Goal: Task Accomplishment & Management: Manage account settings

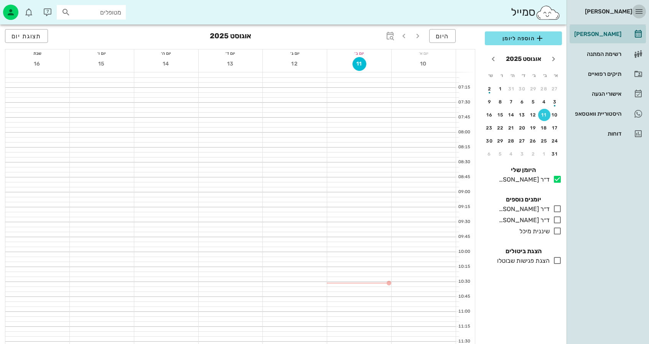
click at [639, 12] on icon "button" at bounding box center [638, 11] width 9 height 9
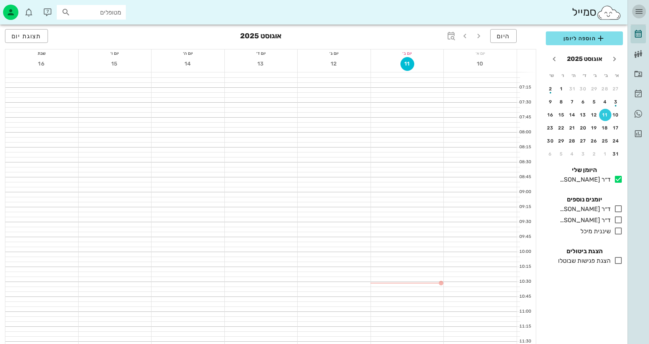
click at [639, 12] on icon "button" at bounding box center [638, 11] width 9 height 9
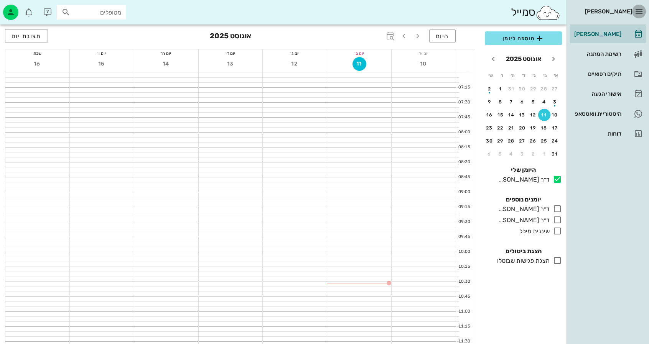
click at [639, 12] on icon "button" at bounding box center [638, 11] width 9 height 9
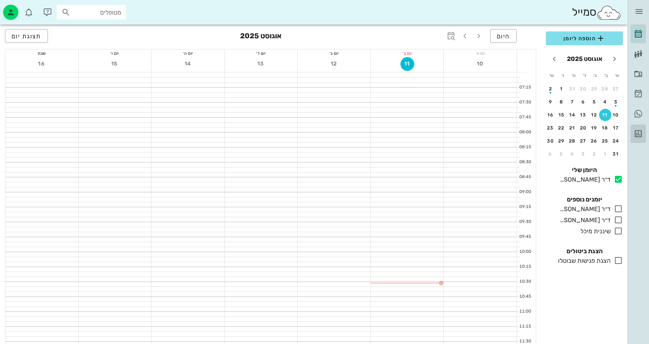
click at [641, 129] on icon at bounding box center [637, 133] width 9 height 9
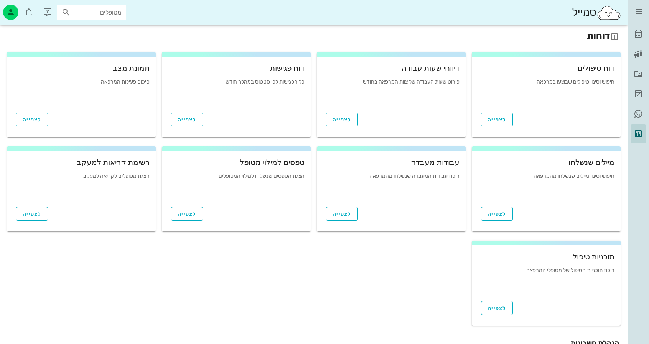
click at [496, 301] on div "לצפייה" at bounding box center [546, 306] width 149 height 23
click at [496, 308] on span "לצפייה" at bounding box center [496, 308] width 19 height 7
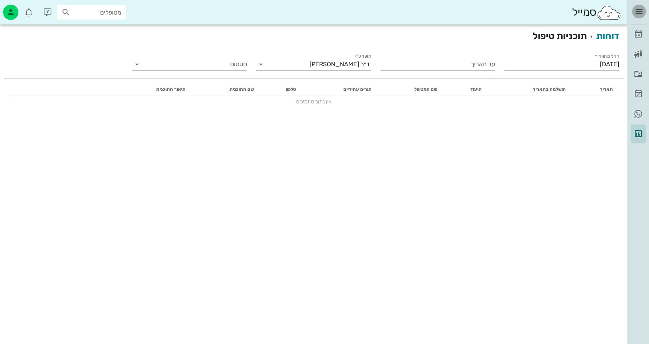
click at [637, 13] on icon "button" at bounding box center [638, 11] width 9 height 9
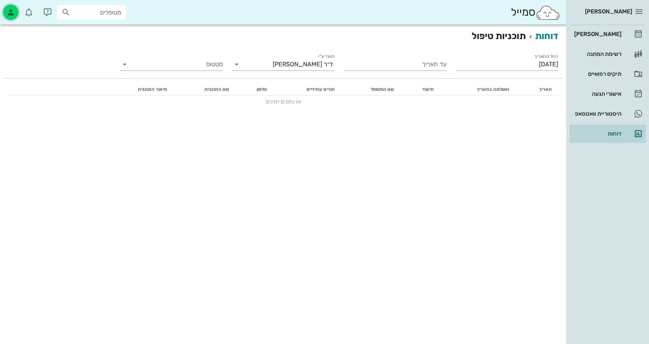
click at [9, 16] on icon "button" at bounding box center [10, 12] width 9 height 9
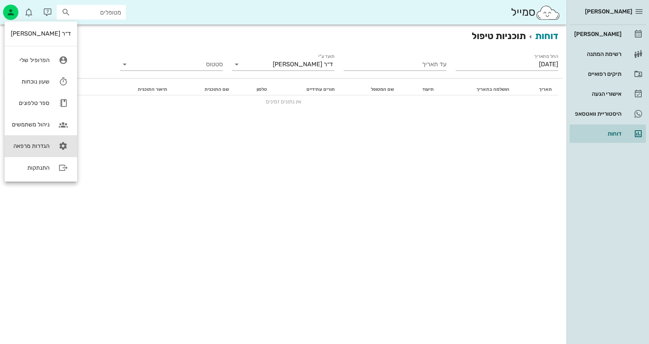
click at [48, 144] on link "הגדרות מרפאה" at bounding box center [41, 145] width 72 height 21
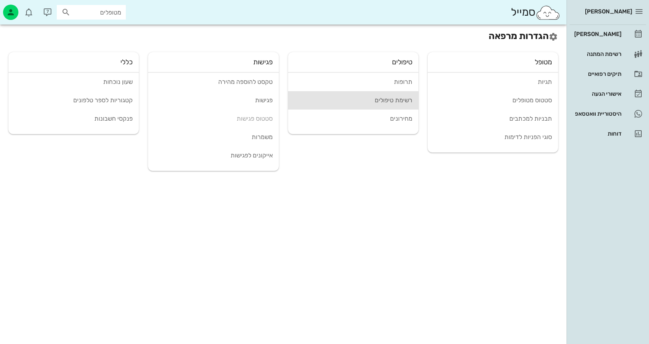
click at [401, 100] on div "רשימת טיפולים" at bounding box center [353, 100] width 118 height 7
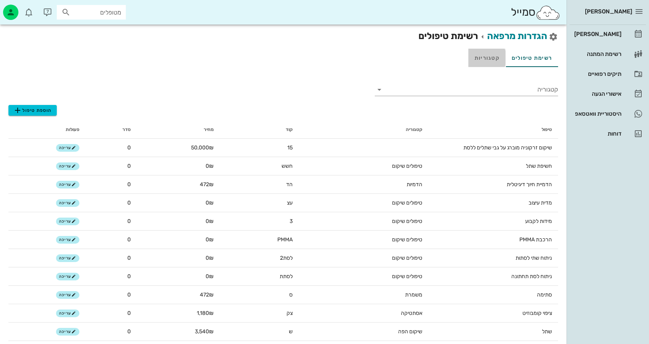
click at [498, 59] on link "קטגוריות" at bounding box center [486, 58] width 37 height 18
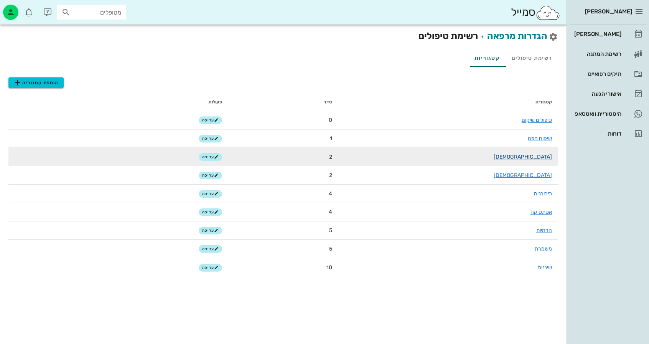
click at [545, 154] on link "[DEMOGRAPHIC_DATA]" at bounding box center [522, 157] width 58 height 7
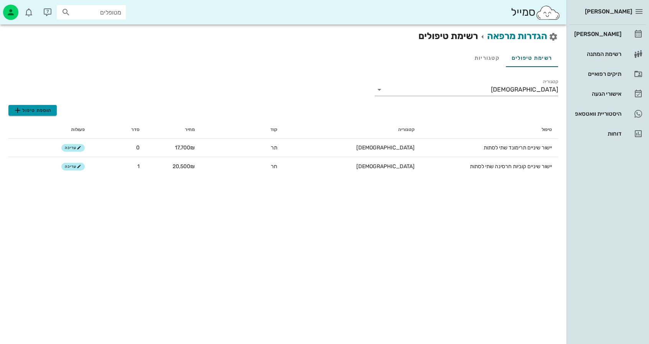
click at [29, 107] on span "הוספת טיפול" at bounding box center [32, 110] width 39 height 9
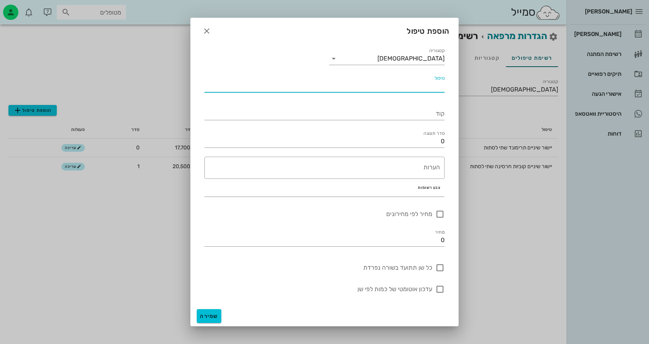
click at [426, 92] on input "טיפול" at bounding box center [324, 86] width 240 height 12
type input "h"
type input "יישור שיניים מתכת טרימונד"
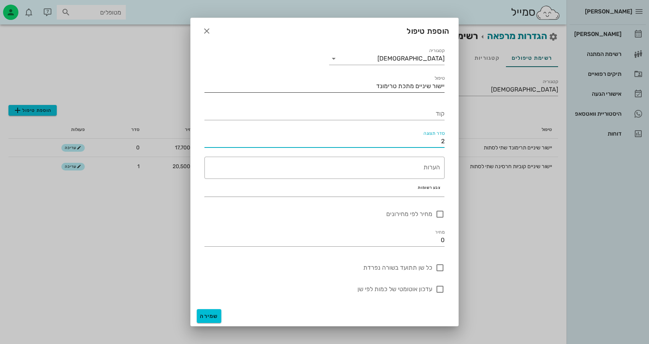
type input "2"
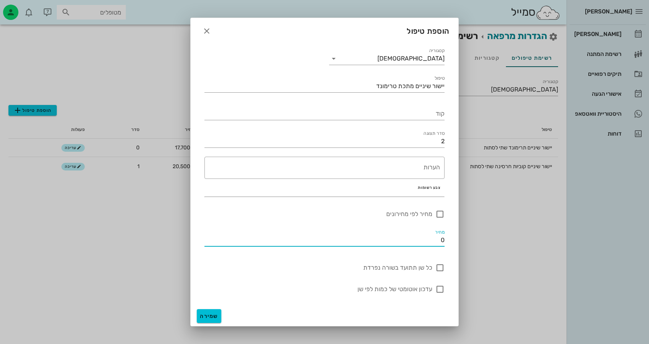
click at [423, 234] on input "0" at bounding box center [324, 240] width 240 height 12
type input "16000"
click at [432, 185] on button "צבע רשומות" at bounding box center [429, 188] width 30 height 8
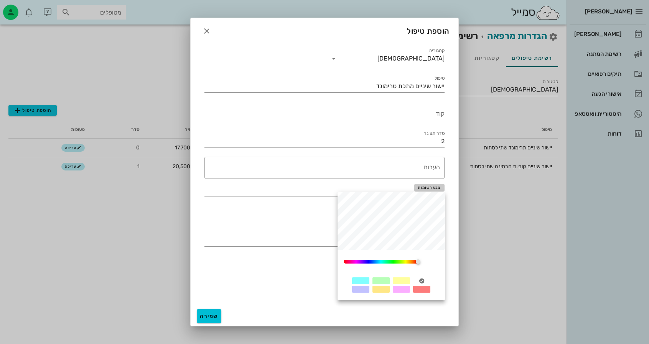
click at [432, 185] on button "צבע רשומות" at bounding box center [429, 188] width 30 height 8
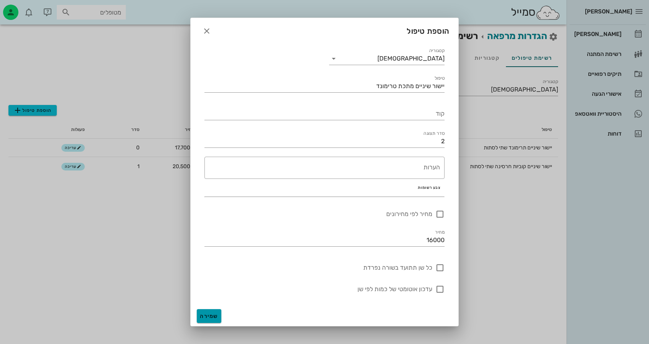
click at [217, 316] on span "שמירה" at bounding box center [209, 316] width 18 height 7
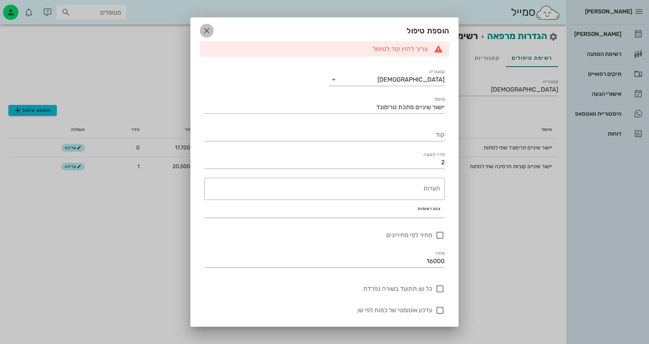
click at [211, 33] on icon "button" at bounding box center [206, 30] width 9 height 9
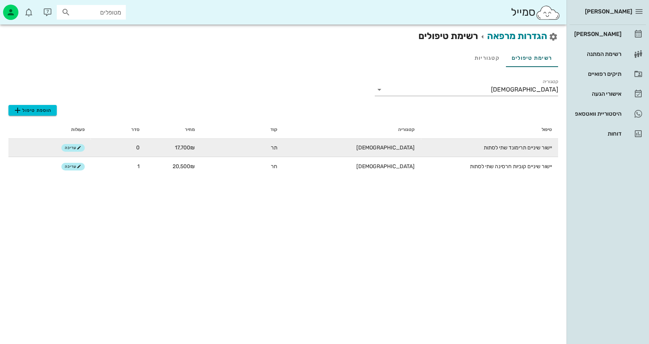
click at [337, 154] on td "[DEMOGRAPHIC_DATA]" at bounding box center [351, 148] width 137 height 18
click at [339, 148] on td "[DEMOGRAPHIC_DATA]" at bounding box center [351, 148] width 137 height 18
click at [69, 147] on span "עריכה" at bounding box center [73, 148] width 16 height 5
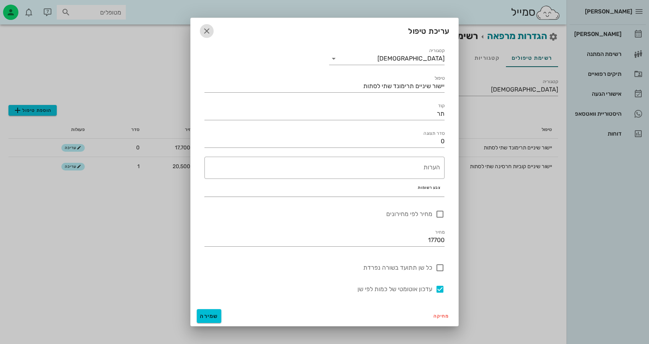
click at [208, 35] on icon "button" at bounding box center [206, 30] width 9 height 9
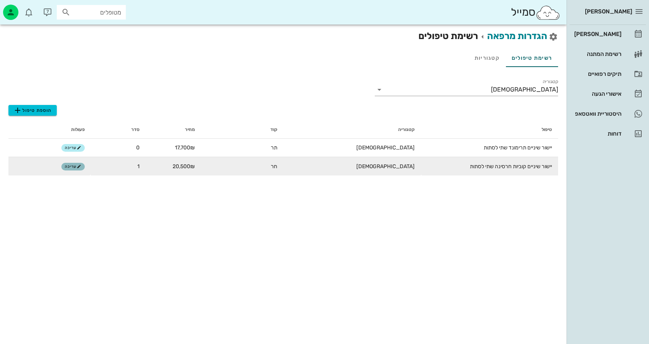
click at [77, 164] on icon "button" at bounding box center [79, 166] width 5 height 5
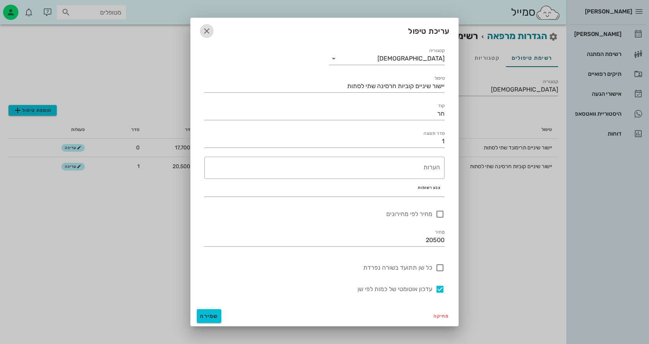
click at [207, 30] on icon "button" at bounding box center [206, 30] width 9 height 9
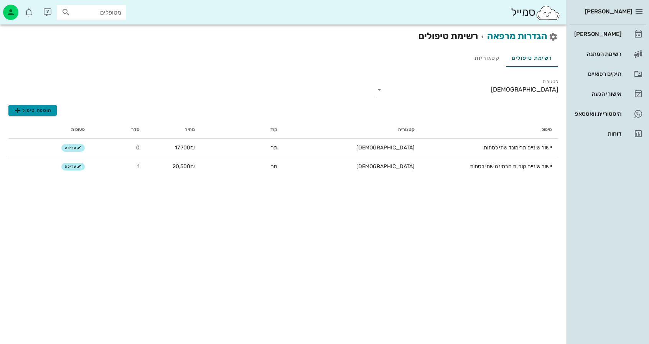
click at [23, 105] on button "הוספת טיפול" at bounding box center [32, 110] width 48 height 11
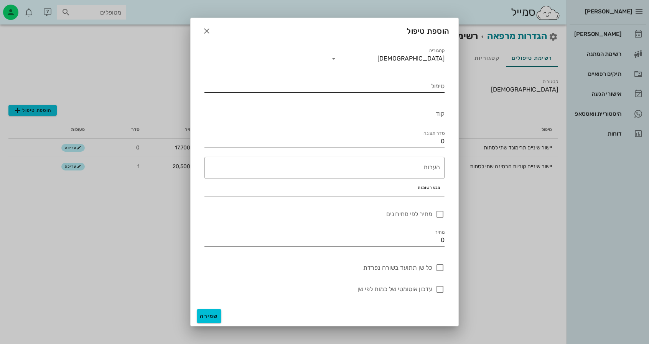
click at [428, 87] on input "טיפול" at bounding box center [324, 86] width 240 height 12
type input "יישור שיניים מתכת טרימונד"
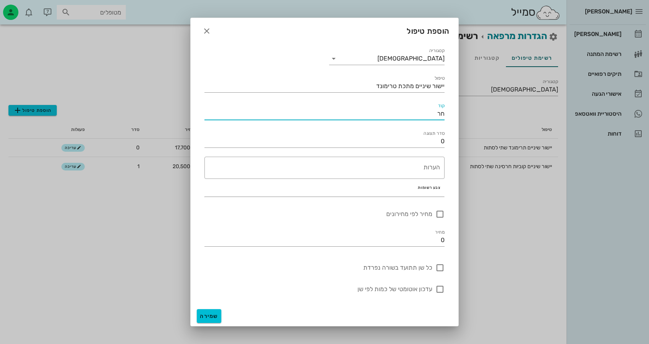
type input "ח"
type input "מט"
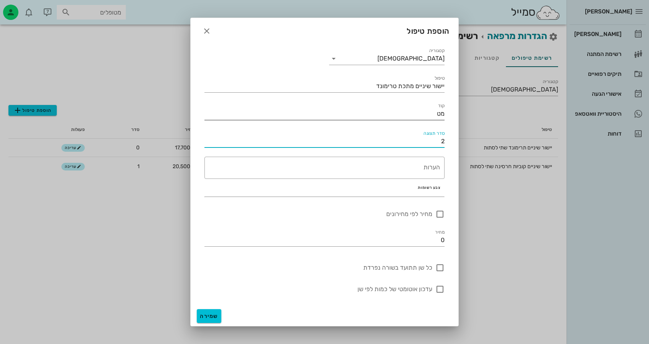
type input "2"
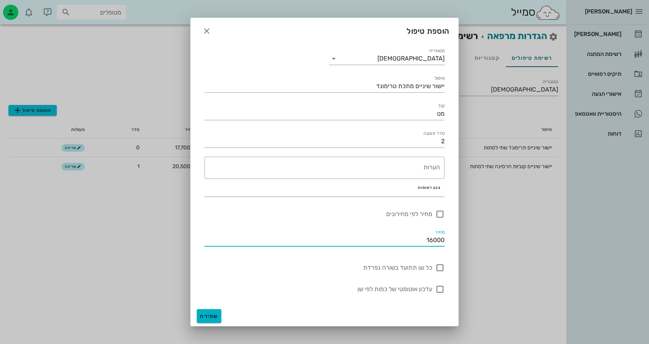
type input "16000"
click at [214, 316] on span "שמירה" at bounding box center [209, 316] width 18 height 7
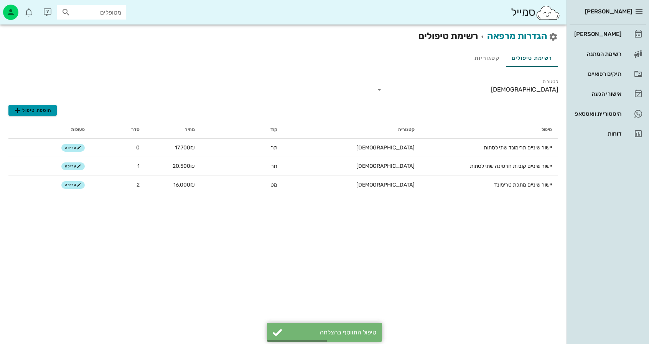
click at [37, 111] on span "הוספת טיפול" at bounding box center [32, 110] width 39 height 9
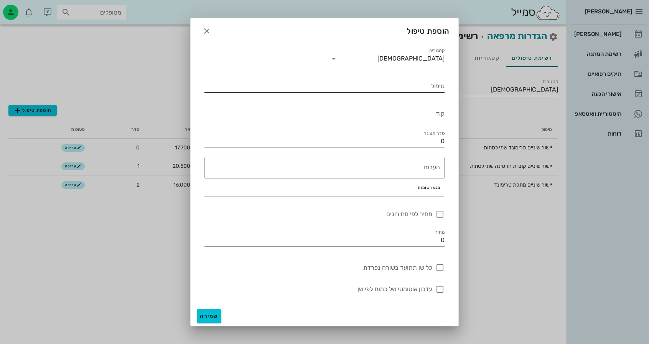
click at [437, 89] on input "טיפול" at bounding box center [324, 86] width 240 height 12
paste input "יישור שיניים"
type input "יישור שיניים חרסינה"
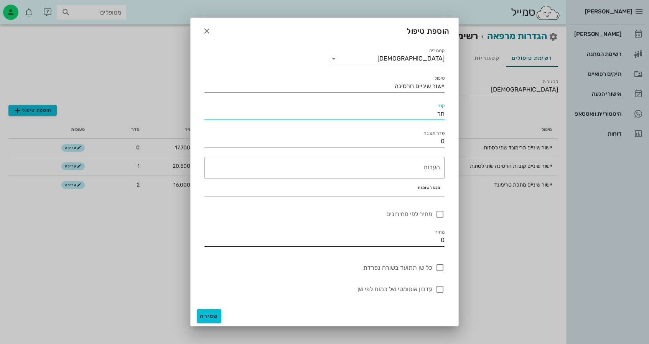
type input "חר"
click at [426, 235] on input "0" at bounding box center [324, 240] width 240 height 12
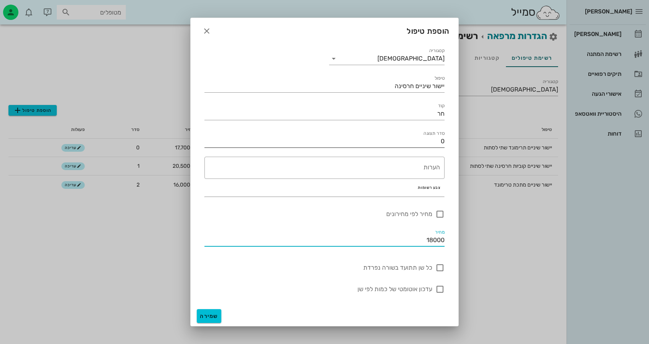
type input "18000"
click at [397, 146] on input "0" at bounding box center [324, 141] width 240 height 12
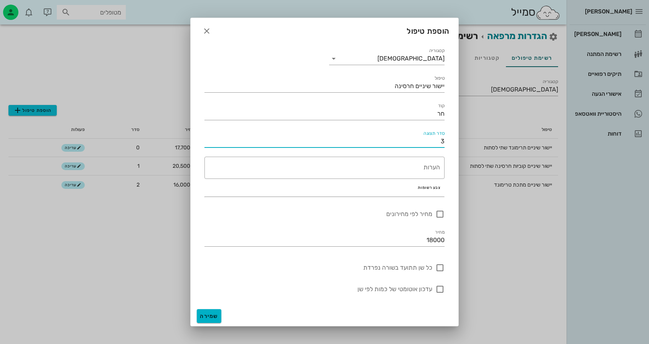
type input "3"
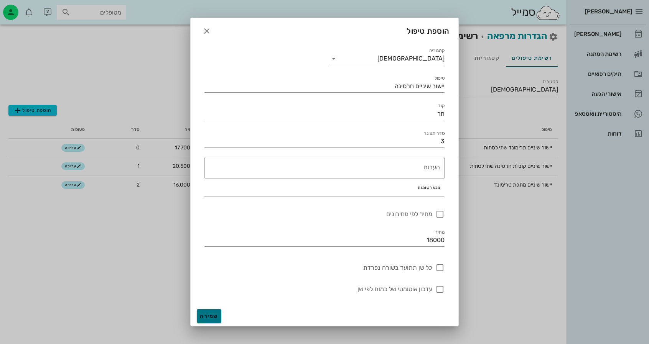
click at [216, 317] on span "שמירה" at bounding box center [209, 316] width 18 height 7
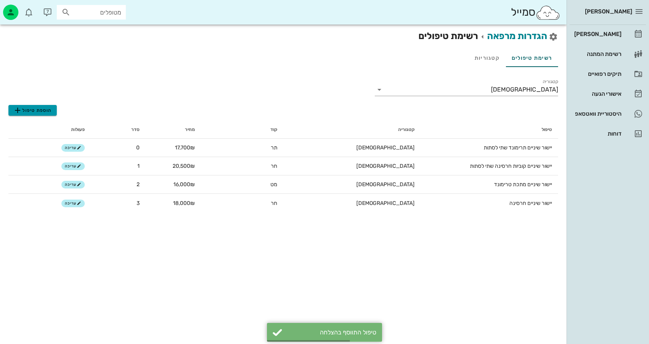
click at [44, 113] on span "הוספת טיפול" at bounding box center [32, 110] width 39 height 9
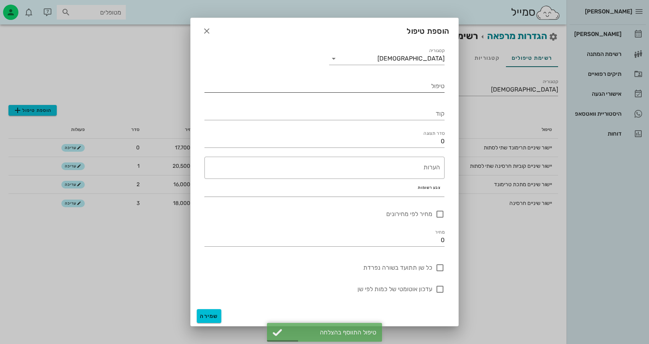
click at [437, 85] on div "טיפול" at bounding box center [324, 86] width 240 height 12
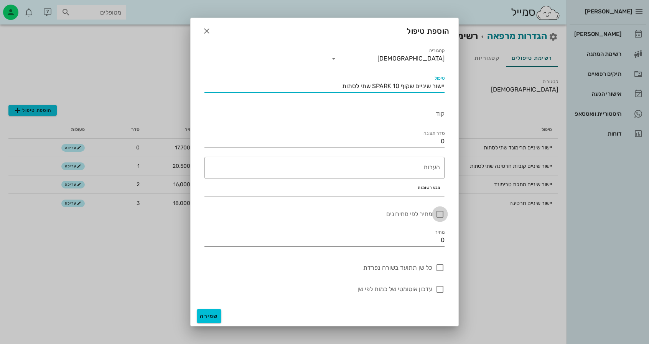
type input "יישור שיניים שקוף SPARK 10 שתי לסתות"
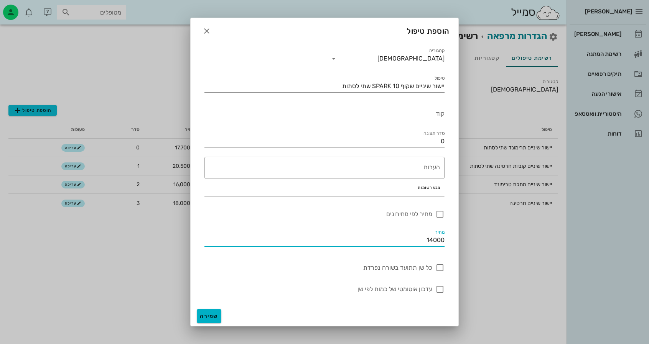
type input "14000"
click at [213, 316] on span "שמירה" at bounding box center [209, 316] width 18 height 7
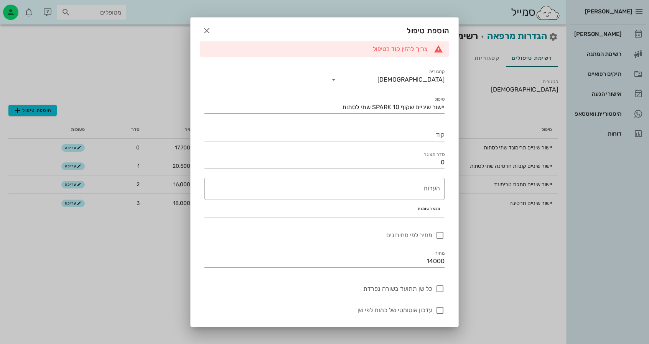
click at [426, 132] on input "קוד" at bounding box center [324, 135] width 240 height 12
type input "ש"
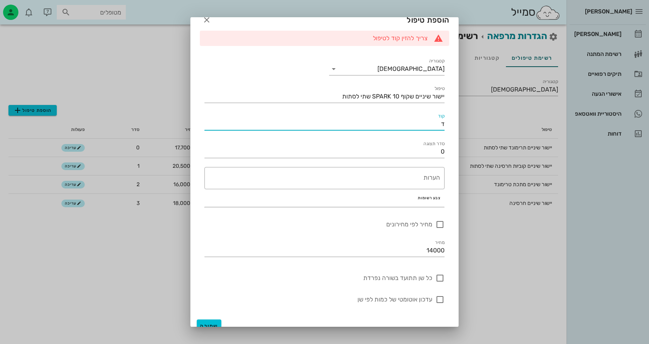
scroll to position [20, 0]
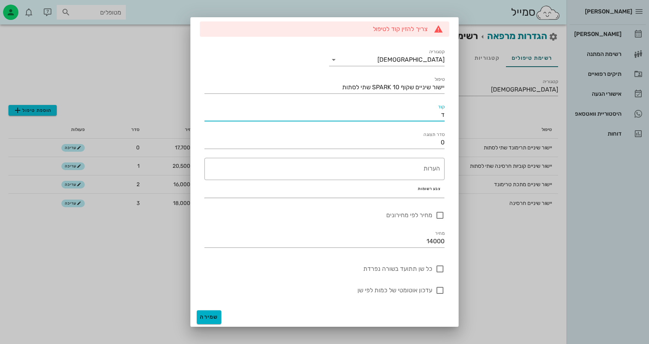
type input "ד"
click at [218, 316] on span "שמירה" at bounding box center [209, 317] width 18 height 7
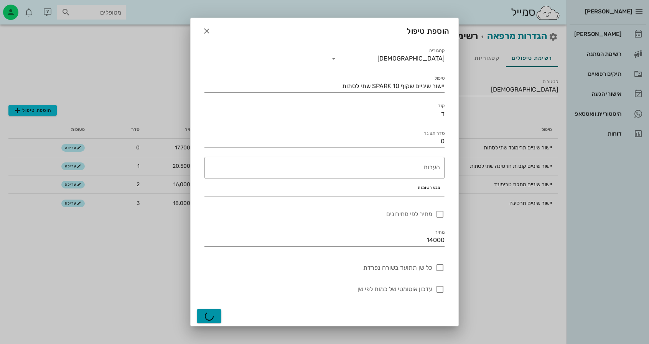
scroll to position [0, 0]
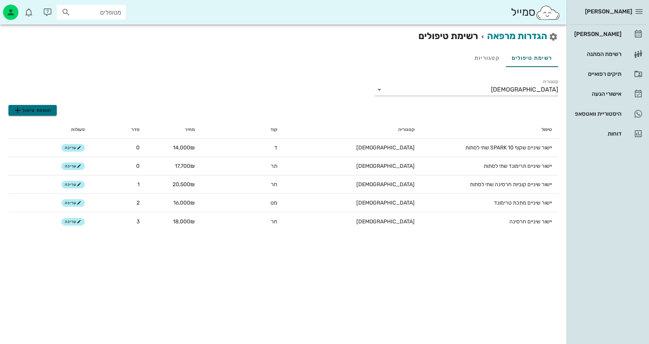
click at [53, 110] on button "הוספת טיפול" at bounding box center [32, 110] width 48 height 11
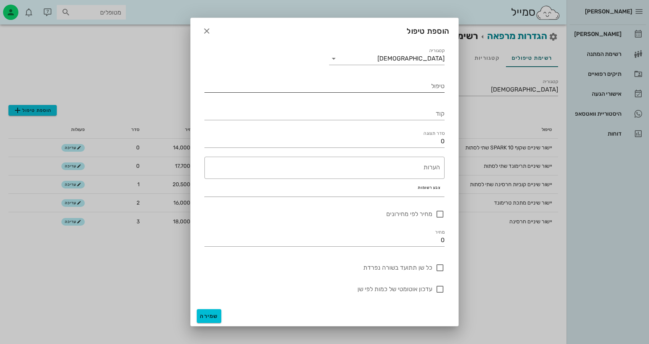
click at [406, 80] on input "טיפול" at bounding box center [324, 86] width 240 height 12
paste input "יישור שיניים"
type input "יישור שיניים 10 SPARK לסת אחת"
click at [427, 238] on input "0" at bounding box center [324, 240] width 240 height 12
type input "12000"
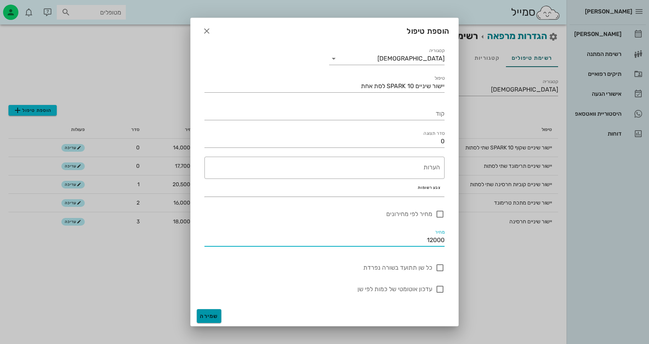
click at [214, 318] on span "שמירה" at bounding box center [209, 316] width 18 height 7
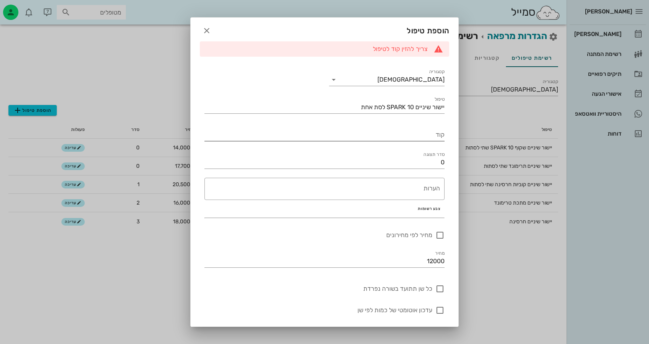
click at [396, 126] on div "קוד" at bounding box center [324, 132] width 240 height 17
click at [399, 135] on input "קוד" at bounding box center [324, 135] width 240 height 12
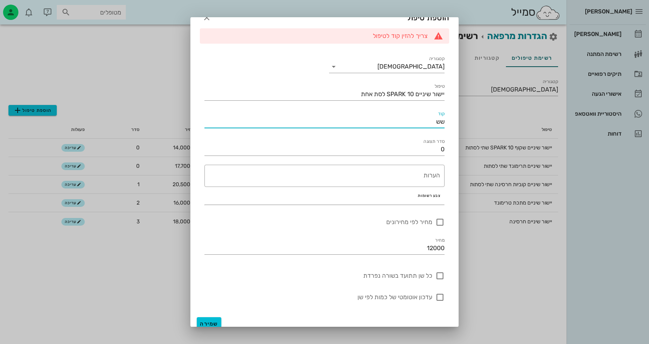
scroll to position [20, 0]
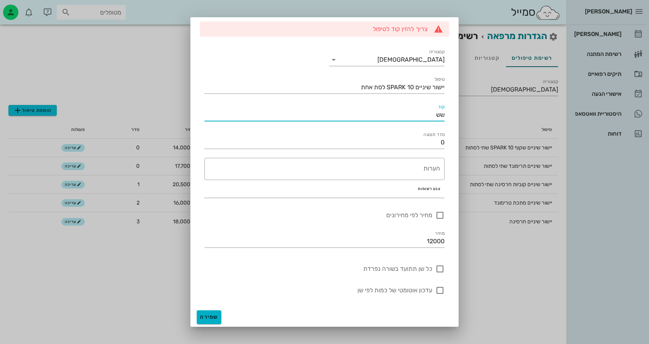
type input "שש"
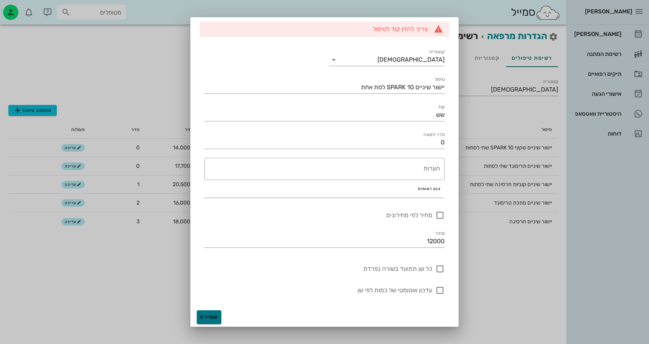
click at [221, 313] on button "שמירה" at bounding box center [209, 318] width 25 height 14
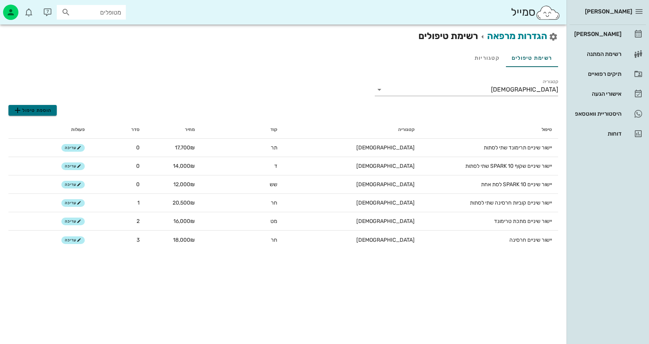
click at [53, 113] on button "הוספת טיפול" at bounding box center [32, 110] width 48 height 11
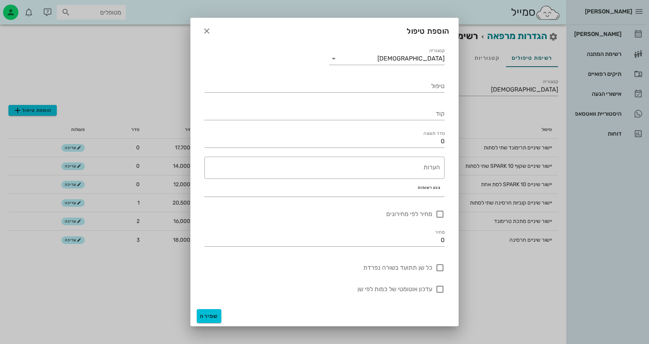
click at [426, 93] on div "טיפול" at bounding box center [324, 83] width 249 height 28
click at [422, 89] on input "טיפול" at bounding box center [324, 86] width 240 height 12
paste input "יישור שיניים"
type input "יישור שיניים 20 SPARK שתי לסתות"
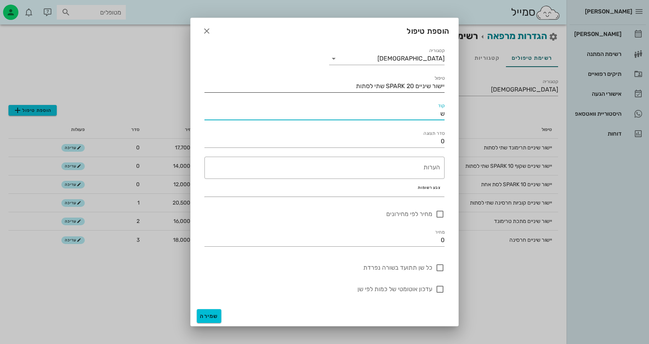
type input "ש"
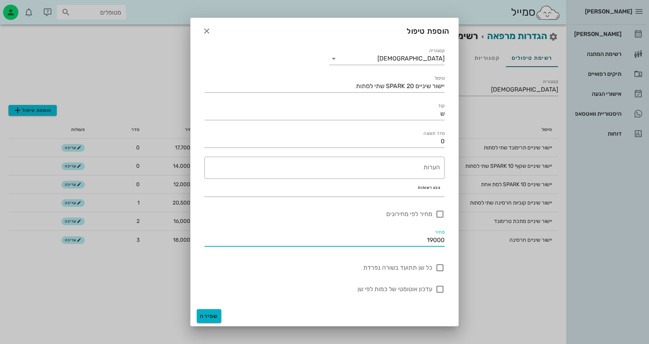
type input "19000"
click at [206, 309] on button "שמירה" at bounding box center [209, 316] width 25 height 14
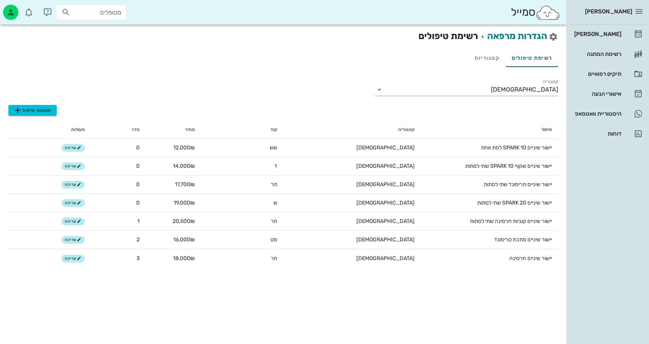
click at [42, 117] on div "טיפול קטגוריה קוד מחיר סדר פעולות יישור שיניים 10 SPARK לסת אחת אורתו שש 12,000…" at bounding box center [282, 194] width 549 height 156
click at [41, 110] on span "הוספת טיפול" at bounding box center [32, 110] width 39 height 9
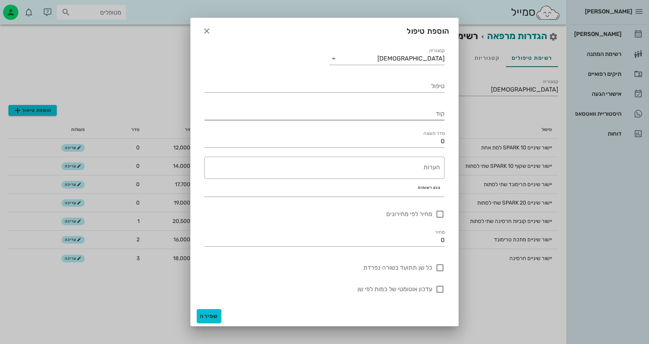
paste input "יישור שיניים"
drag, startPoint x: 251, startPoint y: 107, endPoint x: 256, endPoint y: 105, distance: 5.3
click at [256, 105] on div "קוד יישור שיניים" at bounding box center [324, 111] width 240 height 17
type input "יישור שיניים 20 SPARK לסת אחת"
click at [390, 237] on input "0" at bounding box center [324, 240] width 240 height 12
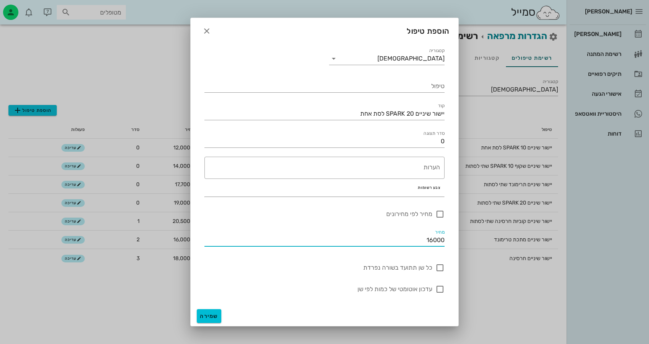
type input "16000"
click at [212, 319] on span "שמירה" at bounding box center [209, 316] width 18 height 7
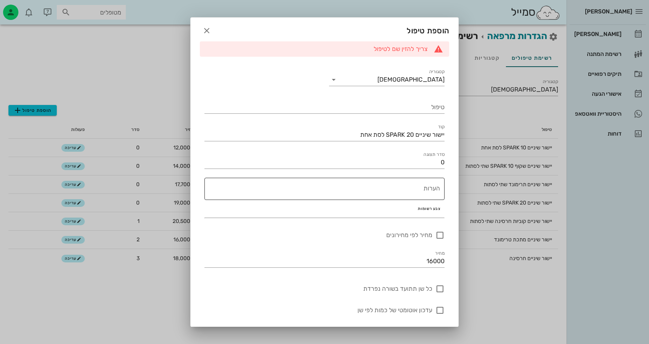
click at [412, 188] on textarea "הערות" at bounding box center [321, 191] width 235 height 18
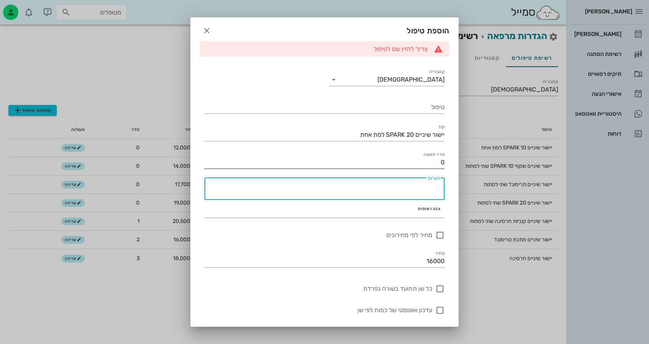
click at [424, 158] on input "0" at bounding box center [324, 162] width 240 height 12
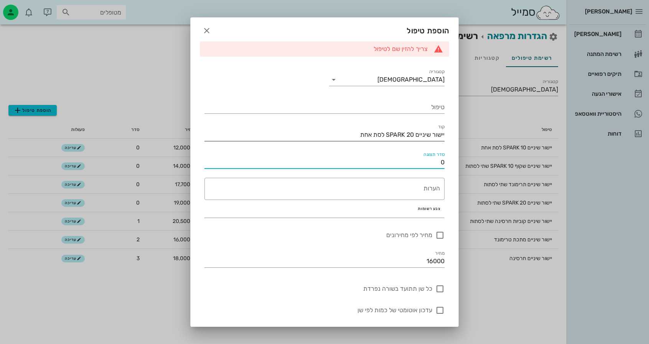
click at [427, 135] on input "יישור שיניים 20 SPARK לסת אחת" at bounding box center [324, 135] width 240 height 12
click at [427, 159] on input "0" at bounding box center [324, 162] width 240 height 12
click at [427, 98] on div "טיפול" at bounding box center [324, 105] width 240 height 17
click at [432, 132] on input "יישור שיניים 20 SPARK לסת אחת" at bounding box center [324, 135] width 240 height 12
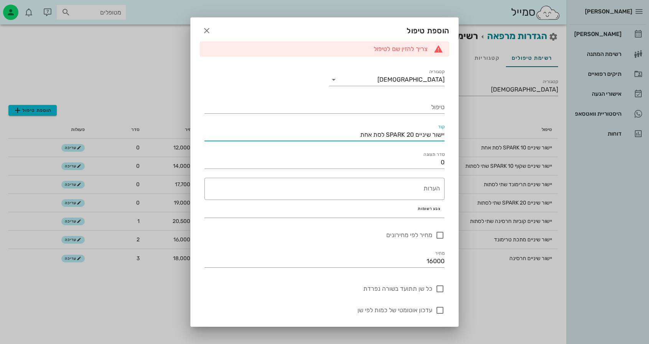
click at [432, 132] on input "יישור שיניים 20 SPARK לסת אחת" at bounding box center [324, 135] width 240 height 12
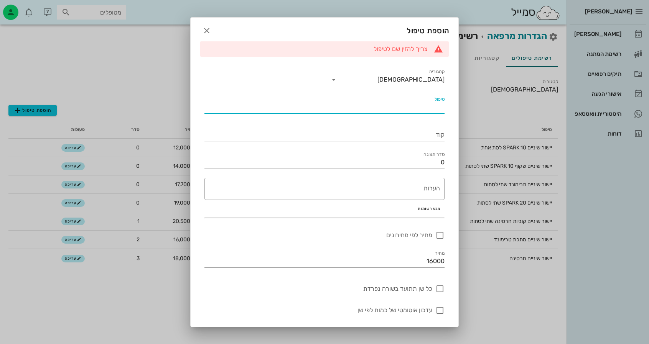
click at [426, 111] on input "טיפול" at bounding box center [324, 107] width 240 height 12
paste input "יישור שיניים 20 SPARK לסת אחת"
type input "יישור שיניים 20 SPARK לסת אחת"
click at [424, 135] on input "קוד" at bounding box center [324, 135] width 240 height 12
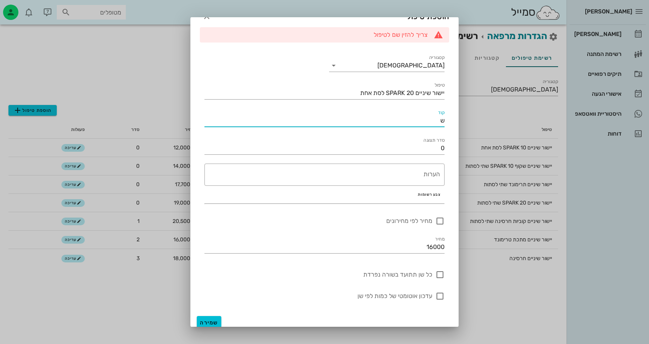
scroll to position [20, 0]
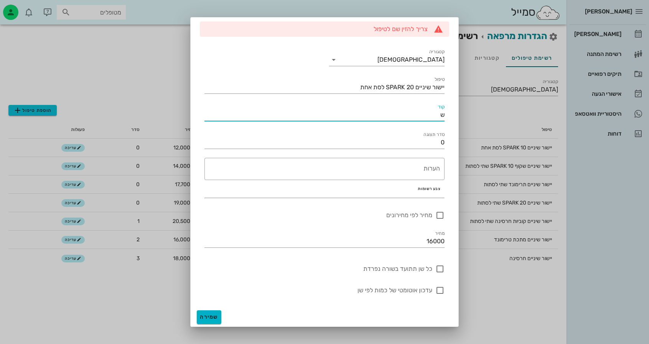
type input "ש"
click at [211, 318] on span "שמירה" at bounding box center [209, 317] width 18 height 7
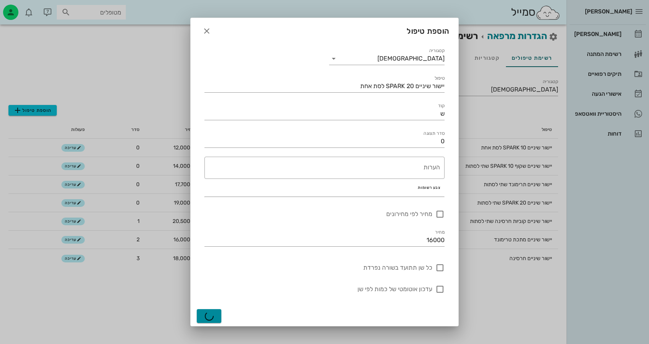
scroll to position [0, 0]
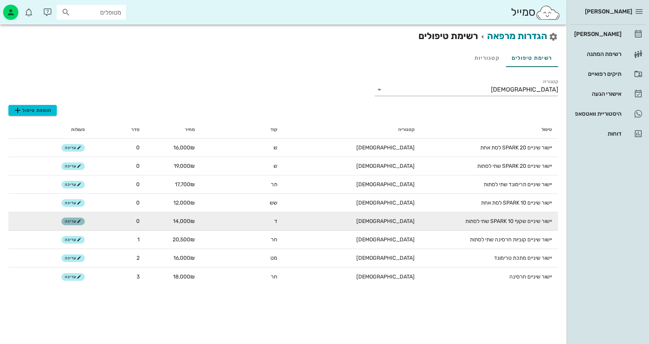
click at [71, 220] on span "עריכה" at bounding box center [73, 221] width 16 height 5
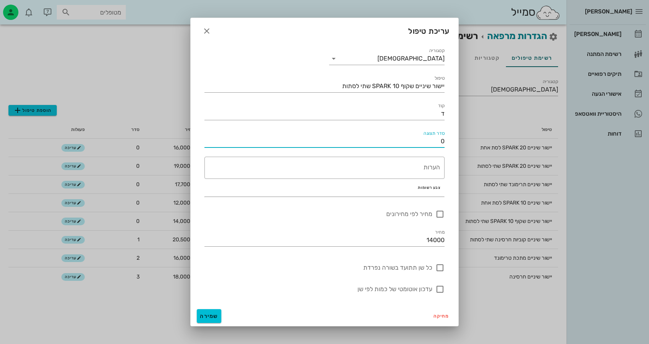
click at [414, 142] on input "0" at bounding box center [324, 141] width 240 height 12
type input "4"
click at [209, 319] on span "שמירה" at bounding box center [209, 316] width 18 height 7
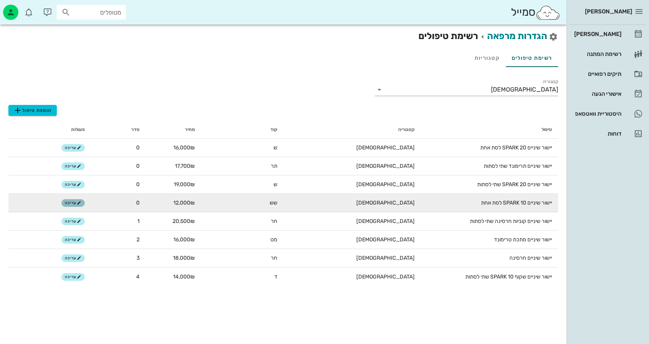
click at [72, 201] on span "עריכה" at bounding box center [73, 203] width 16 height 5
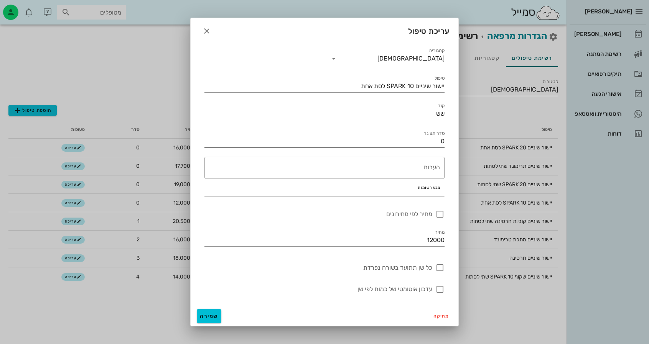
click at [430, 137] on input "0" at bounding box center [324, 141] width 240 height 12
type input "5"
click at [212, 316] on span "שמירה" at bounding box center [209, 316] width 18 height 7
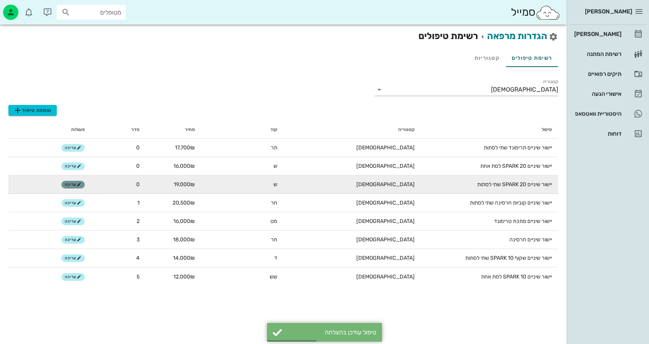
click at [79, 185] on icon "button" at bounding box center [79, 184] width 5 height 5
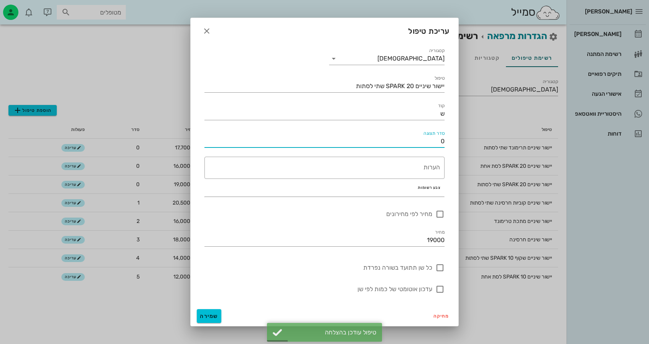
click at [380, 140] on input "0" at bounding box center [324, 141] width 240 height 12
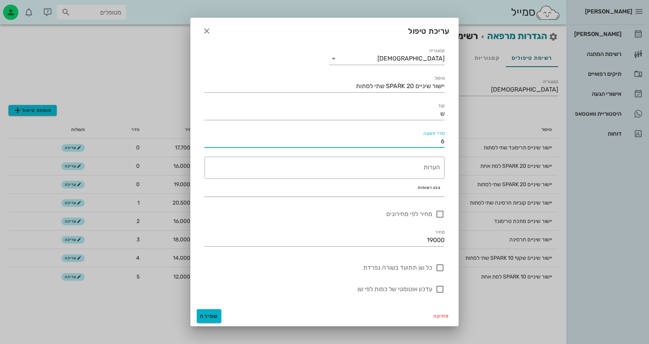
type input "6"
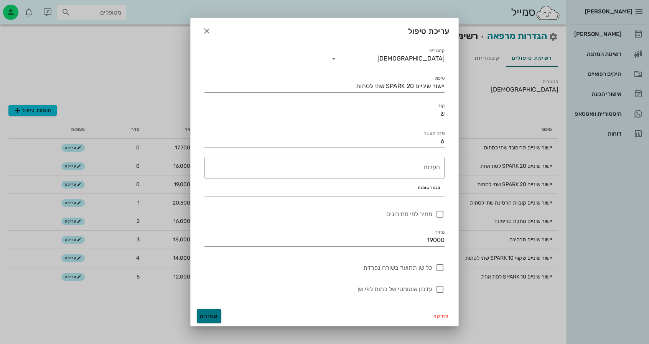
click at [214, 317] on span "שמירה" at bounding box center [209, 316] width 18 height 7
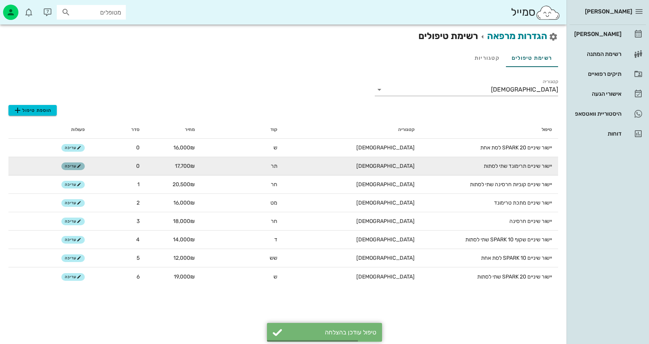
click at [73, 168] on span "עריכה" at bounding box center [73, 166] width 16 height 5
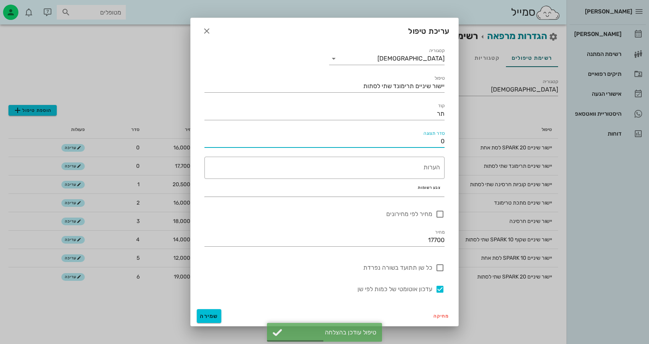
click at [412, 140] on input "0" at bounding box center [324, 141] width 240 height 12
type input "7"
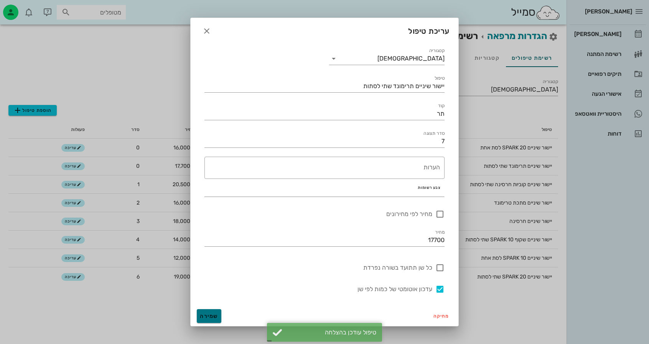
click at [204, 316] on span "שמירה" at bounding box center [209, 316] width 18 height 7
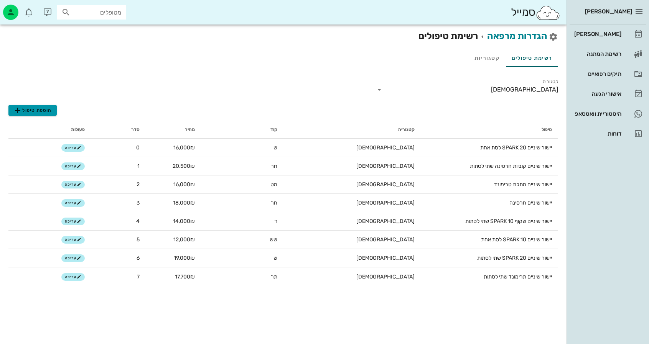
click at [48, 111] on span "הוספת טיפול" at bounding box center [32, 110] width 39 height 9
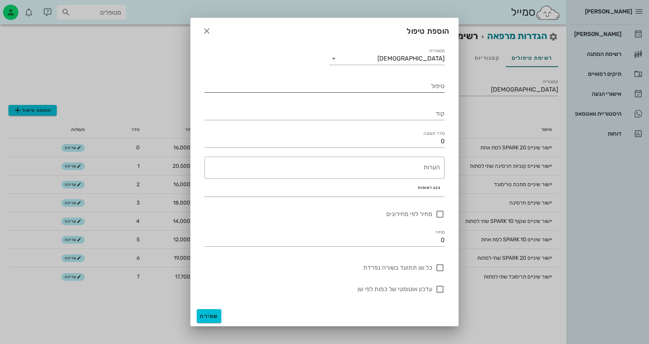
click at [427, 85] on input "טיפול" at bounding box center [324, 86] width 240 height 12
paste input "יישור שיניים 20 SPARK לסת אחת"
type input "יישור שיניים 20 SPARK לסת אחת"
type input "יישור שיניים 35 SPARK שתי לסתות"
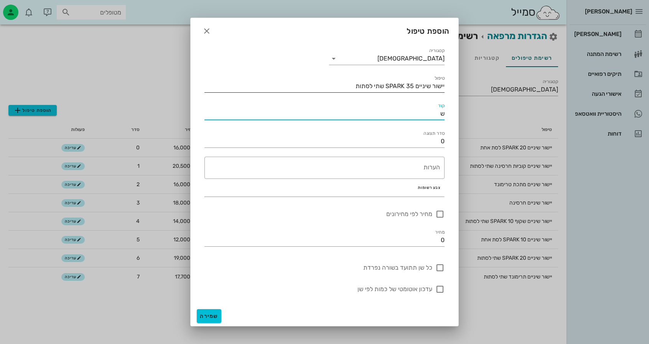
type input "ש"
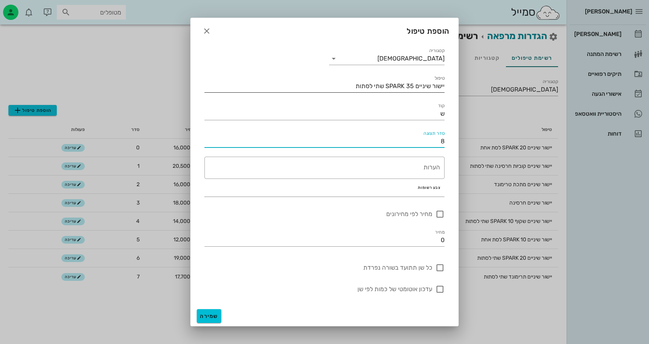
type input "8"
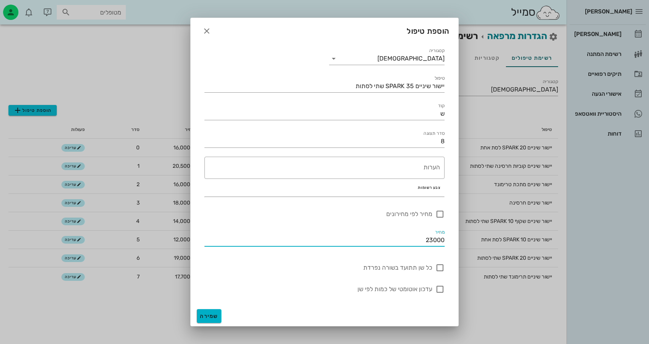
type input "23000"
click at [212, 316] on span "שמירה" at bounding box center [209, 316] width 18 height 7
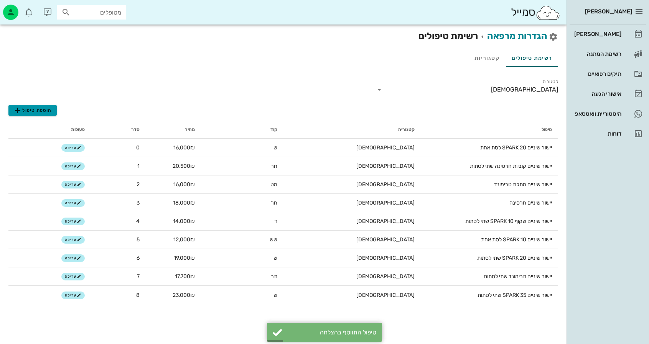
click at [43, 109] on span "הוספת טיפול" at bounding box center [32, 110] width 39 height 9
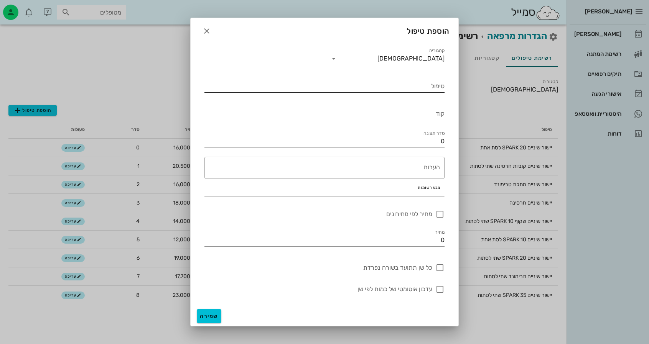
click at [405, 83] on input "טיפול" at bounding box center [324, 86] width 240 height 12
type input "יישור שיניים 35 SPARK לסת אחת"
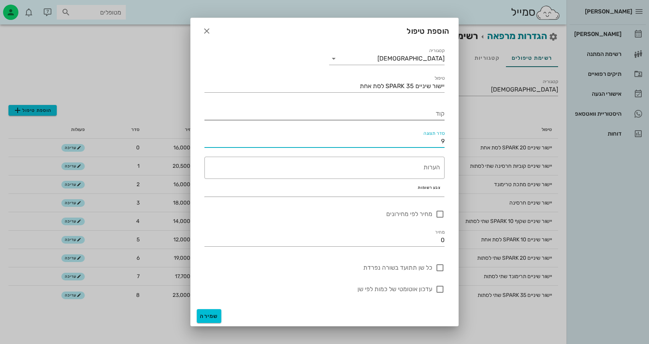
type input "9"
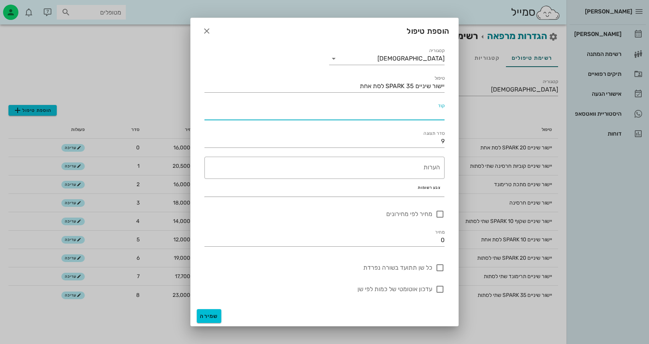
click at [436, 116] on input "קוד" at bounding box center [324, 114] width 240 height 12
type input "1"
type input "ש"
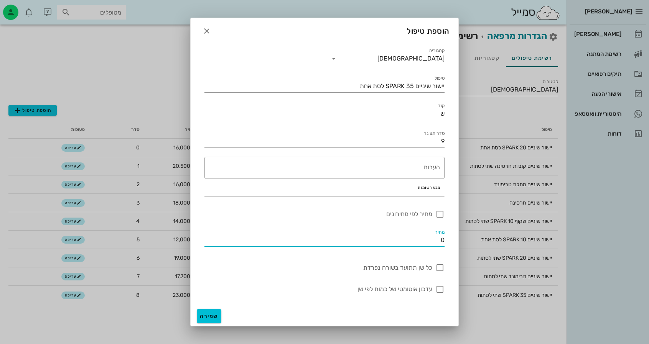
click at [434, 238] on input "0" at bounding box center [324, 240] width 240 height 12
type input "20000"
click at [222, 312] on div "שמירה" at bounding box center [325, 316] width 268 height 20
click at [212, 318] on span "שמירה" at bounding box center [209, 316] width 18 height 7
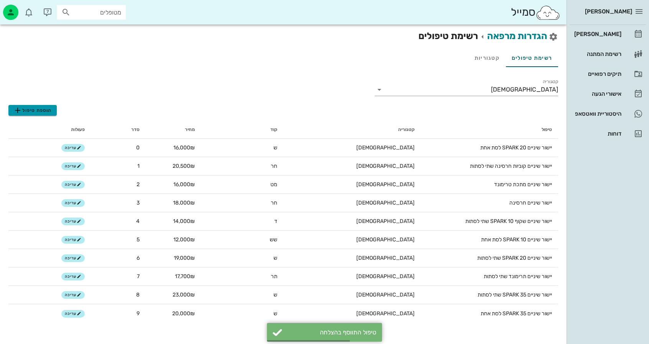
click at [43, 107] on span "הוספת טיפול" at bounding box center [32, 110] width 39 height 9
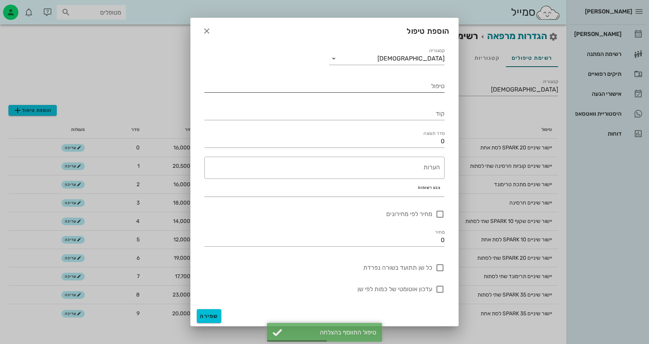
click at [394, 84] on input "טיפול" at bounding box center [324, 86] width 240 height 12
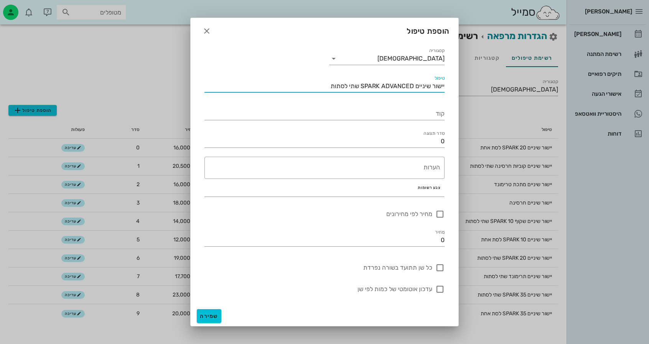
type input "יישור שיניים SPARK ADVANCED שתי לסתות"
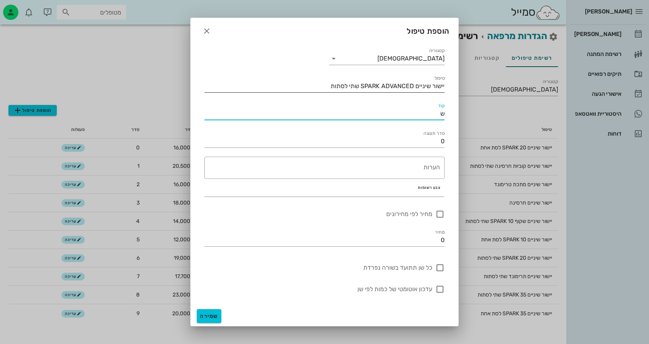
type input "ש"
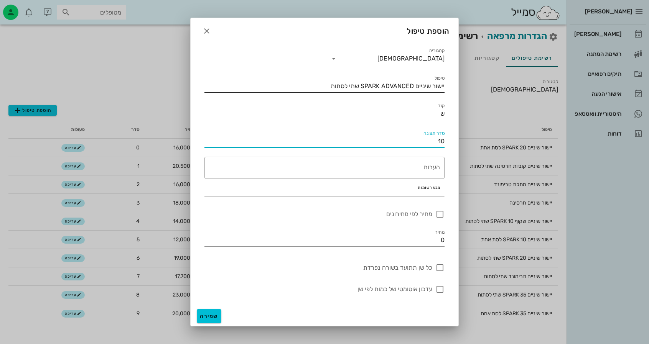
type input "10"
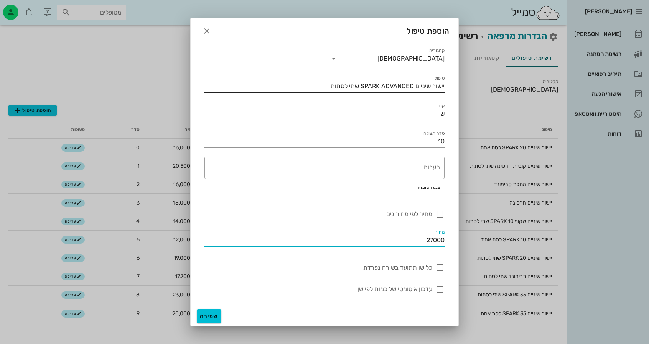
type input "27000"
click at [224, 319] on div "שמירה" at bounding box center [325, 316] width 268 height 20
click at [215, 320] on button "שמירה" at bounding box center [209, 316] width 25 height 14
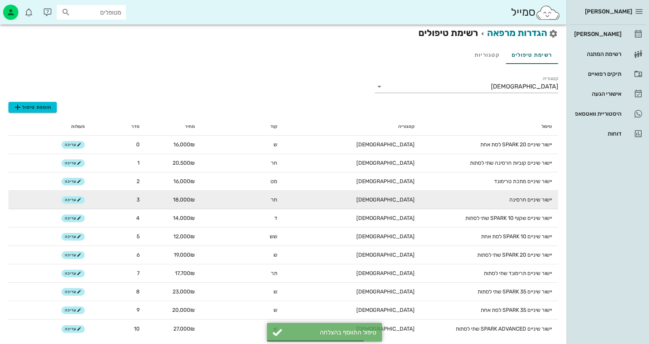
scroll to position [6, 0]
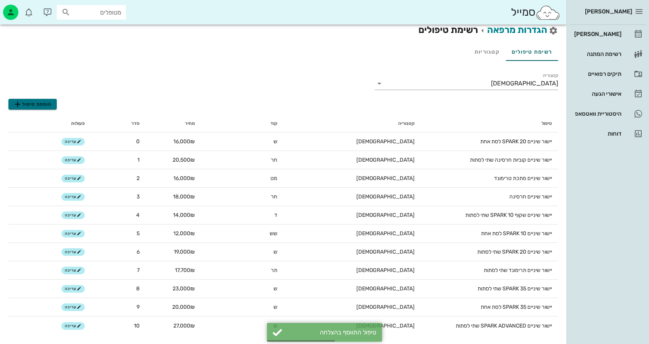
click at [34, 107] on span "הוספת טיפול" at bounding box center [32, 104] width 39 height 9
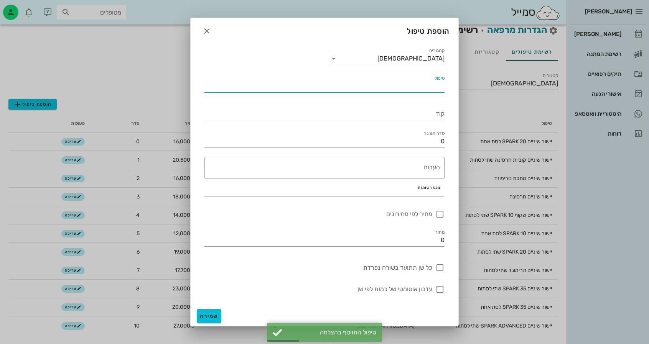
click at [415, 81] on input "טיפול" at bounding box center [324, 86] width 240 height 12
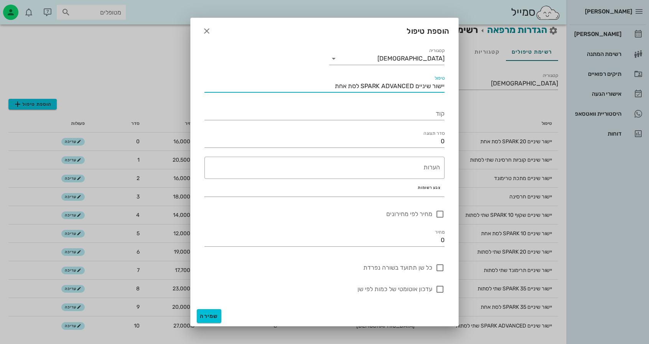
type input "יישור שיניים SPARK ADVANCED לסת אחת"
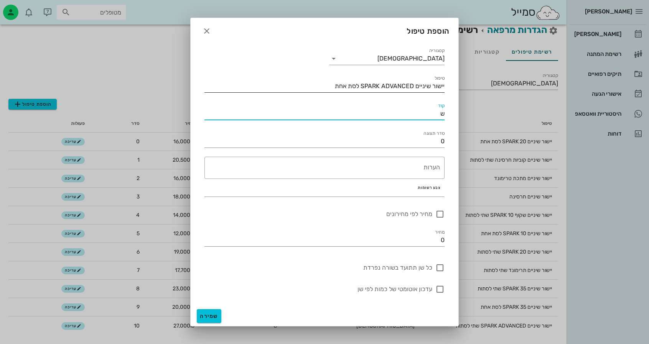
type input "ש"
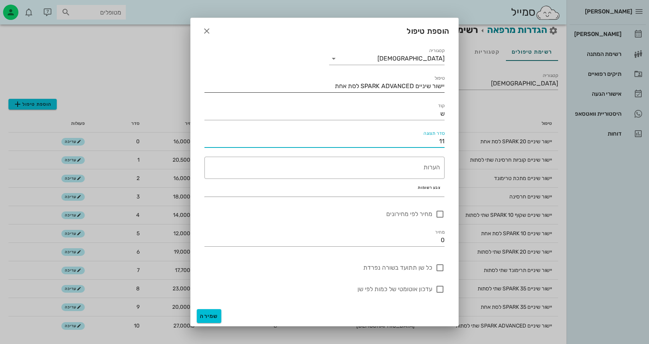
type input "11"
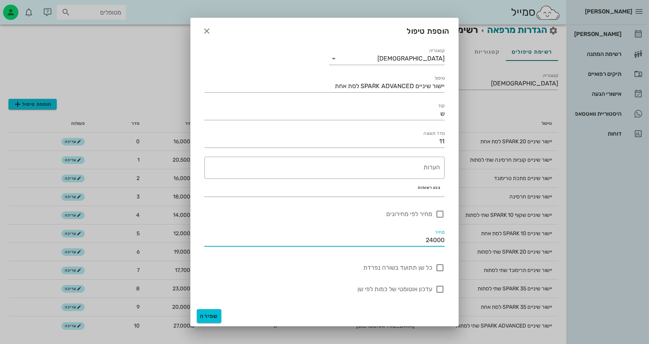
type input "24000"
click at [209, 309] on div "שמירה" at bounding box center [325, 316] width 268 height 20
click at [209, 311] on button "שמירה" at bounding box center [209, 316] width 25 height 14
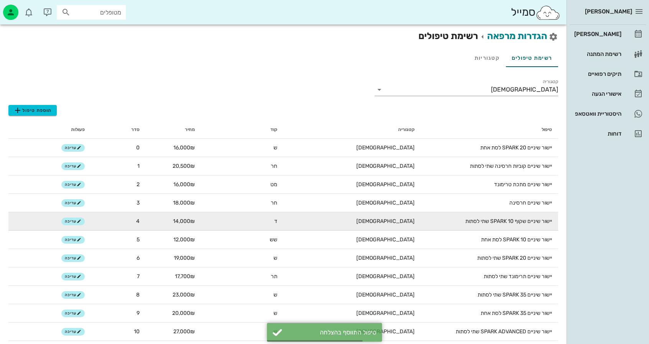
scroll to position [25, 0]
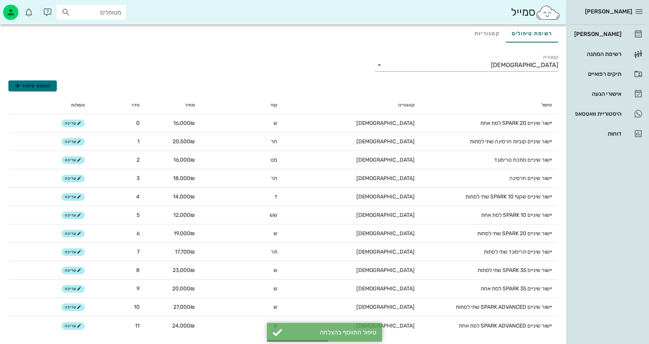
click at [38, 85] on span "הוספת טיפול" at bounding box center [32, 85] width 39 height 9
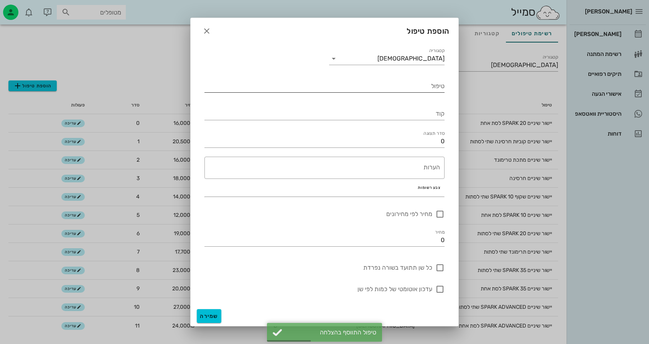
click at [359, 82] on input "טיפול" at bounding box center [324, 86] width 240 height 12
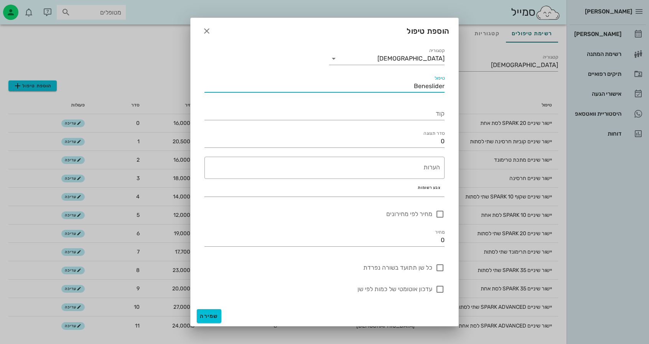
type input "Beneslider"
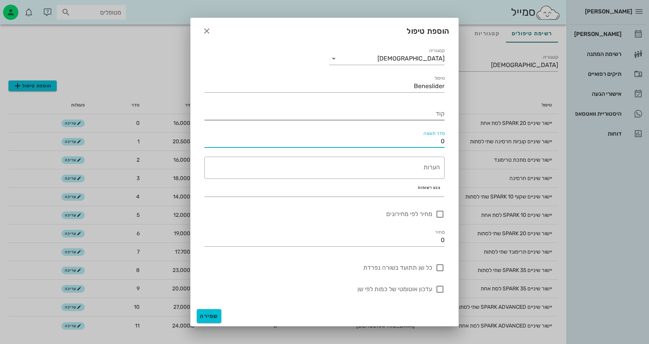
click at [385, 112] on input "קוד" at bounding box center [324, 114] width 240 height 12
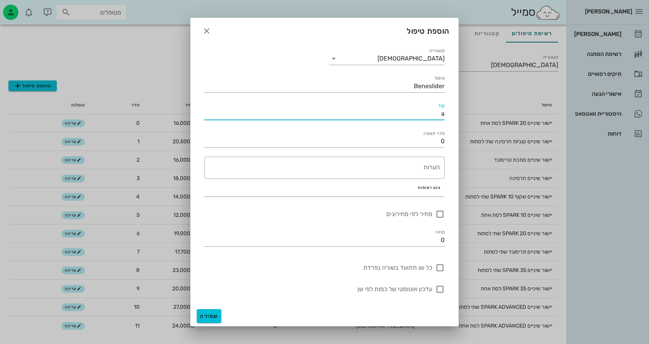
type input "a"
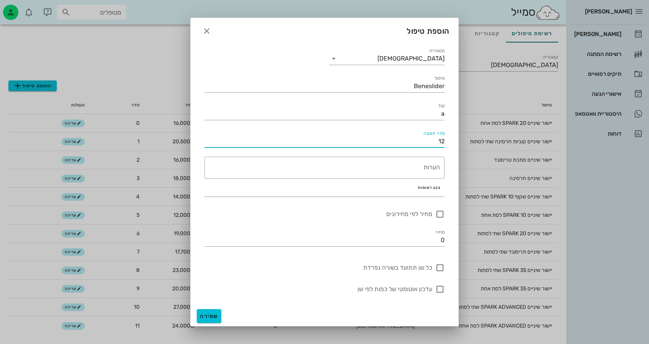
type input "12"
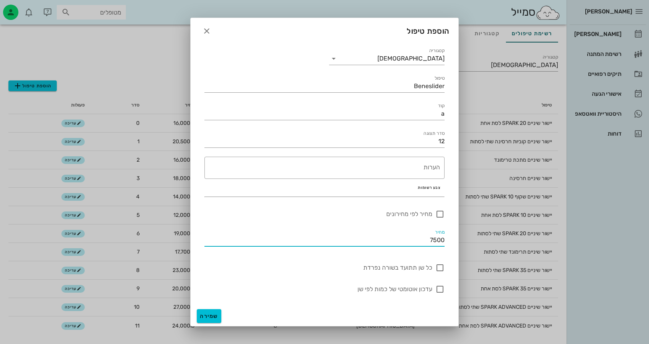
type input "7500"
click at [205, 306] on div "קטגוריה אורתו טיפול Beneslider קוד a סדר תצוגה 12 ​ הערות צבע רשומות מחיר לפי מ…" at bounding box center [325, 174] width 268 height 265
click at [208, 312] on button "שמירה" at bounding box center [209, 316] width 25 height 14
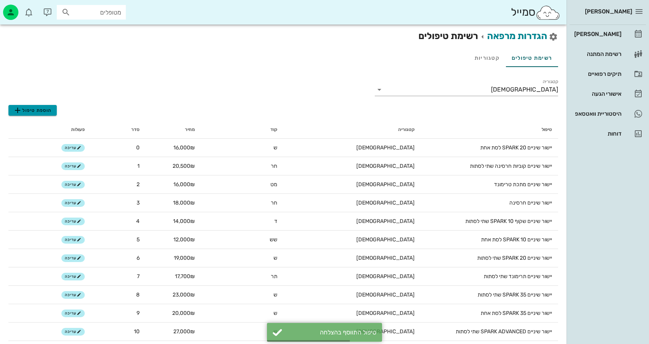
click at [44, 112] on span "הוספת טיפול" at bounding box center [32, 110] width 39 height 9
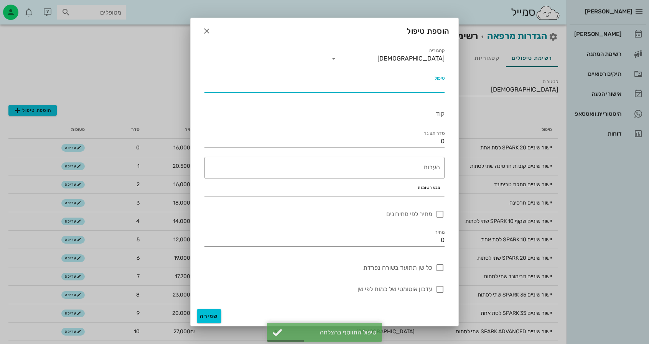
click at [409, 87] on input "טיפול" at bounding box center [324, 86] width 240 height 12
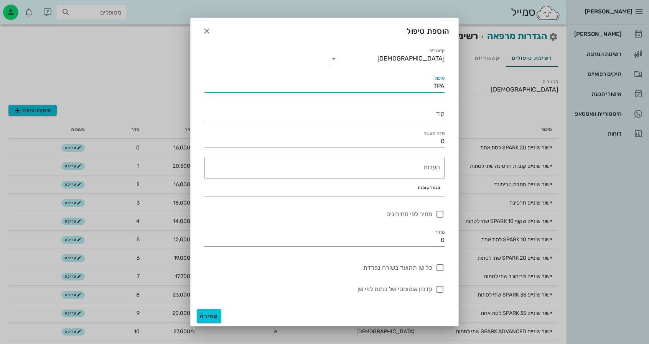
type input "TPA"
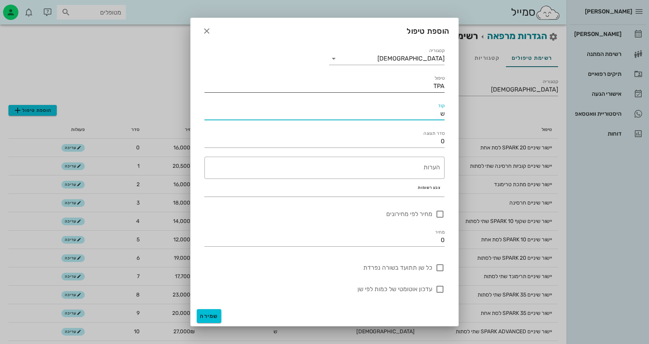
type input "ש"
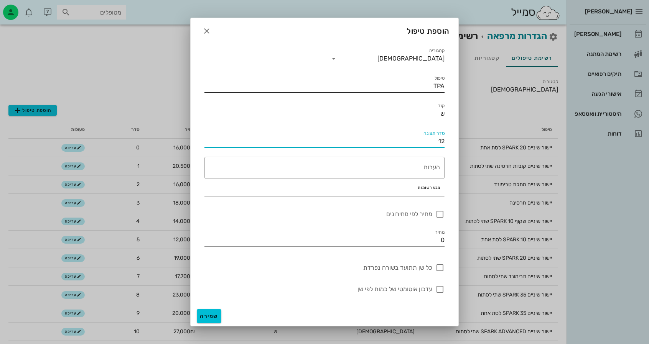
type input "12"
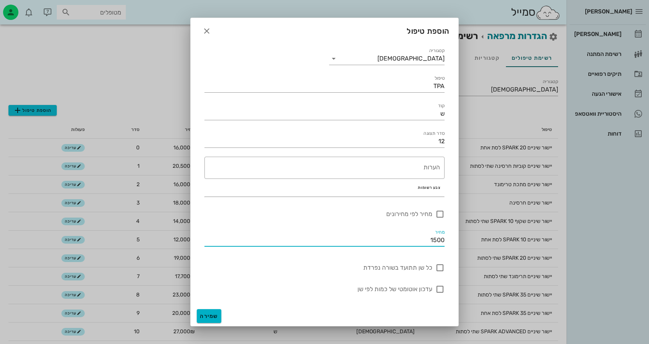
type input "1500"
click at [205, 313] on span "שמירה" at bounding box center [209, 316] width 18 height 7
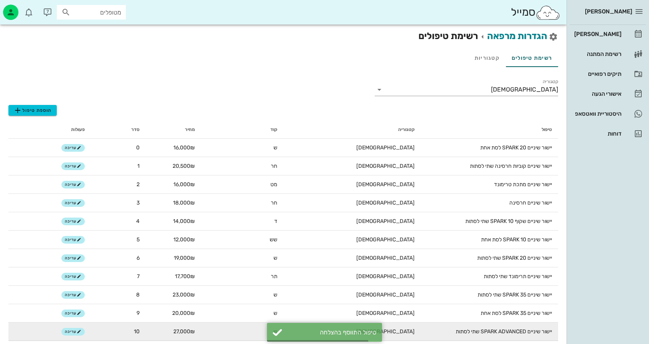
scroll to position [61, 0]
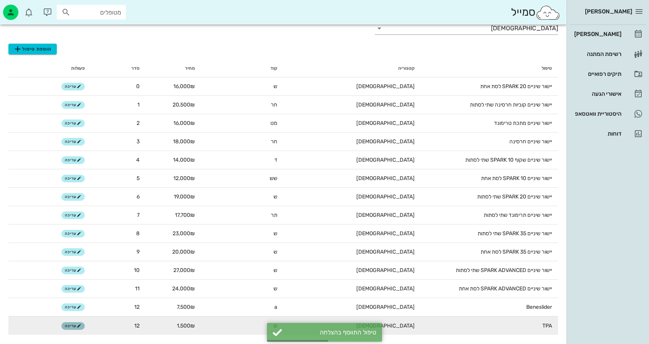
click at [79, 326] on icon "button" at bounding box center [79, 326] width 5 height 5
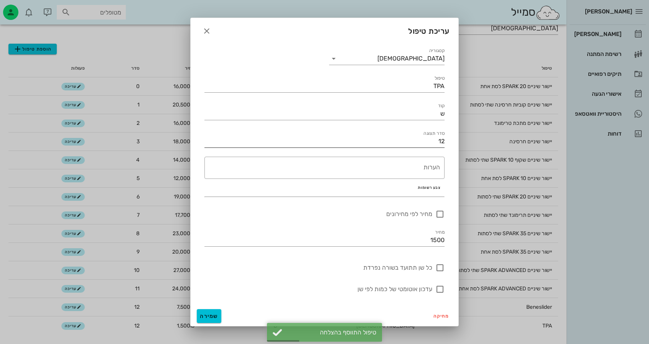
click at [438, 137] on input "12" at bounding box center [324, 141] width 240 height 12
click at [442, 138] on input "12" at bounding box center [324, 141] width 240 height 12
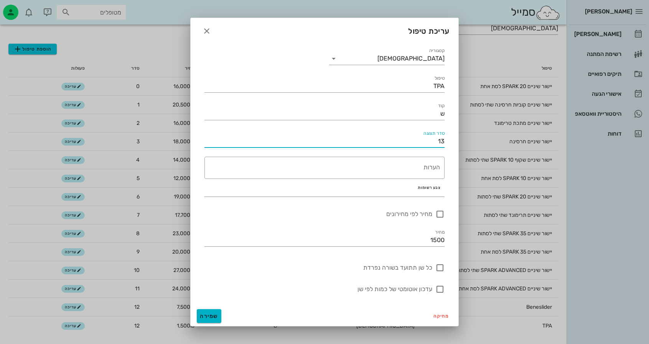
type input "13"
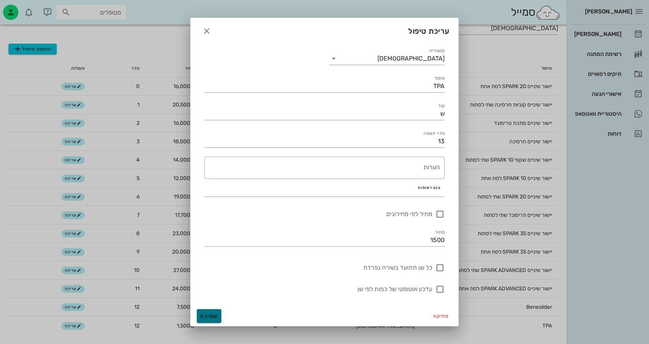
click at [206, 310] on button "שמירה" at bounding box center [209, 316] width 25 height 14
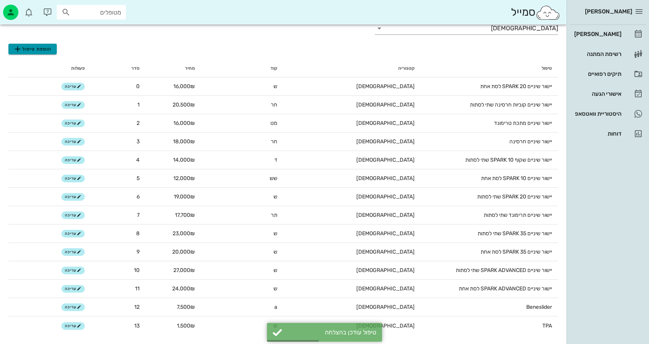
click at [47, 44] on span "הוספת טיפול" at bounding box center [32, 48] width 39 height 9
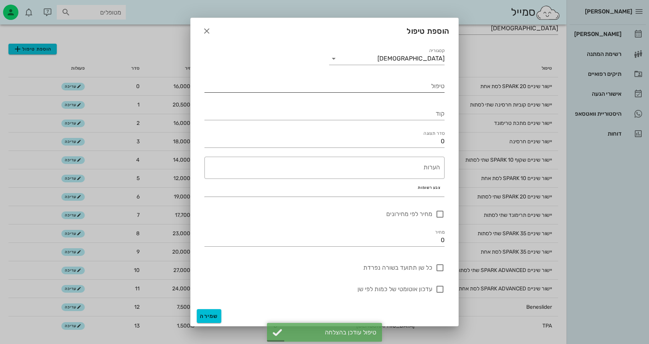
click at [431, 91] on input "טיפול" at bounding box center [324, 86] width 240 height 12
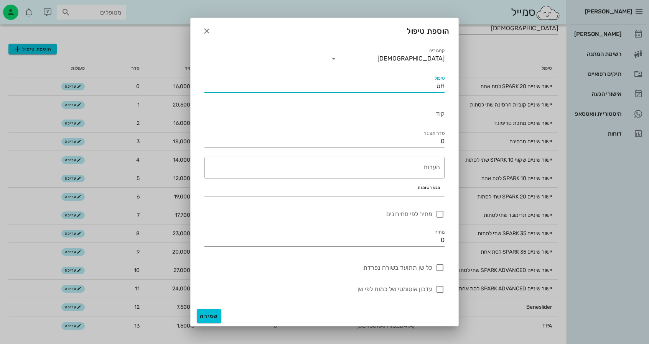
type input "H"
type input "Hyrax"
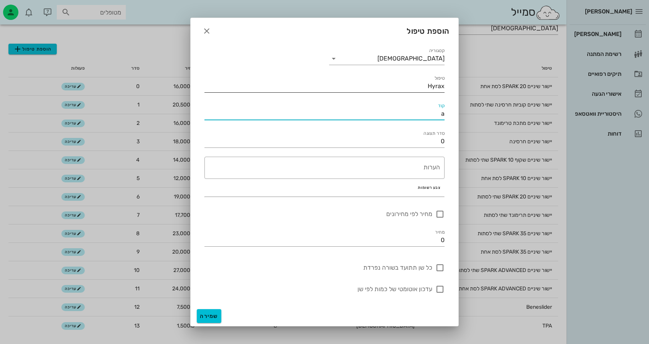
type input "a"
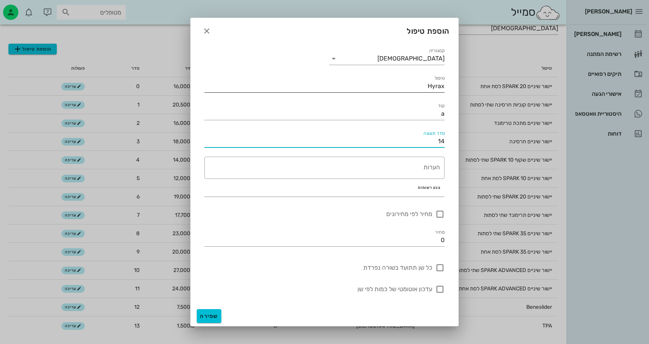
type input "14"
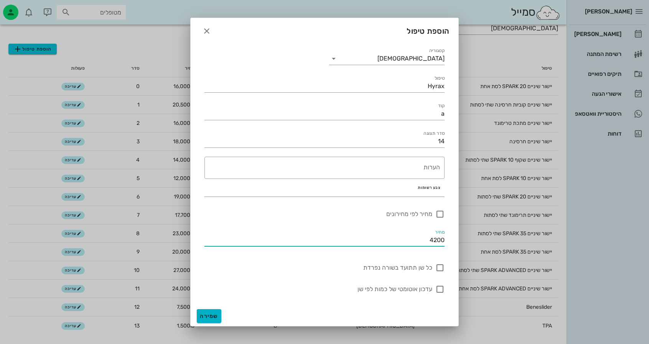
type input "4200"
click at [202, 314] on span "שמירה" at bounding box center [209, 316] width 18 height 7
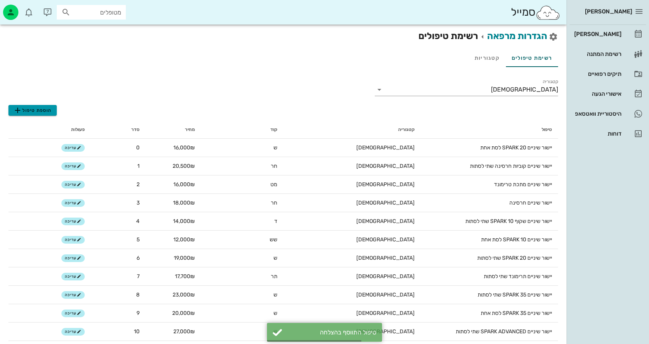
click at [51, 111] on span "הוספת טיפול" at bounding box center [32, 110] width 39 height 9
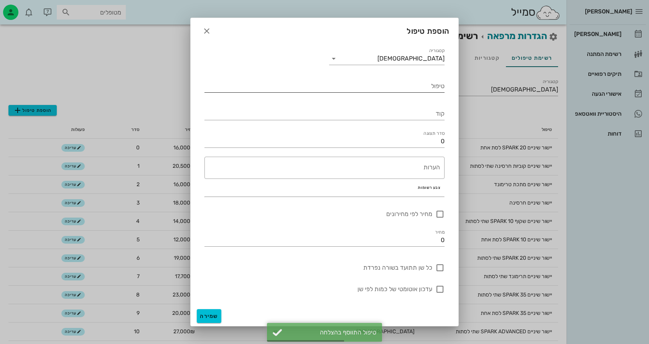
click at [417, 83] on input "טיפול" at bounding box center [324, 86] width 240 height 12
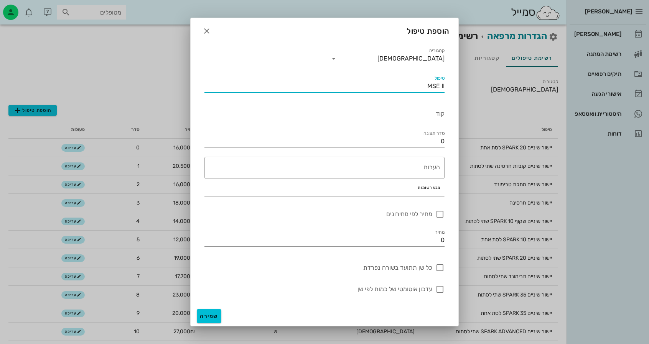
type input "MSE II"
click at [433, 117] on input "קוד" at bounding box center [324, 114] width 240 height 12
type input "a"
click at [432, 140] on input "0" at bounding box center [324, 141] width 240 height 12
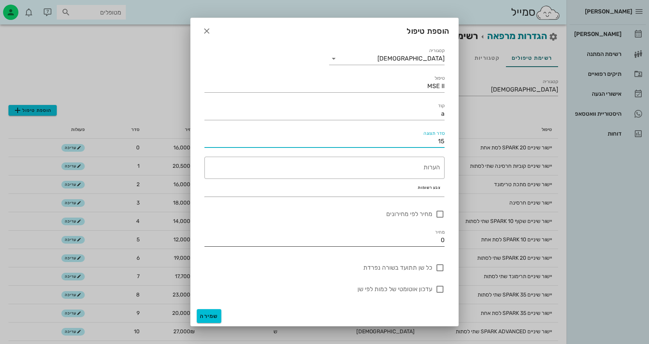
type input "15"
click at [426, 244] on input "0" at bounding box center [324, 240] width 240 height 12
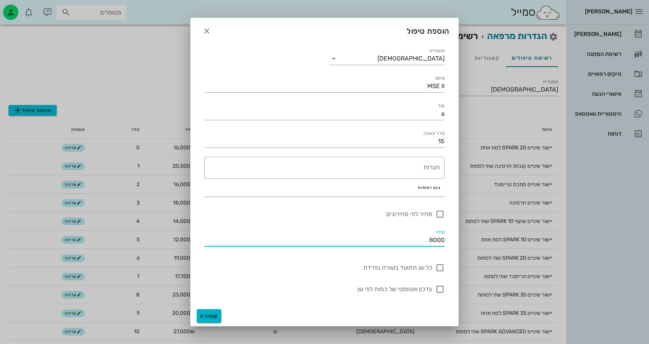
type input "8000"
click at [199, 312] on button "שמירה" at bounding box center [209, 316] width 25 height 14
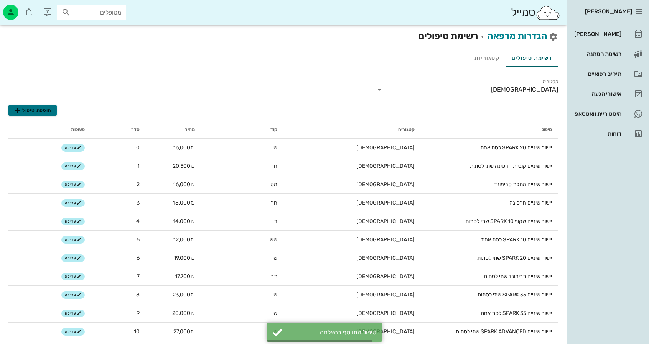
click at [31, 111] on span "הוספת טיפול" at bounding box center [32, 110] width 39 height 9
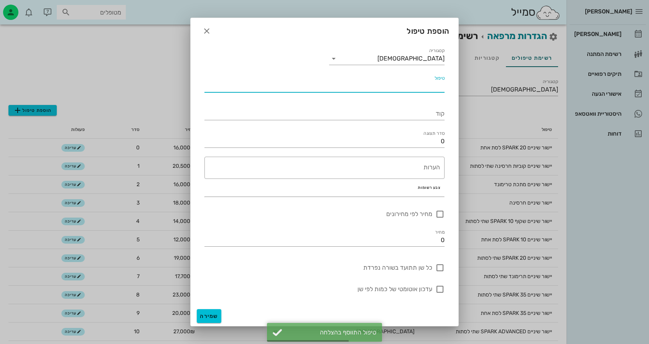
click at [401, 89] on input "טיפול" at bounding box center [324, 86] width 240 height 12
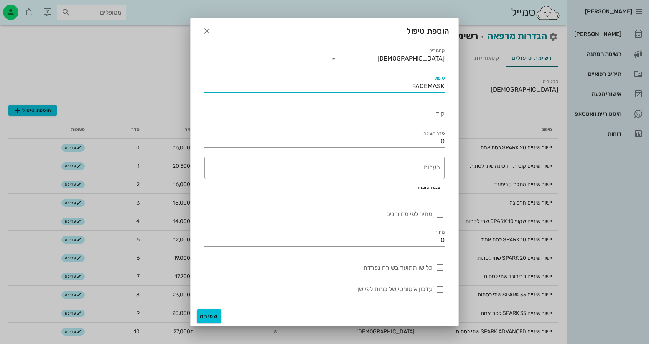
type input "FACEMASK"
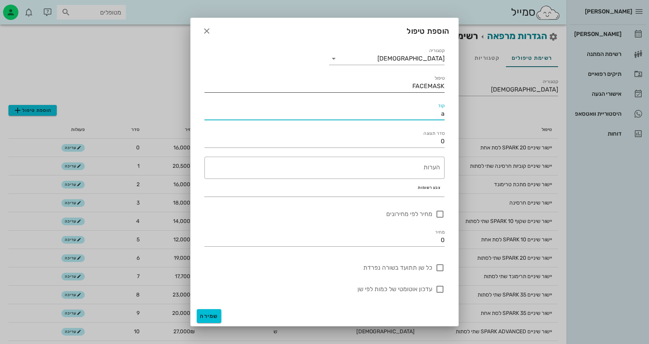
type input "a"
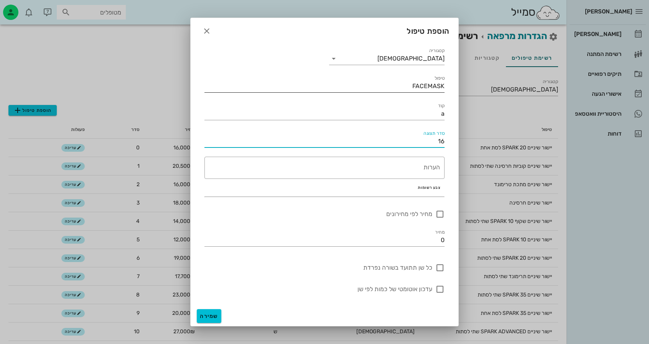
type input "16"
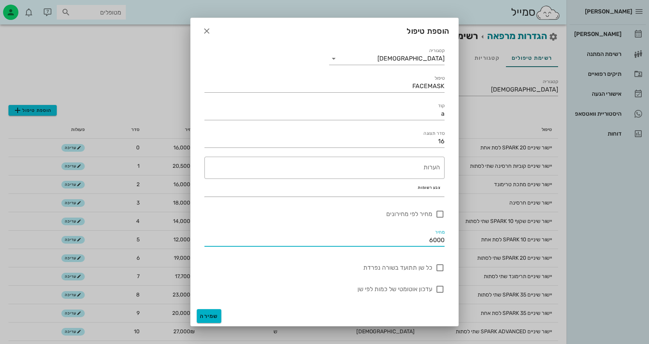
type input "6000"
click at [203, 317] on span "שמירה" at bounding box center [209, 316] width 18 height 7
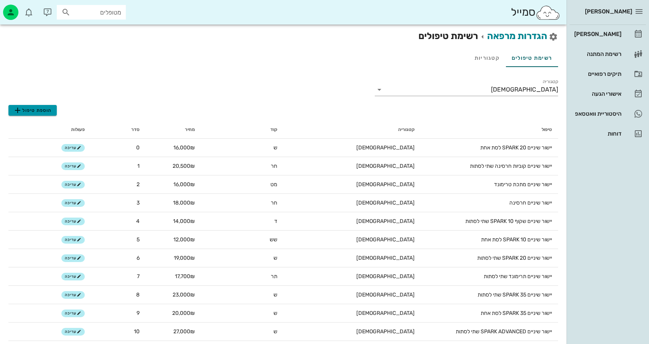
click at [43, 110] on span "הוספת טיפול" at bounding box center [32, 110] width 39 height 9
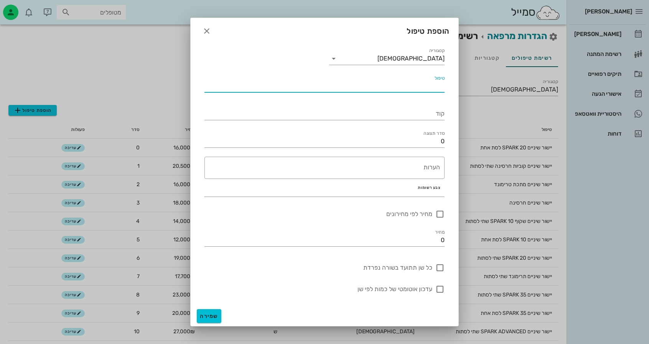
click at [380, 92] on div "טיפול" at bounding box center [324, 86] width 240 height 12
type input "מכשור בהתאמה אישית"
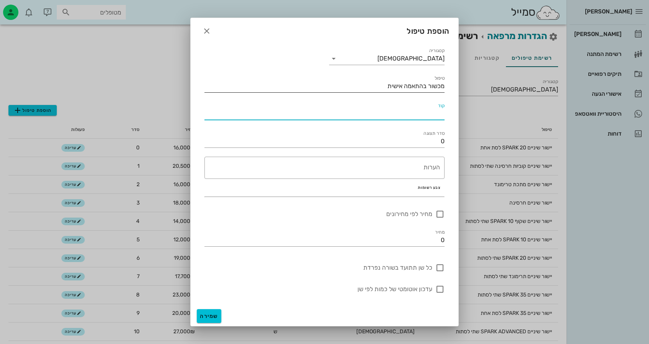
type input "1"
type input "ש"
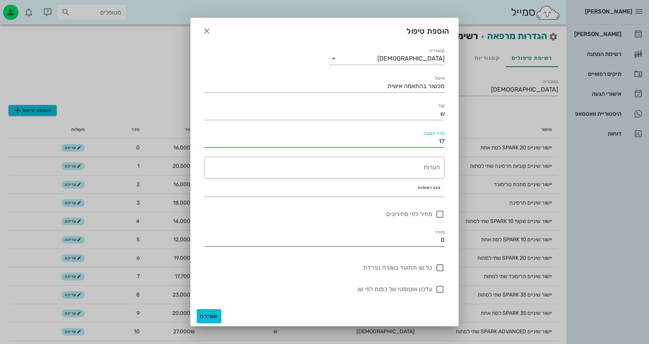
type input "17"
click at [420, 238] on input "0" at bounding box center [324, 240] width 240 height 12
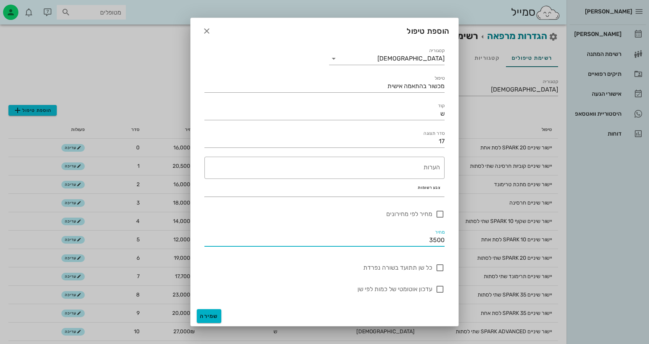
type input "3500"
click at [210, 313] on span "שמירה" at bounding box center [209, 316] width 18 height 7
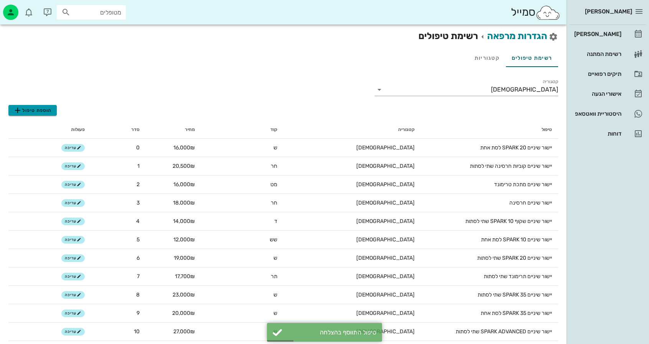
click at [29, 112] on span "הוספת טיפול" at bounding box center [32, 110] width 39 height 9
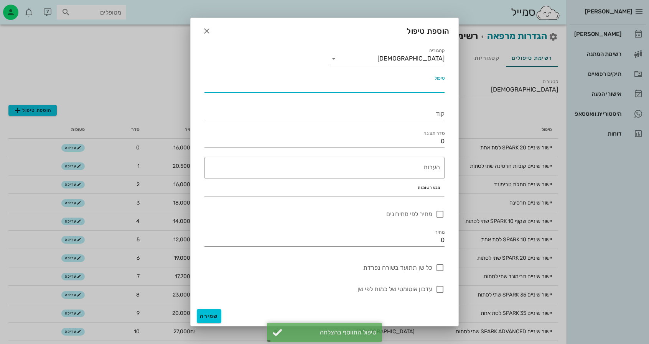
click at [393, 82] on input "טיפול" at bounding box center [324, 86] width 240 height 12
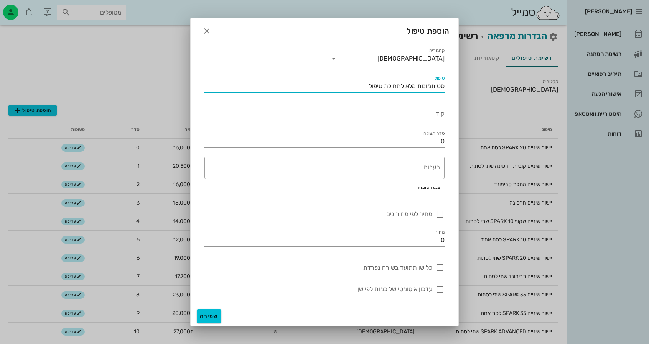
type input "סט תמונות מלא לתחילת טיפול"
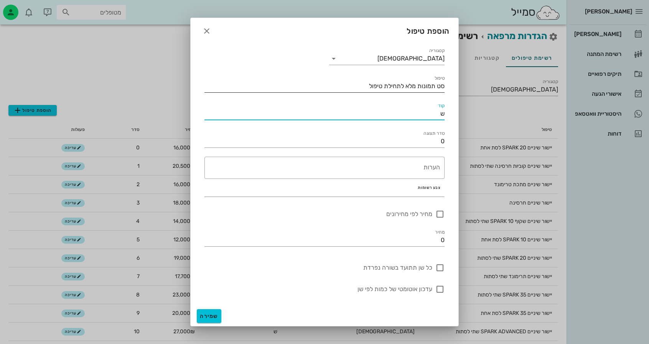
type input "ש"
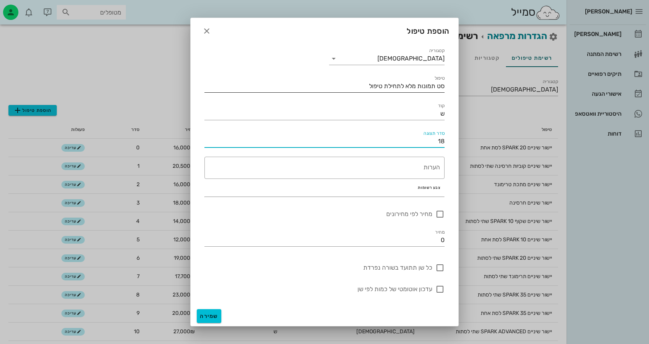
type input "18"
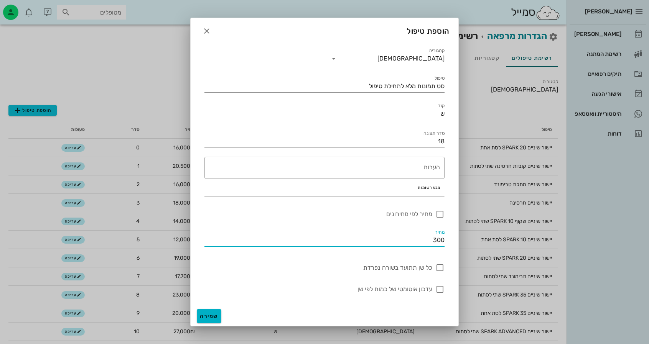
type input "300"
click at [202, 312] on button "שמירה" at bounding box center [209, 316] width 25 height 14
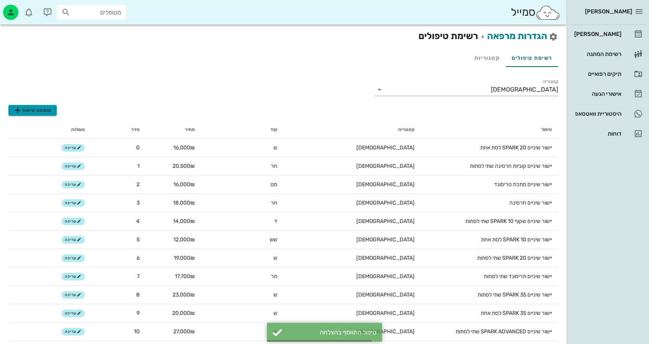
click at [46, 110] on span "הוספת טיפול" at bounding box center [32, 110] width 39 height 9
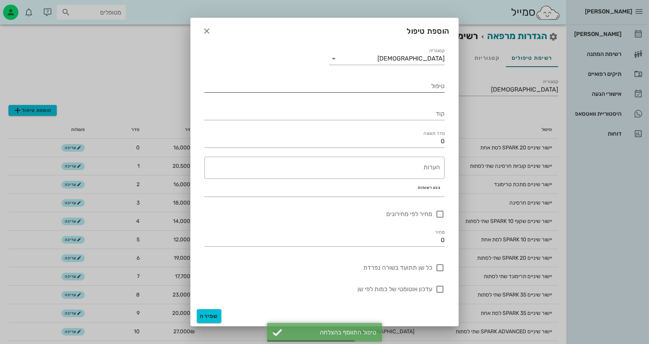
click at [377, 85] on input "טיפול" at bounding box center [324, 86] width 240 height 12
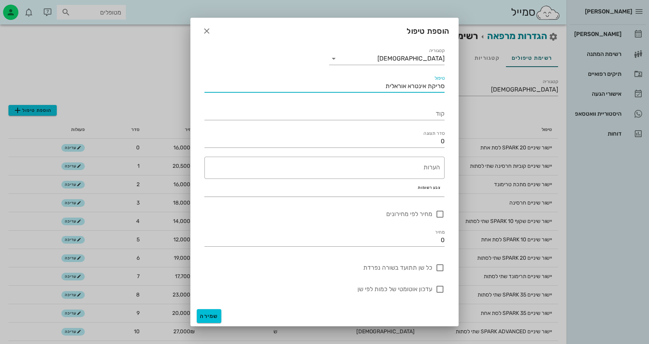
click at [426, 87] on input "סריקת אינטרא אוראלית" at bounding box center [324, 86] width 240 height 12
click at [371, 81] on input "סריקה אינטרא אוראלית" at bounding box center [324, 86] width 240 height 12
type input "סריקה אינטרא אוראלית לתחילת טיפול"
click at [431, 115] on input "קוד" at bounding box center [324, 114] width 240 height 12
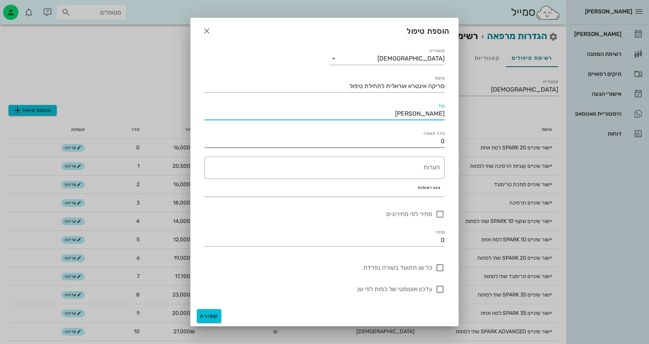
type input "[PERSON_NAME]"
click at [434, 147] on input "0" at bounding box center [324, 141] width 240 height 12
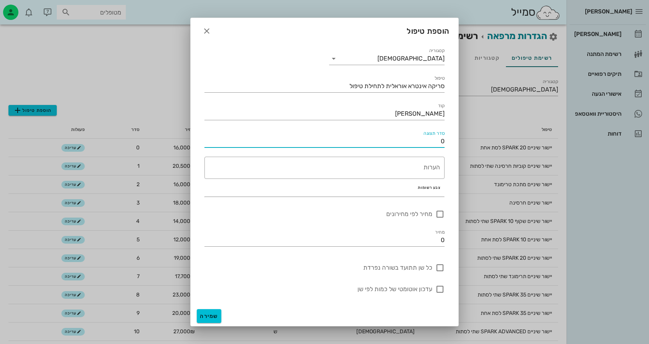
click at [434, 147] on input "0" at bounding box center [324, 141] width 240 height 12
type input "19"
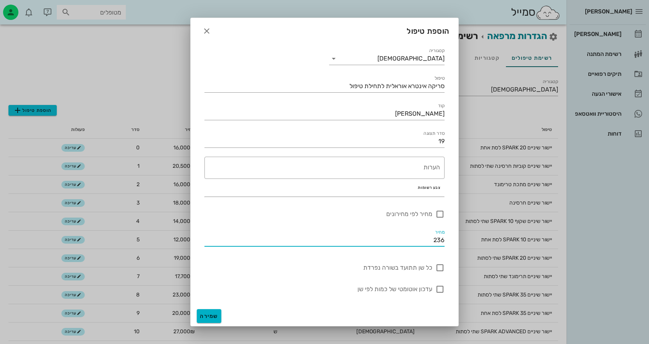
type input "236"
click at [210, 317] on span "שמירה" at bounding box center [209, 316] width 18 height 7
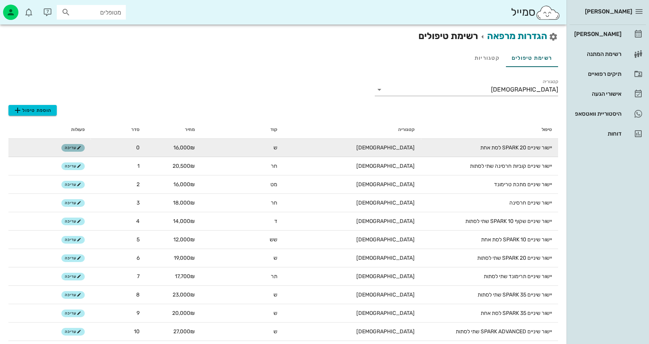
click at [75, 147] on span "עריכה" at bounding box center [73, 148] width 16 height 5
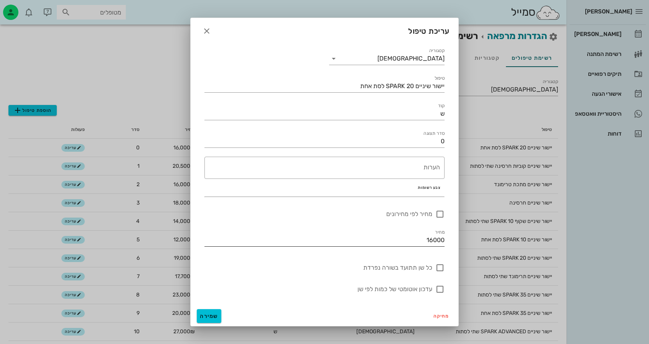
click at [370, 230] on div "מחיר 16000" at bounding box center [324, 238] width 240 height 17
click at [374, 243] on input "16000" at bounding box center [324, 240] width 240 height 12
type input "18880"
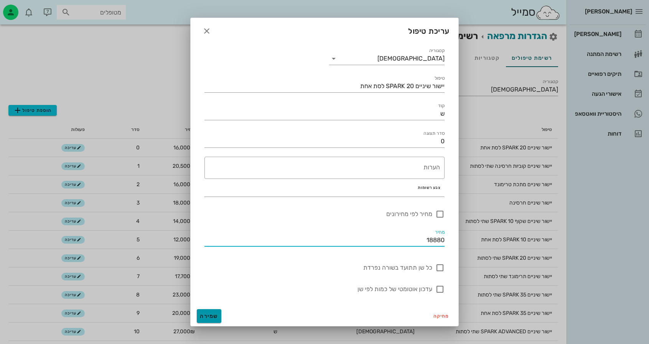
click at [214, 314] on span "שמירה" at bounding box center [209, 316] width 18 height 7
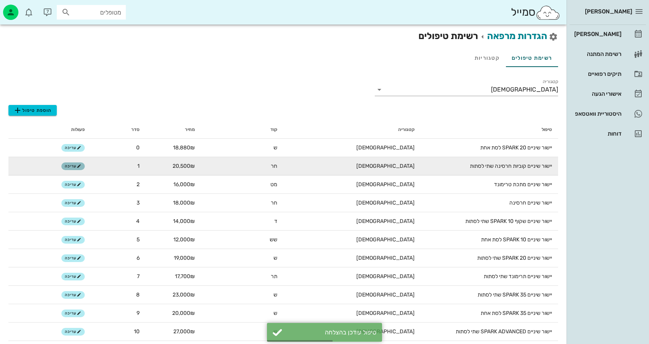
click at [77, 169] on button "עריכה" at bounding box center [72, 167] width 23 height 8
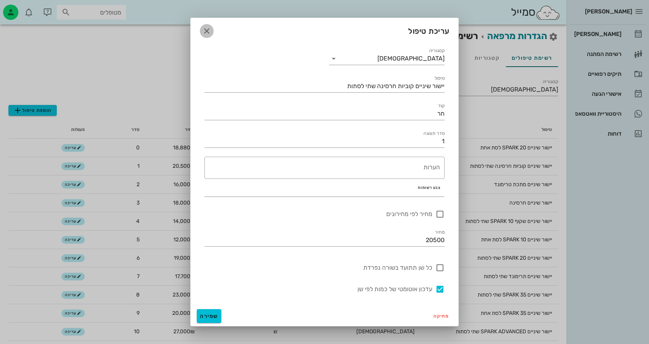
click at [207, 33] on icon "button" at bounding box center [206, 30] width 9 height 9
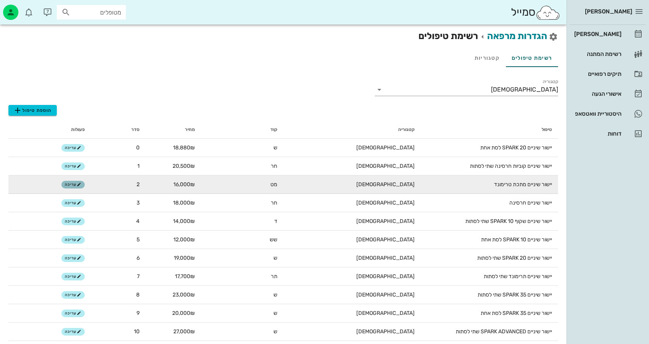
click at [77, 186] on icon "button" at bounding box center [79, 184] width 5 height 5
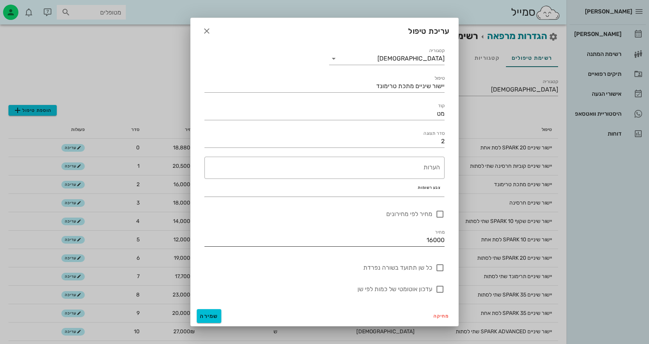
click at [425, 243] on input "16000" at bounding box center [324, 240] width 240 height 12
type input "18880"
click at [215, 311] on button "שמירה" at bounding box center [209, 316] width 25 height 14
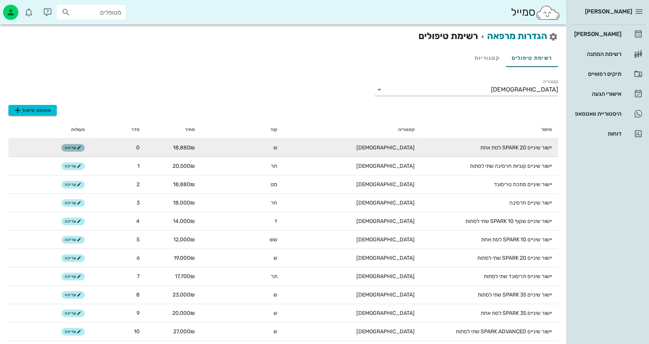
click at [65, 149] on span "עריכה" at bounding box center [73, 148] width 16 height 5
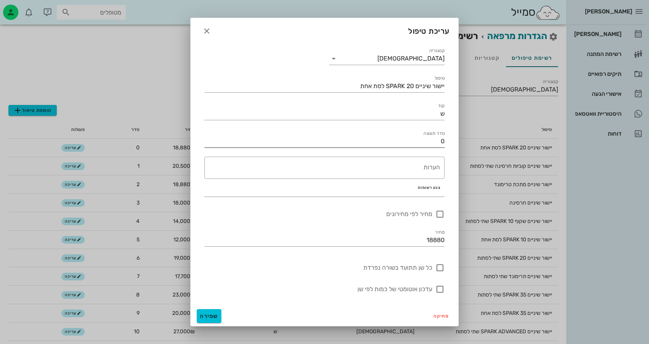
click at [395, 140] on input "0" at bounding box center [324, 141] width 240 height 12
type input "7"
click at [216, 314] on span "שמירה" at bounding box center [209, 316] width 18 height 7
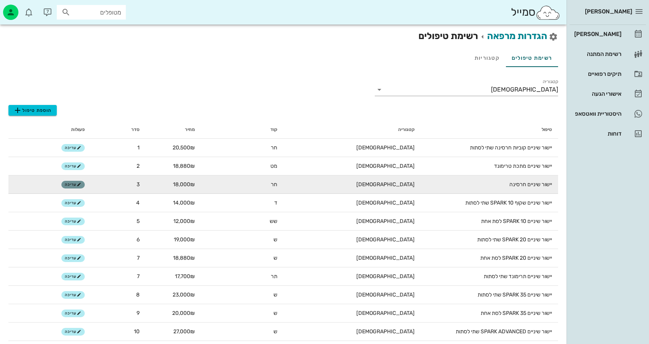
click at [80, 188] on button "עריכה" at bounding box center [72, 185] width 23 height 8
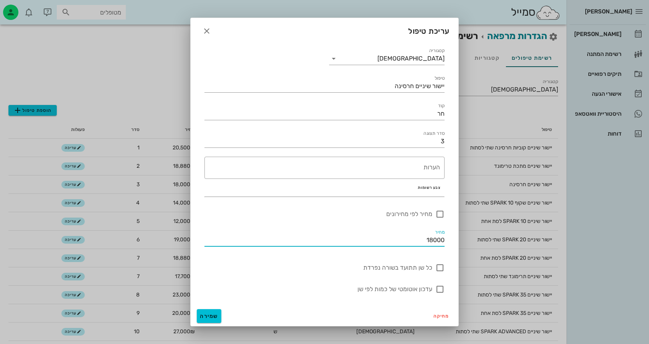
click at [359, 237] on input "18000" at bounding box center [324, 240] width 240 height 12
type input "21240"
click at [208, 317] on span "שמירה" at bounding box center [209, 316] width 18 height 7
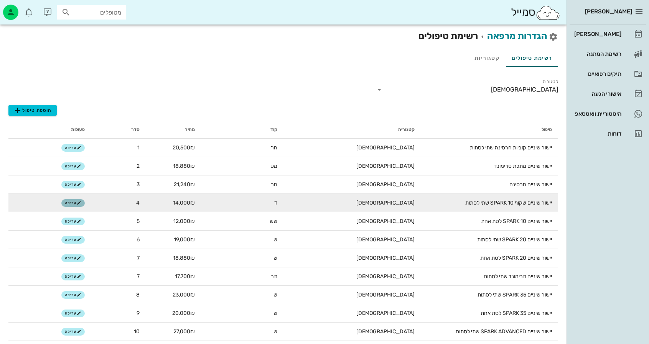
click at [74, 205] on span "עריכה" at bounding box center [73, 203] width 16 height 5
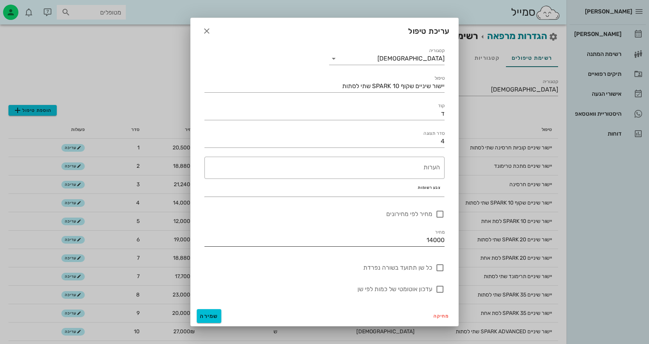
click at [403, 235] on input "14000" at bounding box center [324, 240] width 240 height 12
type input "16520"
click at [212, 319] on span "שמירה" at bounding box center [209, 316] width 18 height 7
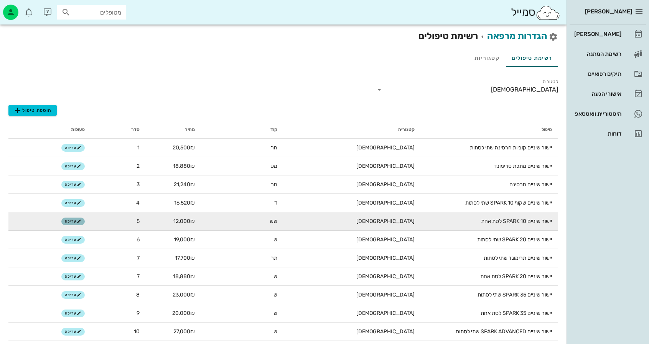
click at [71, 221] on span "עריכה" at bounding box center [73, 221] width 16 height 5
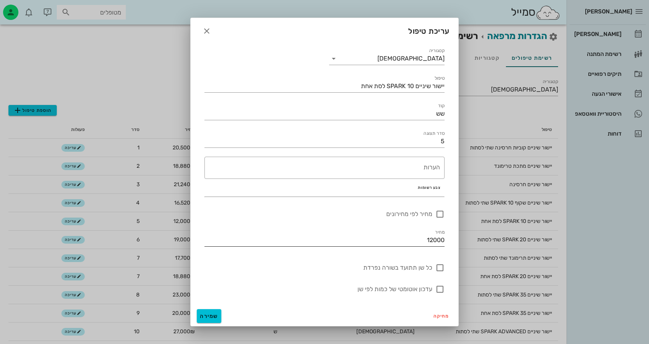
click at [386, 233] on div "מחיר 12000" at bounding box center [324, 238] width 240 height 17
click at [386, 243] on input "12000" at bounding box center [324, 240] width 240 height 12
type input "14160"
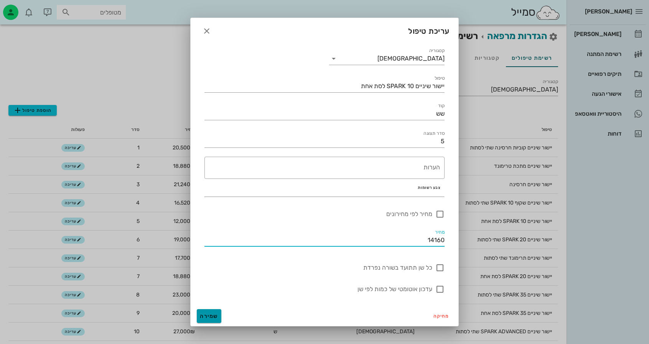
click at [205, 320] on button "שמירה" at bounding box center [209, 316] width 25 height 14
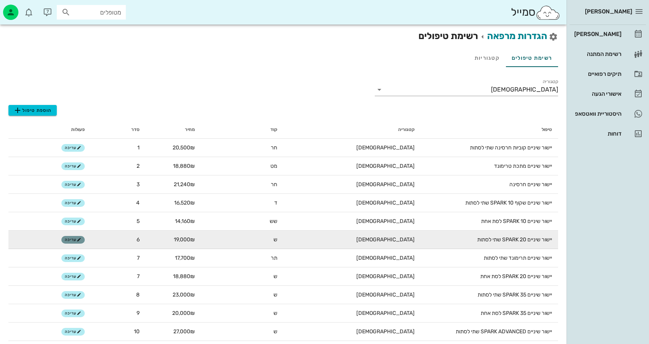
click at [70, 240] on span "עריכה" at bounding box center [73, 240] width 16 height 5
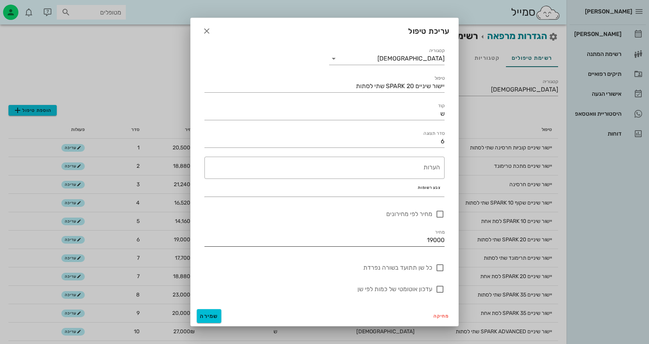
click at [419, 237] on input "19000" at bounding box center [324, 240] width 240 height 12
type input "22420"
click at [215, 319] on button "שמירה" at bounding box center [209, 316] width 25 height 14
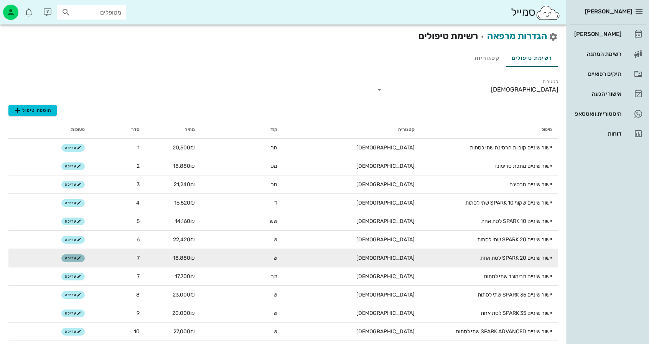
click at [77, 259] on icon "button" at bounding box center [79, 258] width 5 height 5
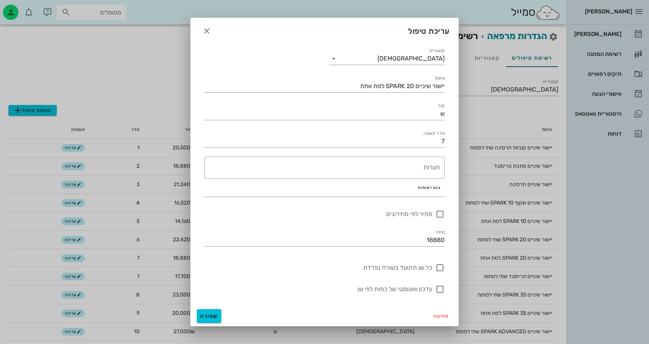
click at [200, 308] on div "מחיקה שמירה" at bounding box center [325, 316] width 268 height 20
click at [203, 311] on button "שמירה" at bounding box center [209, 316] width 25 height 14
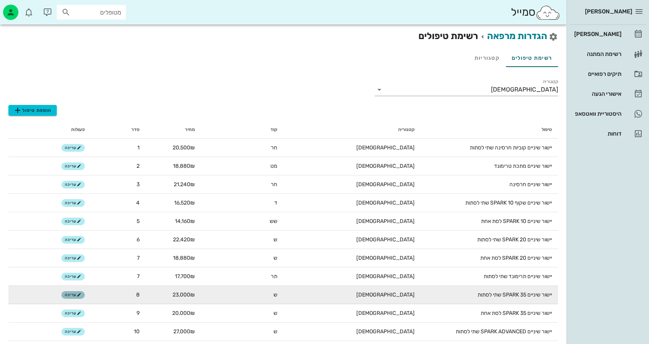
click at [75, 296] on span "עריכה" at bounding box center [73, 295] width 16 height 5
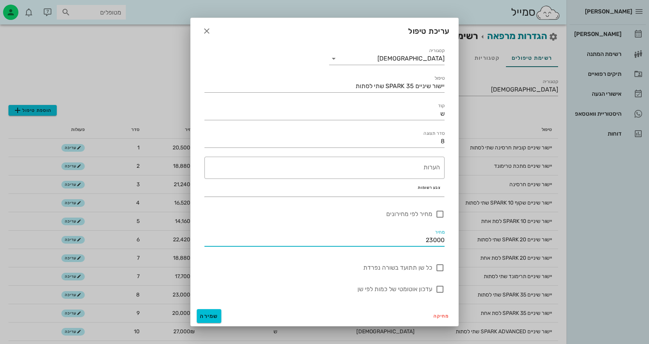
click at [360, 240] on input "23000" at bounding box center [324, 240] width 240 height 12
type input "27140"
click at [211, 311] on button "שמירה" at bounding box center [209, 316] width 25 height 14
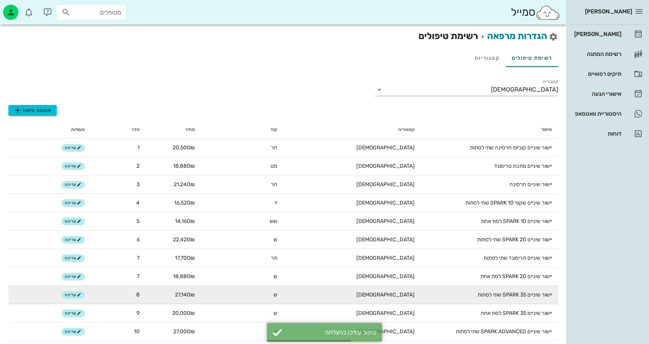
scroll to position [38, 0]
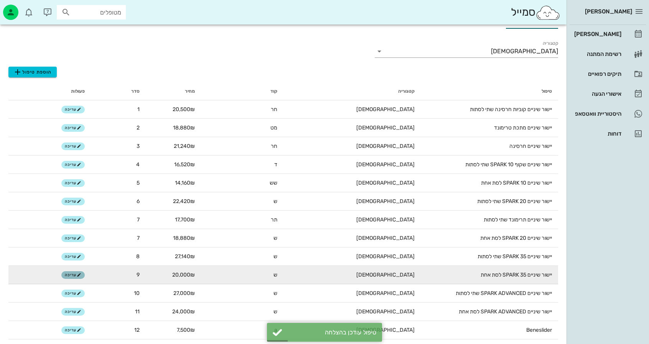
click at [78, 277] on icon "button" at bounding box center [79, 275] width 5 height 5
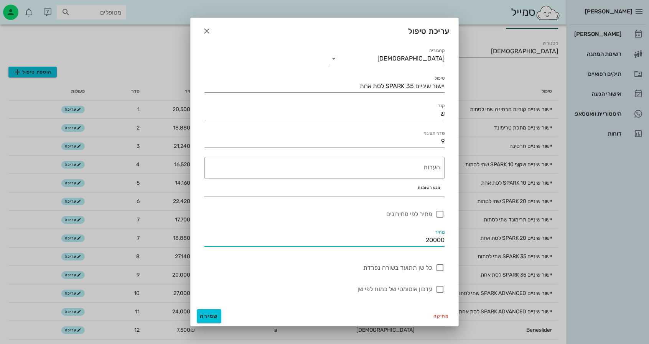
click at [416, 240] on input "20000" at bounding box center [324, 240] width 240 height 12
type input "23600"
click at [204, 318] on span "שמירה" at bounding box center [209, 316] width 18 height 7
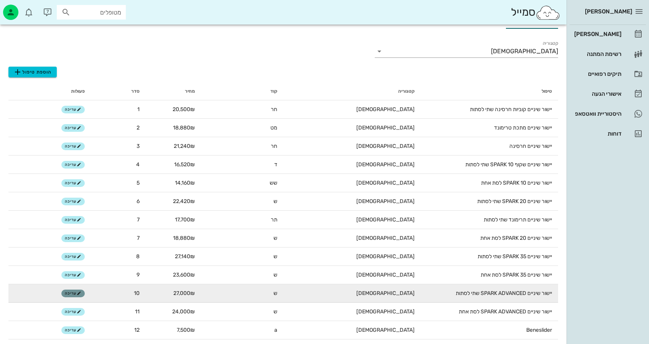
click at [78, 294] on icon "button" at bounding box center [79, 293] width 5 height 5
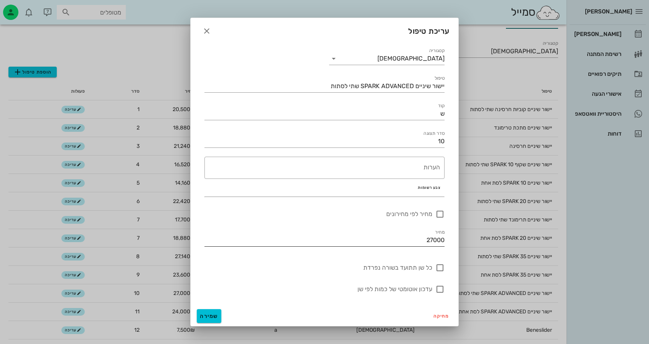
click at [370, 233] on div "מחיר 27000" at bounding box center [324, 238] width 240 height 17
click at [370, 242] on input "27000" at bounding box center [324, 240] width 240 height 12
type input "31860"
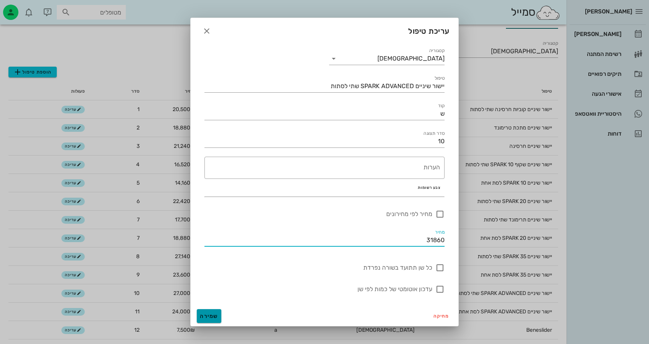
click at [207, 312] on button "שמירה" at bounding box center [209, 316] width 25 height 14
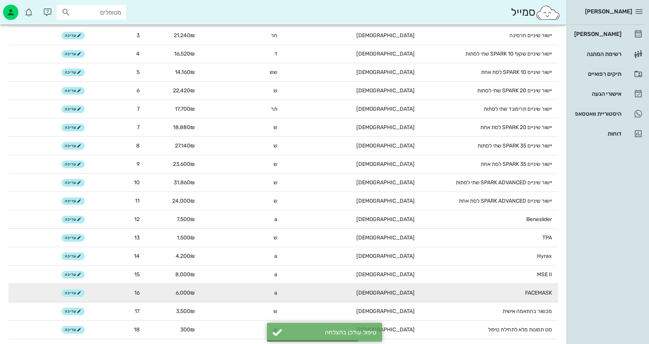
scroll to position [153, 0]
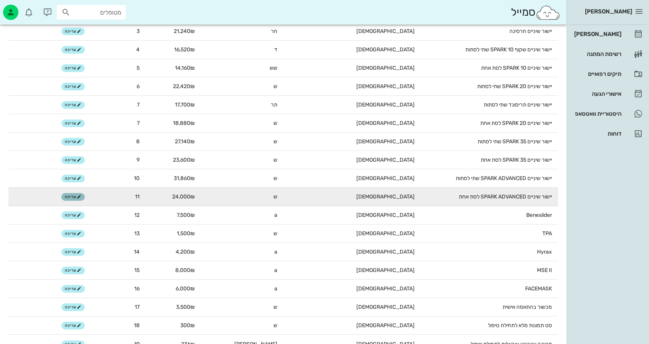
click at [74, 198] on span "עריכה" at bounding box center [73, 197] width 16 height 5
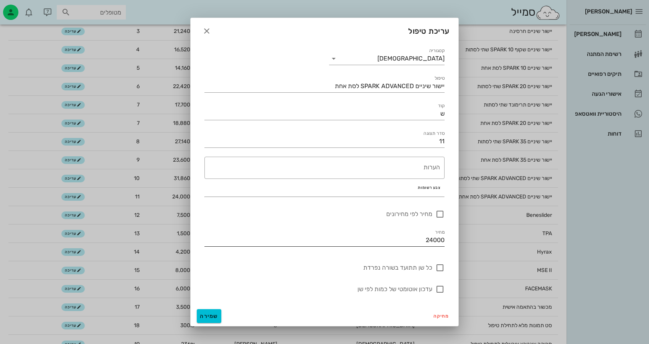
click at [378, 242] on input "24000" at bounding box center [324, 240] width 240 height 12
type input "28320"
click at [213, 316] on span "שמירה" at bounding box center [209, 316] width 18 height 7
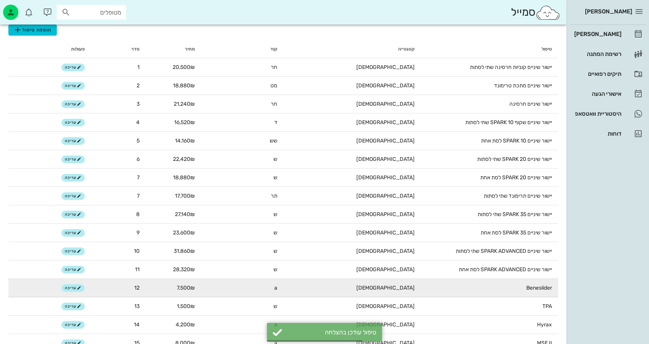
scroll to position [115, 0]
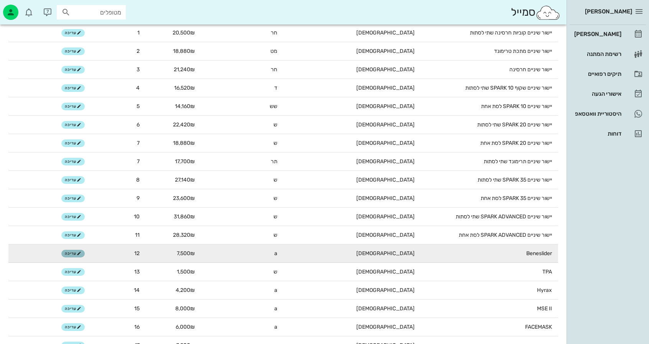
click at [78, 253] on icon "button" at bounding box center [79, 253] width 5 height 5
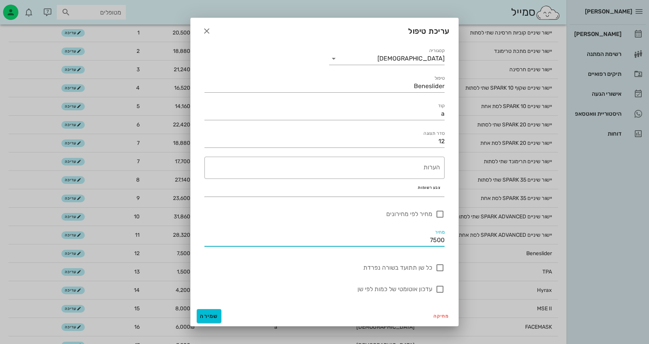
click at [393, 238] on input "7500" at bounding box center [324, 240] width 240 height 12
type input "8850"
click at [212, 312] on button "שמירה" at bounding box center [209, 316] width 25 height 14
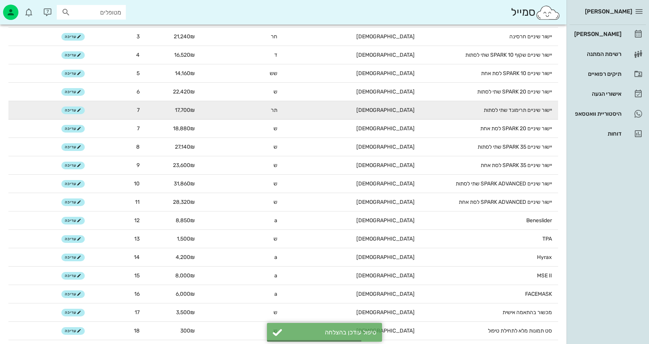
scroll to position [153, 0]
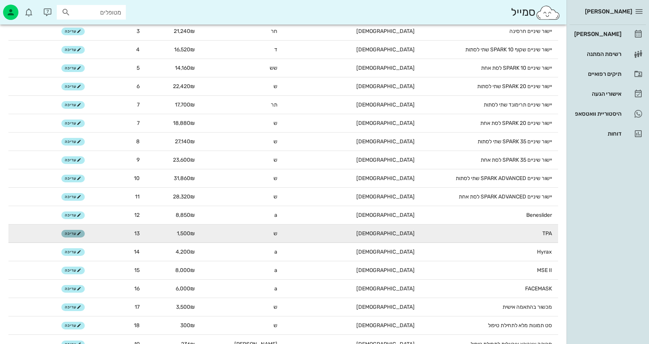
click at [72, 236] on span "עריכה" at bounding box center [73, 234] width 16 height 5
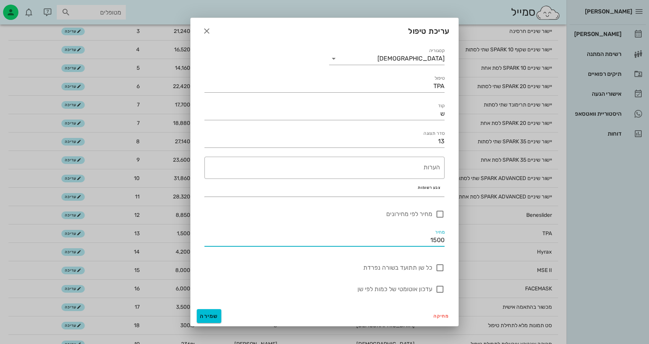
click at [429, 238] on input "1500" at bounding box center [324, 240] width 240 height 12
type input "1770"
click at [217, 317] on span "שמירה" at bounding box center [209, 316] width 18 height 7
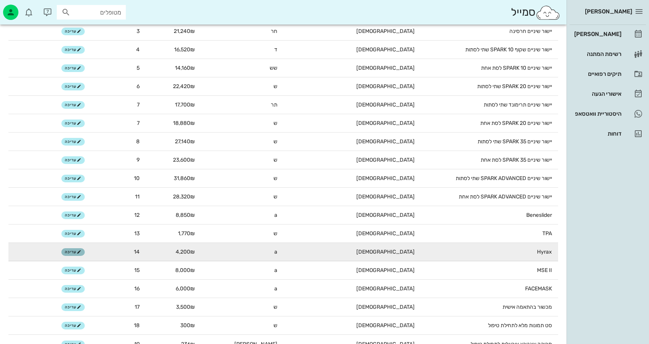
click at [77, 251] on icon "button" at bounding box center [79, 252] width 5 height 5
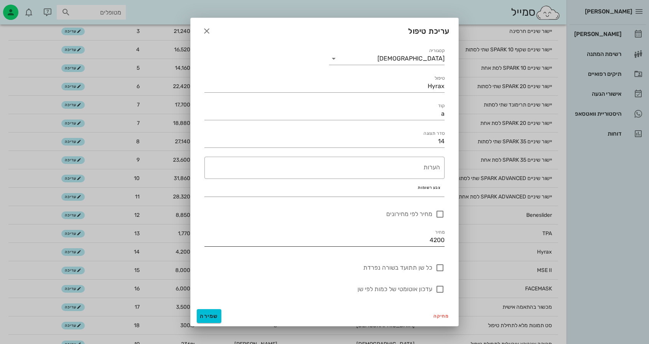
click at [422, 242] on input "4200" at bounding box center [324, 240] width 240 height 12
type input "1"
type input "4956"
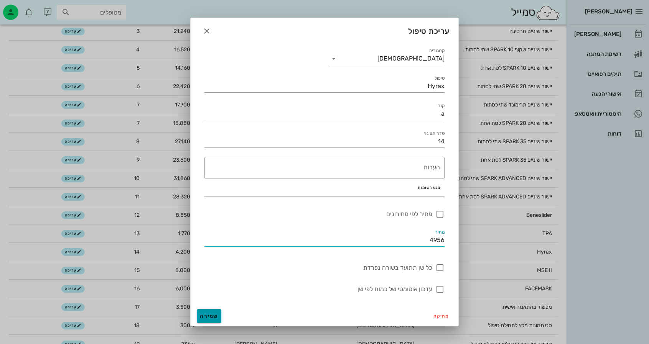
click at [209, 315] on span "שמירה" at bounding box center [209, 316] width 18 height 7
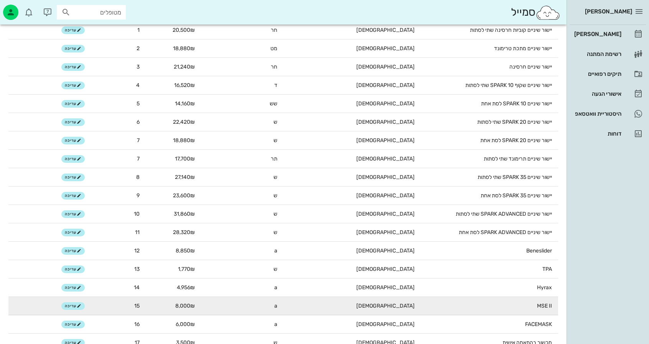
scroll to position [172, 0]
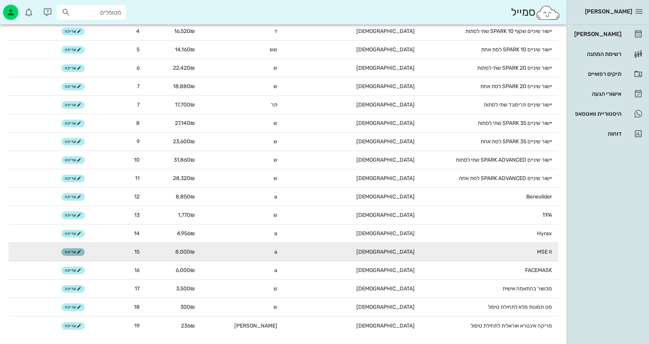
click at [71, 252] on span "עריכה" at bounding box center [73, 252] width 16 height 5
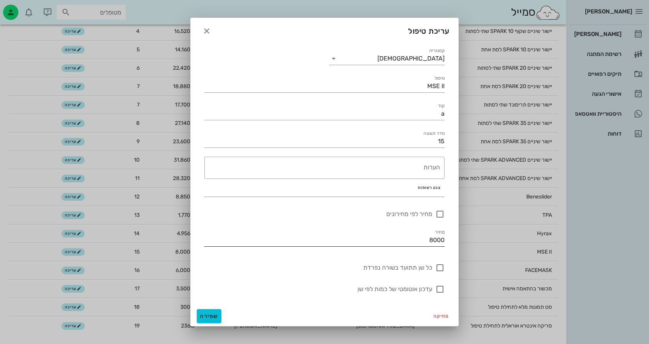
click at [351, 238] on input "8000" at bounding box center [324, 240] width 240 height 12
type input "9440"
click at [217, 318] on span "שמירה" at bounding box center [209, 316] width 18 height 7
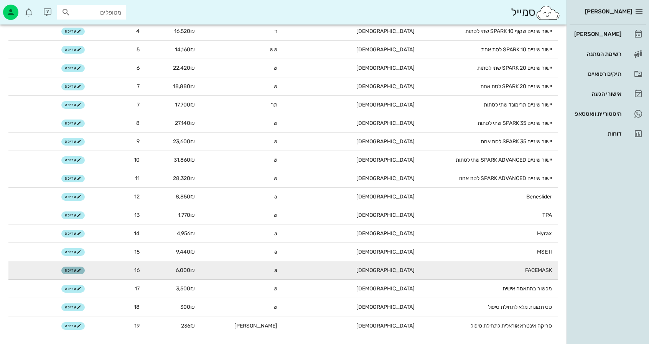
click at [78, 270] on icon "button" at bounding box center [79, 270] width 5 height 5
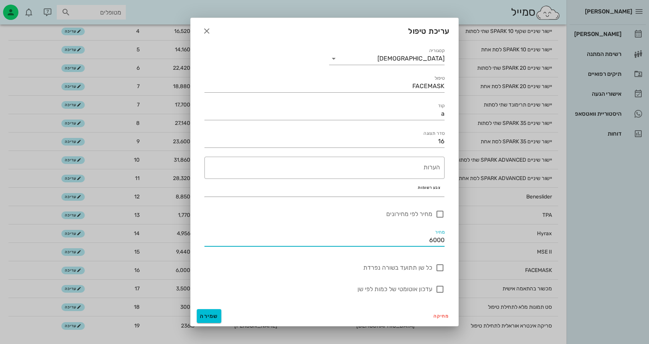
click at [429, 243] on input "6000" at bounding box center [324, 240] width 240 height 12
type input "7080"
click at [209, 318] on span "שמירה" at bounding box center [209, 316] width 18 height 7
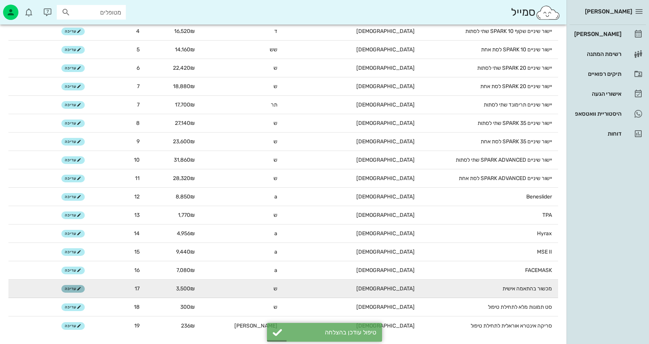
click at [74, 288] on span "עריכה" at bounding box center [73, 289] width 16 height 5
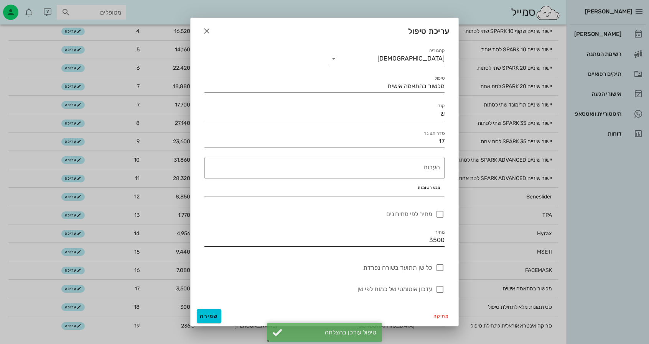
click at [396, 232] on div "מחיר 3500" at bounding box center [324, 238] width 240 height 17
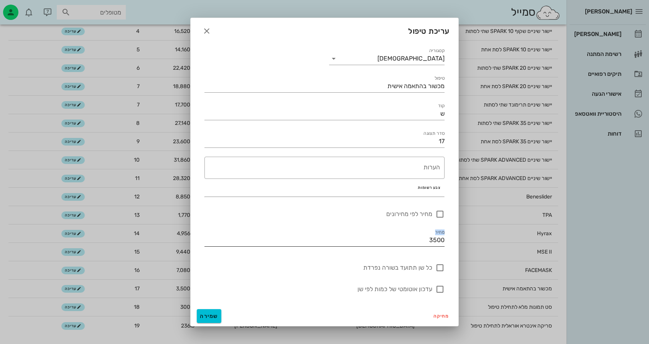
click at [396, 232] on div "מחיר 3500" at bounding box center [324, 238] width 240 height 17
click at [399, 240] on input "3500" at bounding box center [324, 240] width 240 height 12
type input "4130"
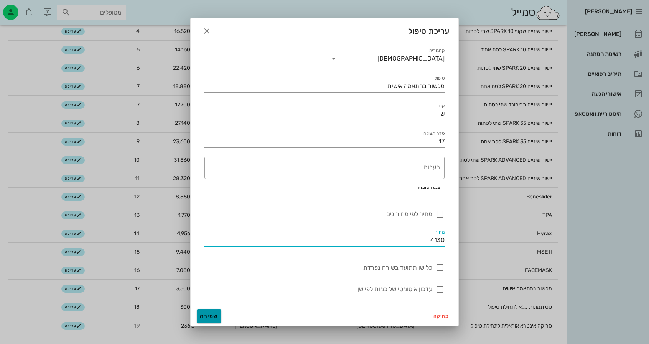
click at [207, 313] on span "שמירה" at bounding box center [209, 316] width 18 height 7
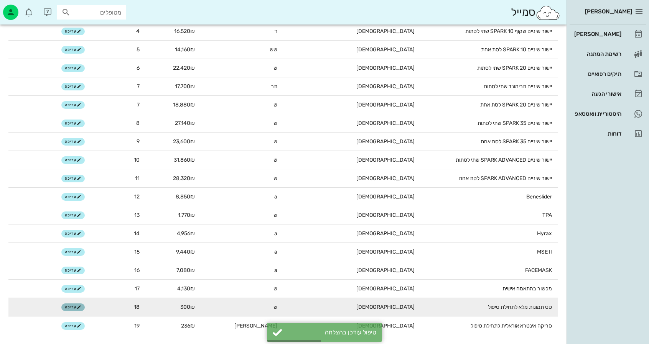
click at [74, 306] on span "עריכה" at bounding box center [73, 307] width 16 height 5
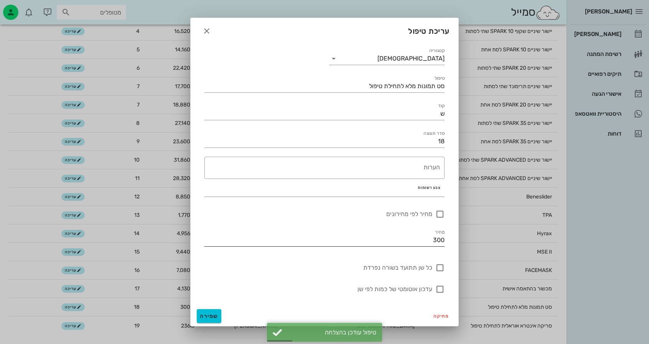
click at [393, 237] on input "300" at bounding box center [324, 240] width 240 height 12
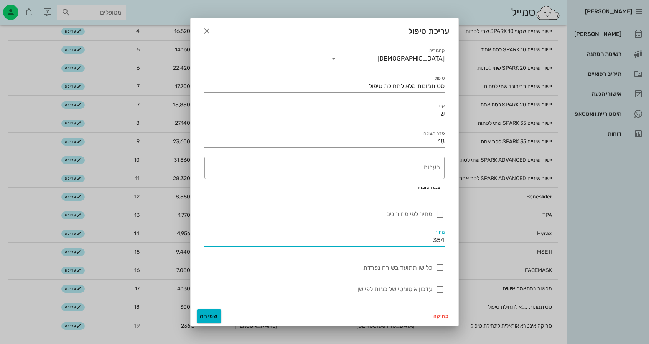
type input "354"
click at [209, 314] on span "שמירה" at bounding box center [209, 316] width 18 height 7
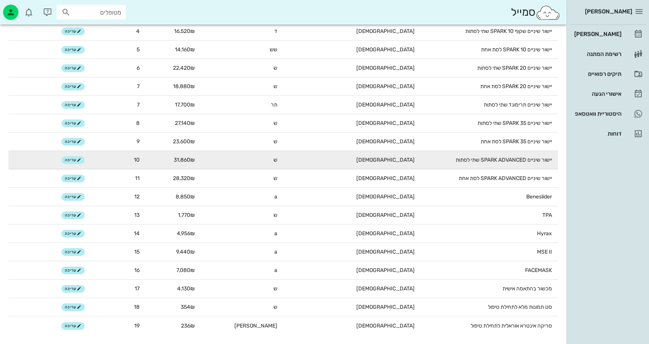
scroll to position [0, 0]
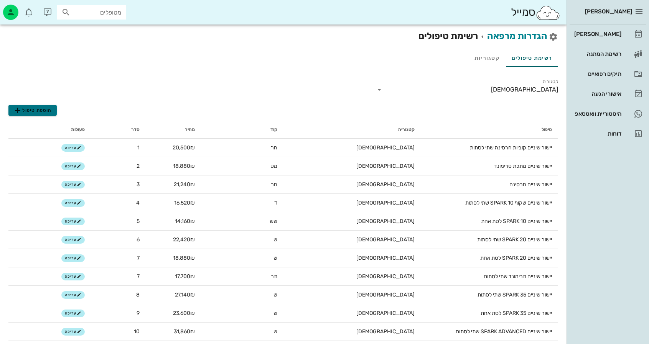
click at [27, 108] on span "הוספת טיפול" at bounding box center [32, 110] width 39 height 9
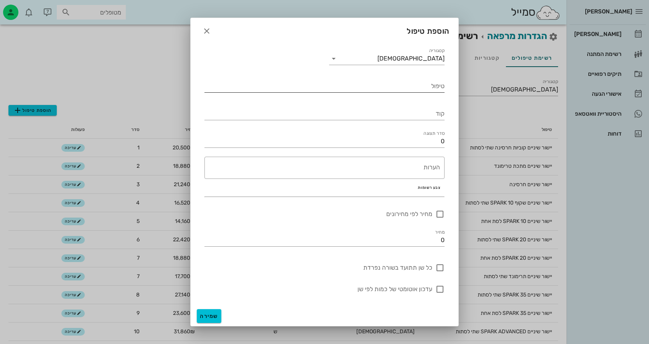
click at [396, 81] on input "טיפול" at bounding box center [324, 86] width 240 height 12
type input "עיצוב שיניים קדמיות לאחר יישור שיניים"
click at [436, 115] on input "קוד" at bounding box center [324, 114] width 240 height 12
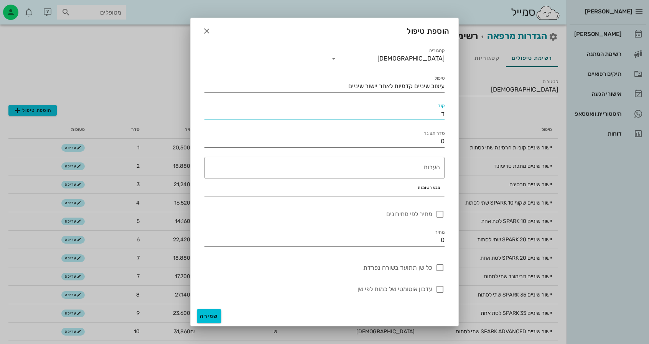
type input "ד"
click at [433, 142] on input "0" at bounding box center [324, 141] width 240 height 12
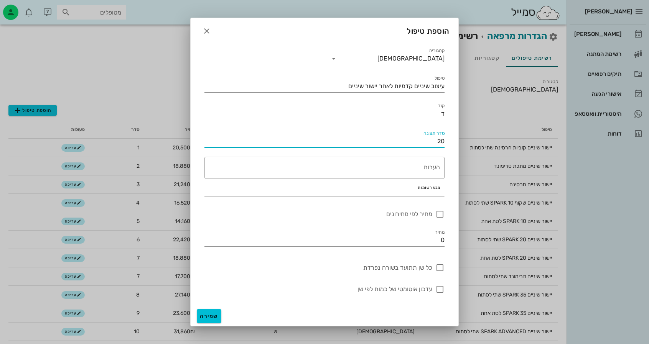
type input "20"
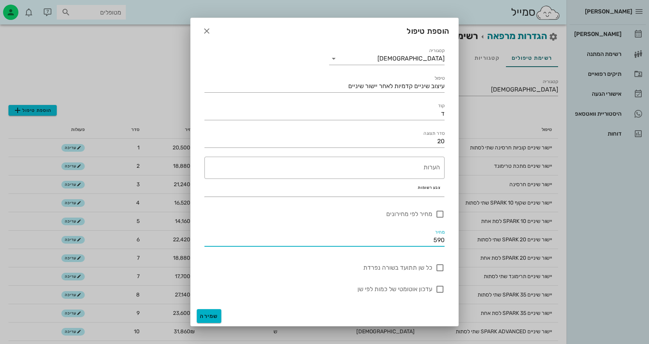
type input "590"
click at [215, 319] on span "שמירה" at bounding box center [209, 316] width 18 height 7
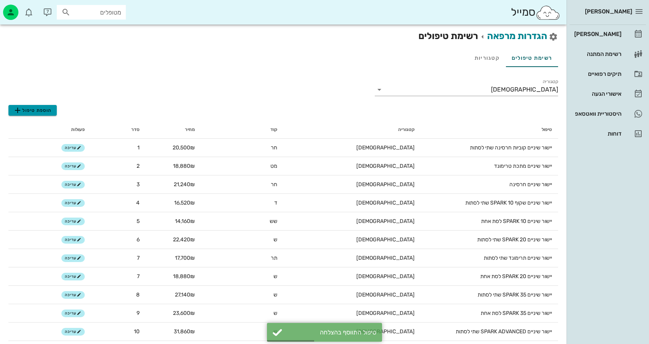
click at [47, 109] on span "הוספת טיפול" at bounding box center [32, 110] width 39 height 9
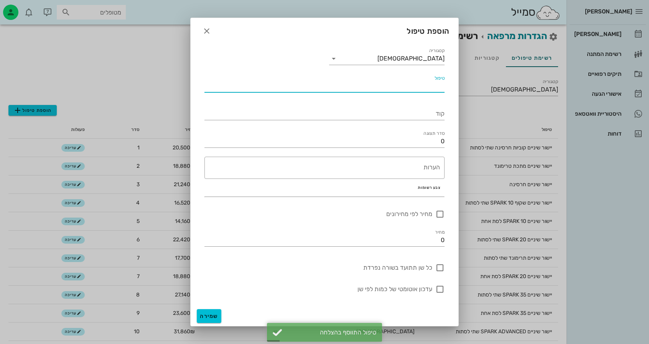
click at [403, 91] on input "טיפול" at bounding box center [324, 86] width 240 height 12
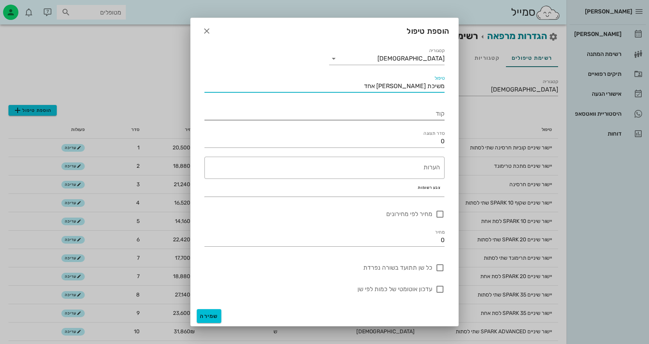
type input "משיכת [PERSON_NAME] אחד"
click at [414, 111] on input "קוד" at bounding box center [324, 114] width 240 height 12
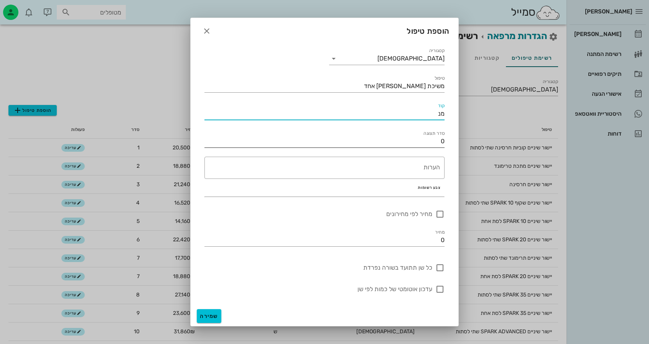
type input "מנ"
click at [429, 140] on input "0" at bounding box center [324, 141] width 240 height 12
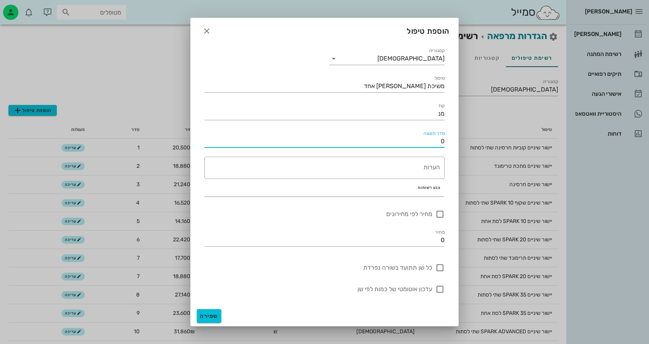
click at [429, 140] on input "0" at bounding box center [324, 141] width 240 height 12
type input "21"
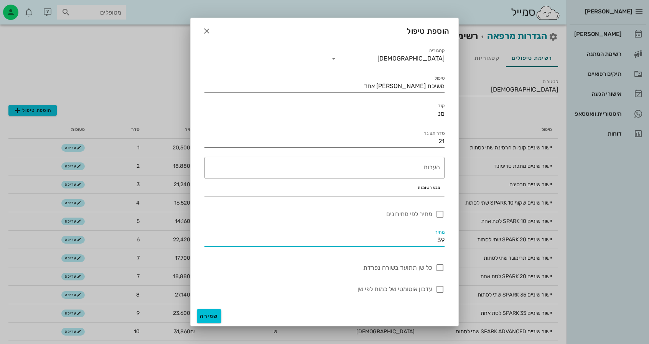
type input "3"
type input "2950"
click at [214, 315] on span "שמירה" at bounding box center [209, 316] width 18 height 7
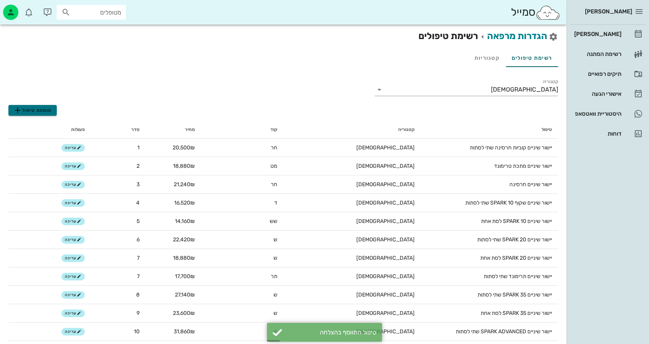
click at [41, 114] on span "הוספת טיפול" at bounding box center [32, 110] width 39 height 9
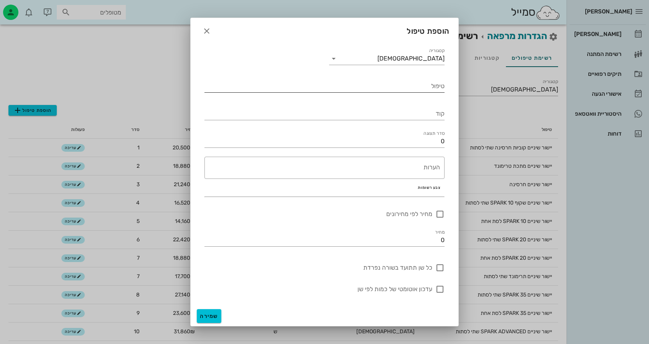
click at [413, 94] on div "טיפול" at bounding box center [324, 83] width 249 height 28
click at [408, 88] on input "טיפול" at bounding box center [324, 86] width 240 height 12
type input "הרמת מנשך דיגיטלית שתי יחידות"
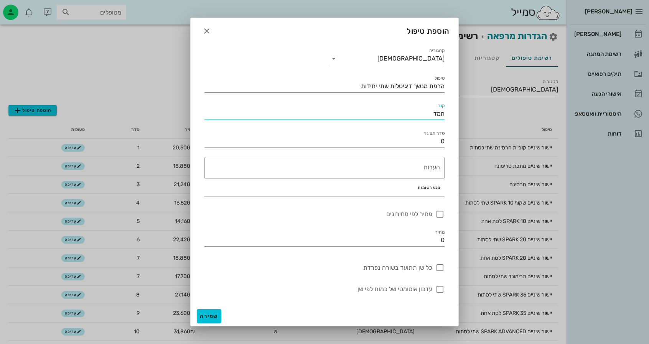
type input "המד"
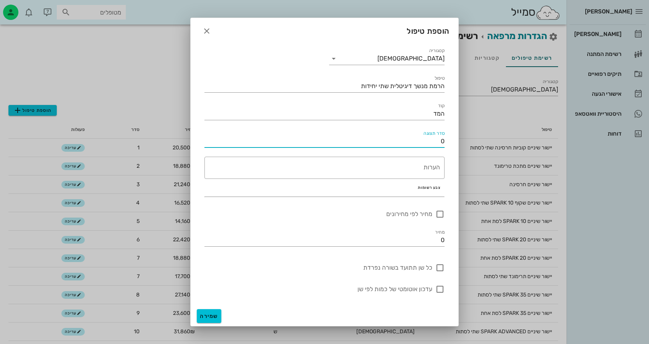
click at [433, 142] on input "0" at bounding box center [324, 141] width 240 height 12
type input "22"
type input "7"
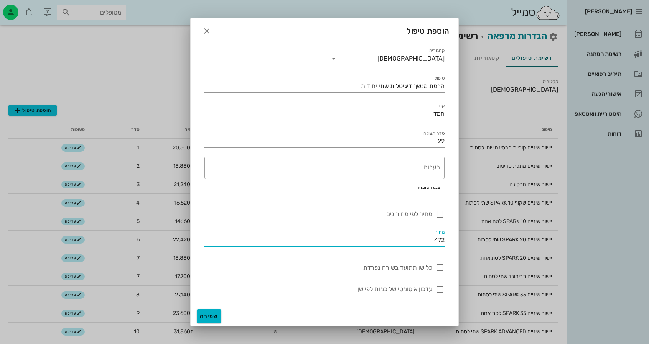
type input "472"
click at [202, 311] on button "שמירה" at bounding box center [209, 316] width 25 height 14
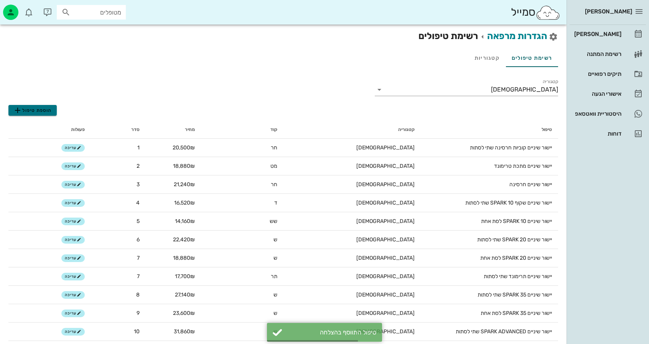
click at [37, 109] on span "הוספת טיפול" at bounding box center [32, 110] width 39 height 9
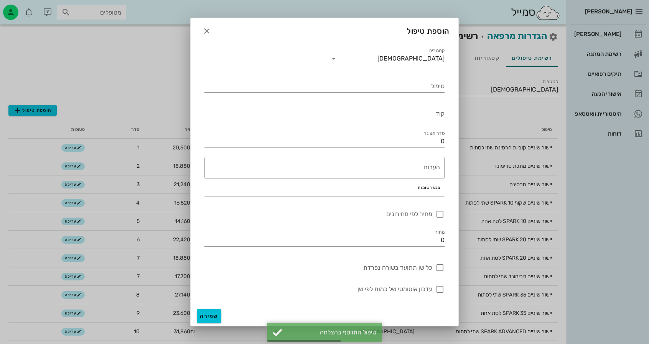
click at [402, 118] on input "קוד" at bounding box center [324, 114] width 240 height 12
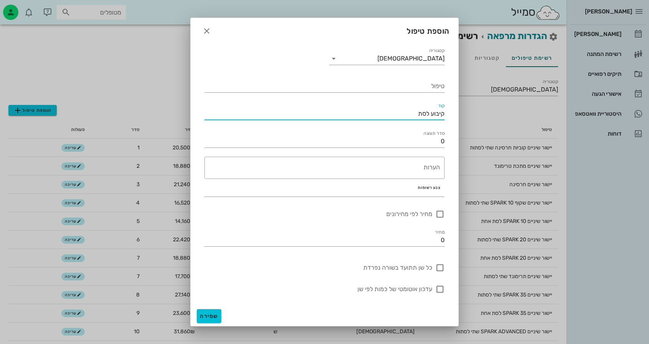
type input "קיבוע לסת"
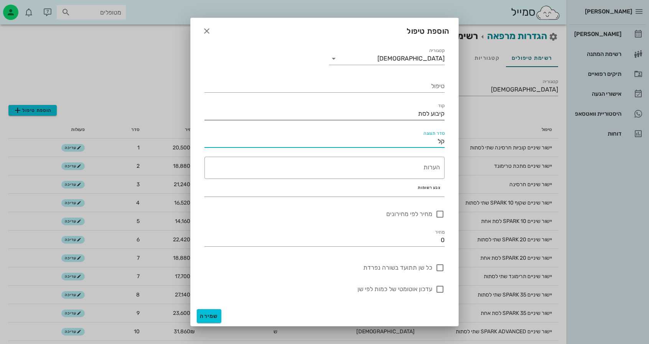
type input "קל"
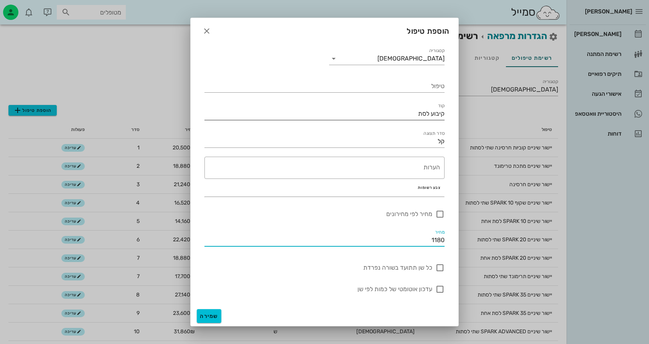
type input "1180"
click at [424, 114] on input "קיבוע לסת" at bounding box center [324, 114] width 240 height 12
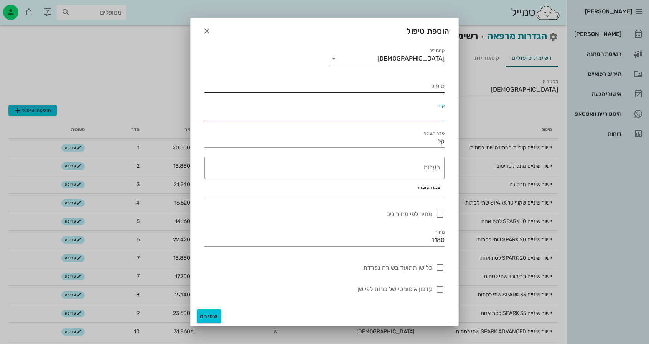
click at [408, 92] on input "טיפול" at bounding box center [324, 86] width 240 height 12
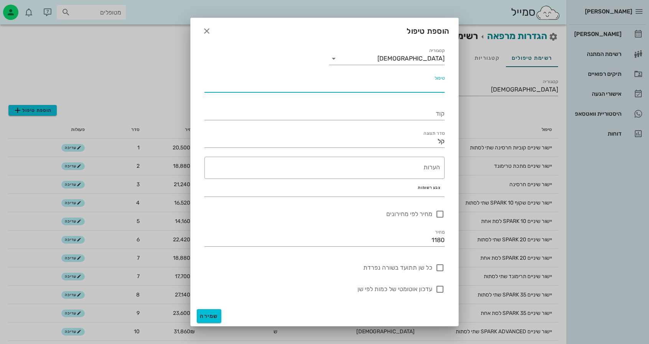
paste input "קיבוע לסת"
type input "קיבוע לסת"
click at [433, 143] on input "קל" at bounding box center [324, 141] width 240 height 12
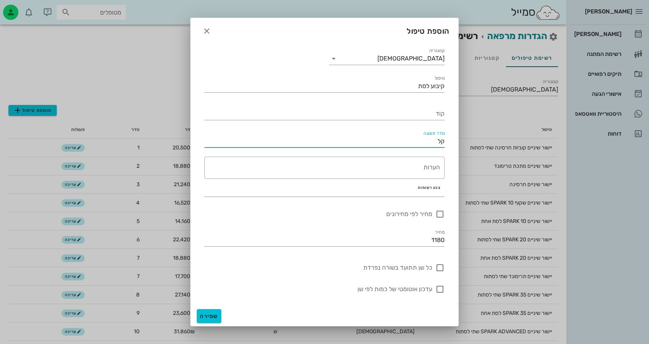
click at [433, 143] on input "קל" at bounding box center [324, 141] width 240 height 12
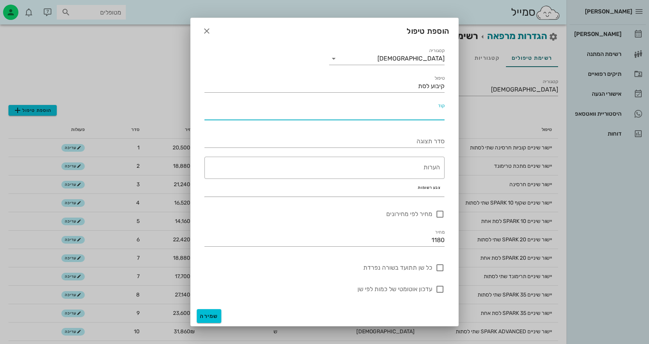
click at [427, 117] on input "קוד" at bounding box center [324, 114] width 240 height 12
paste input "קל"
type input "קל"
click at [428, 151] on div "סדר תצוגה" at bounding box center [324, 139] width 249 height 28
click at [429, 142] on input "סדר תצוגה" at bounding box center [324, 141] width 240 height 12
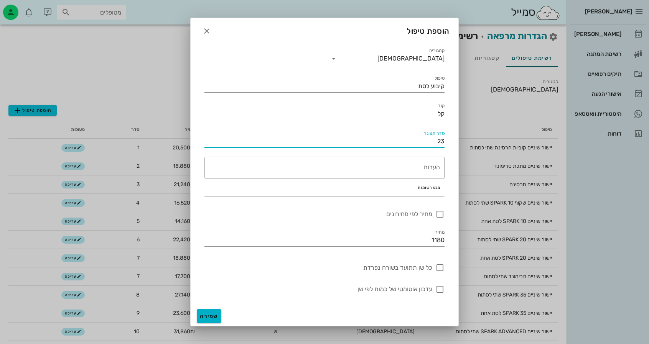
type input "23"
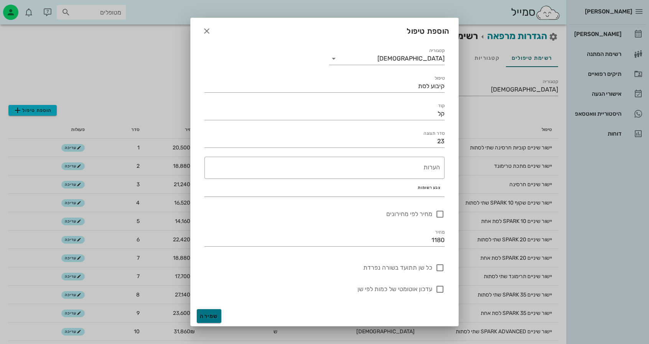
click at [207, 315] on span "שמירה" at bounding box center [209, 316] width 18 height 7
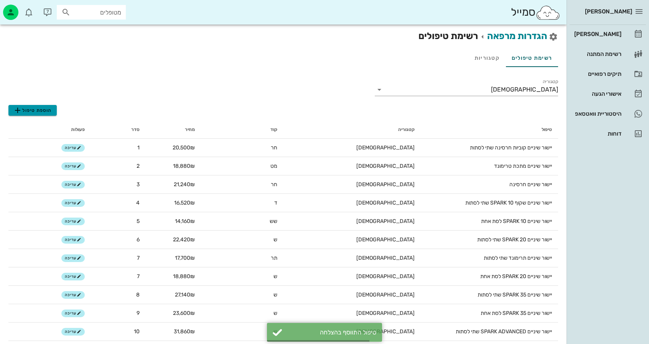
click at [54, 115] on button "הוספת טיפול" at bounding box center [32, 110] width 48 height 11
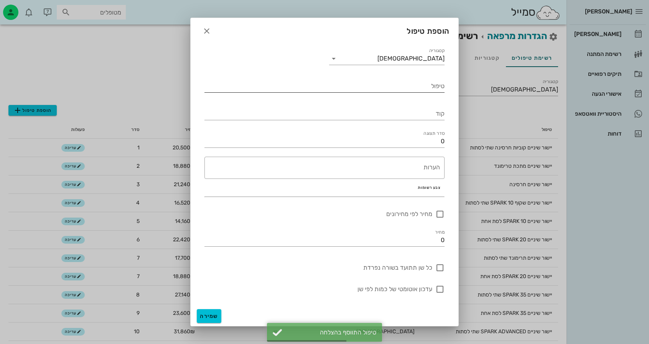
click at [443, 86] on input "טיפול" at bounding box center [324, 86] width 240 height 12
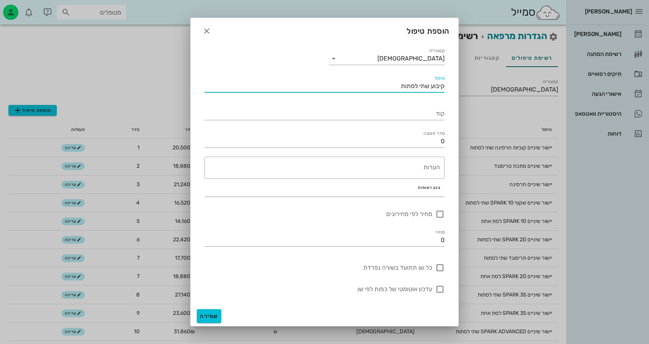
type input "קיבוע שתי לסתות"
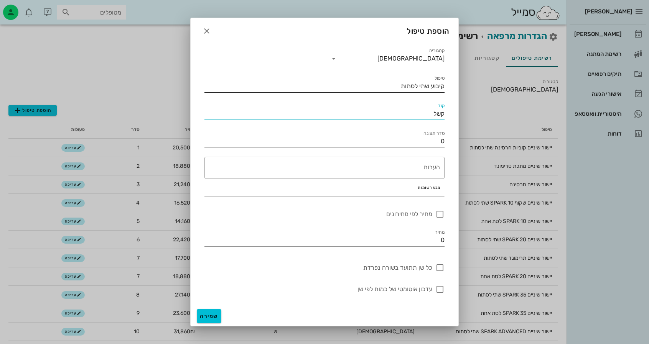
type input "קשל"
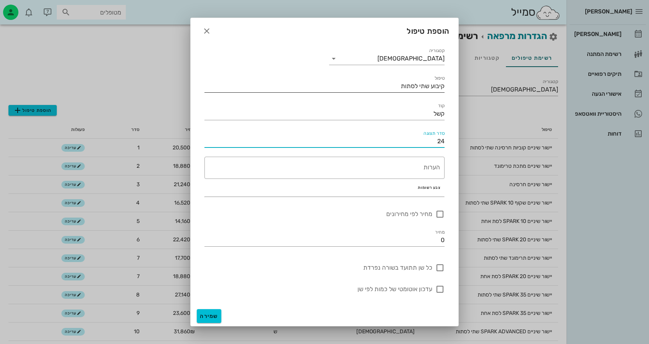
type input "24"
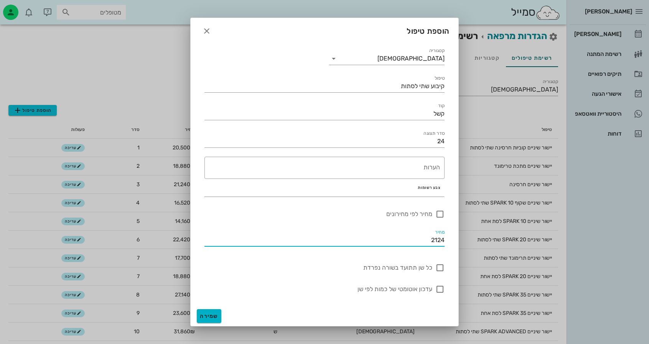
type input "2124"
click at [212, 317] on span "שמירה" at bounding box center [209, 316] width 18 height 7
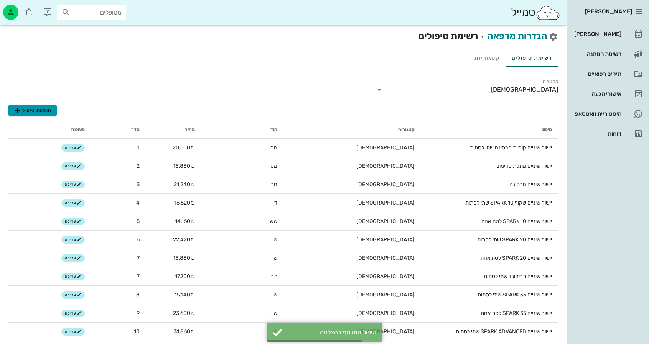
click at [46, 115] on span "הוספת טיפול" at bounding box center [32, 110] width 39 height 9
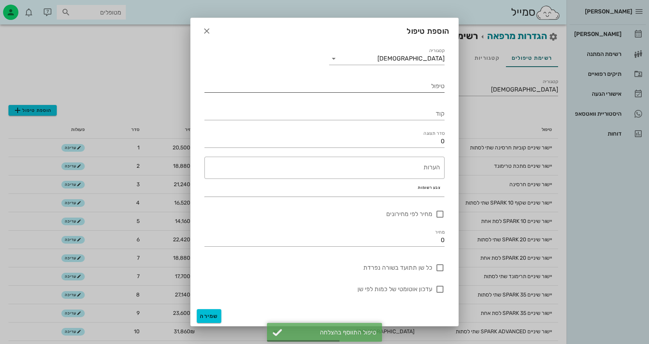
click at [424, 82] on input "טיפול" at bounding box center [324, 86] width 240 height 12
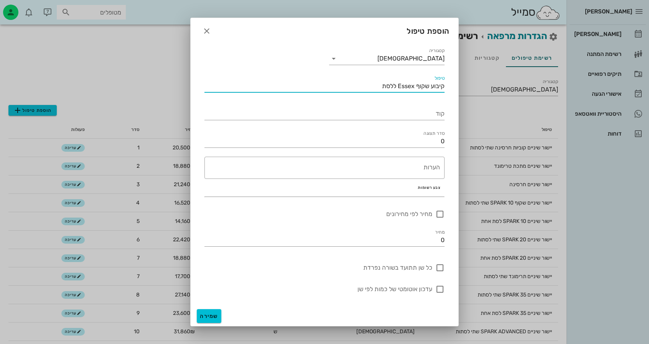
type input "קיבוע שקוף Essex ללסת"
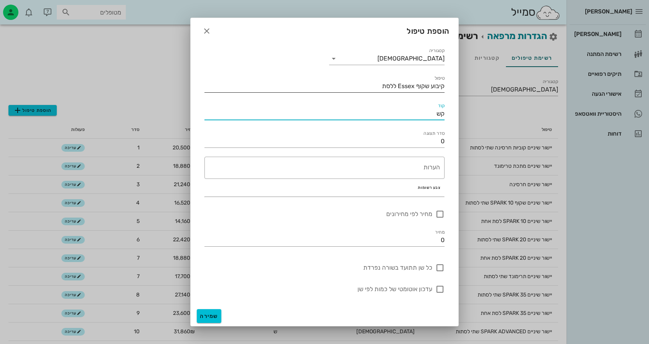
type input "קש"
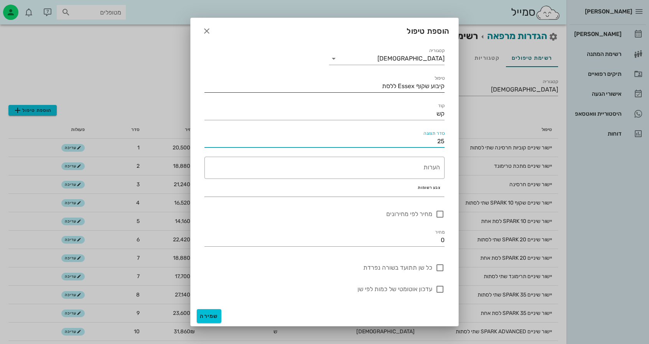
type input "25"
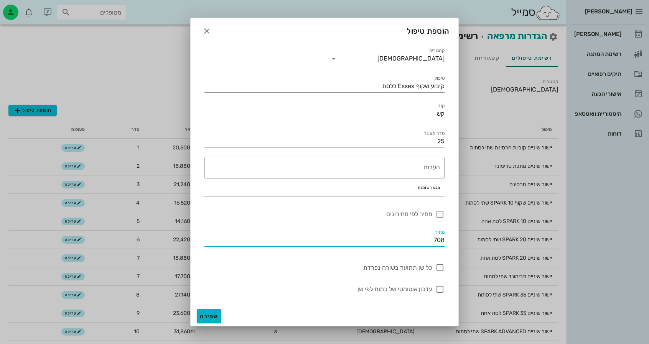
type input "708"
click at [213, 312] on button "שמירה" at bounding box center [209, 316] width 25 height 14
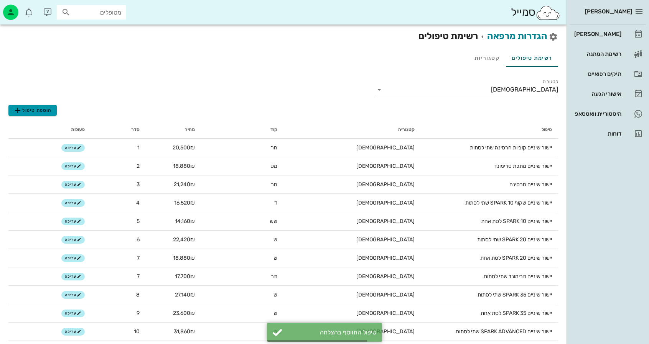
click at [46, 108] on span "הוספת טיפול" at bounding box center [32, 110] width 39 height 9
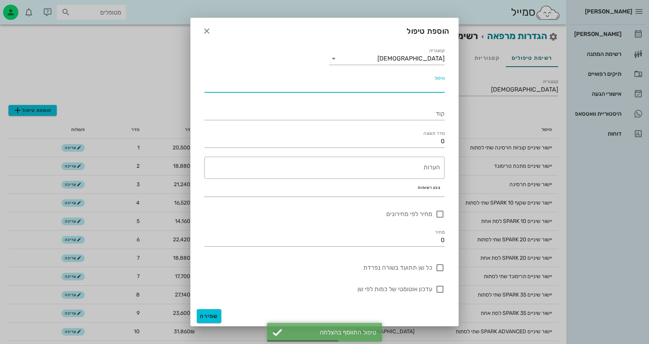
click at [434, 87] on input "טיפול" at bounding box center [324, 86] width 240 height 12
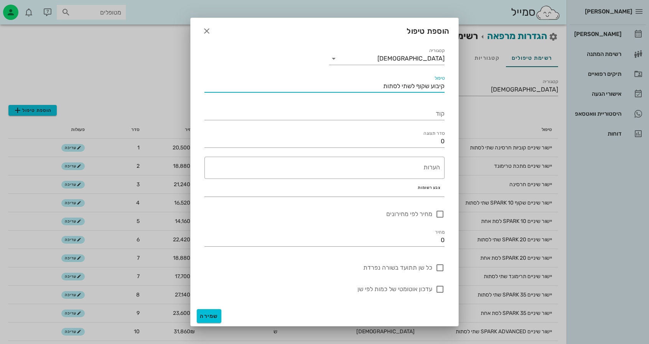
type input "קיבוע שקוף לשתי לסתות"
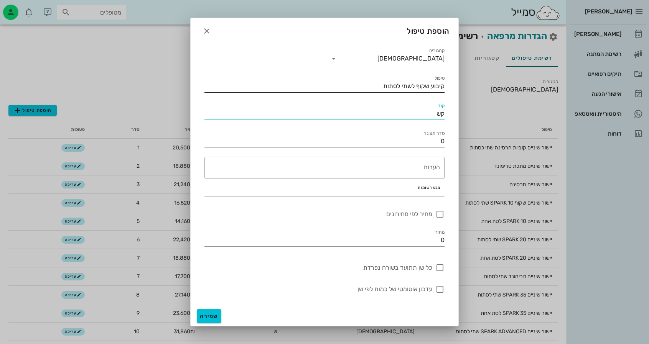
type input "קש"
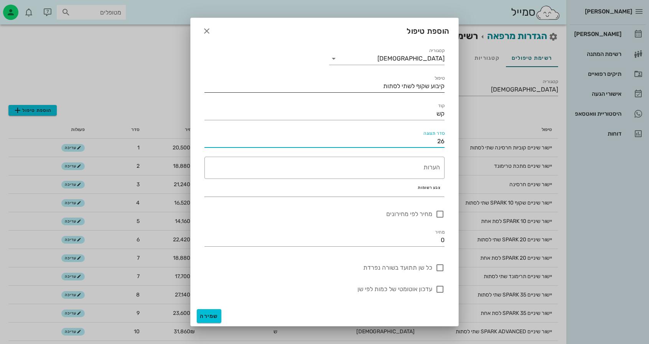
type input "26"
click at [411, 89] on input "קיבוע שקוף לשתי לסתות" at bounding box center [324, 86] width 240 height 12
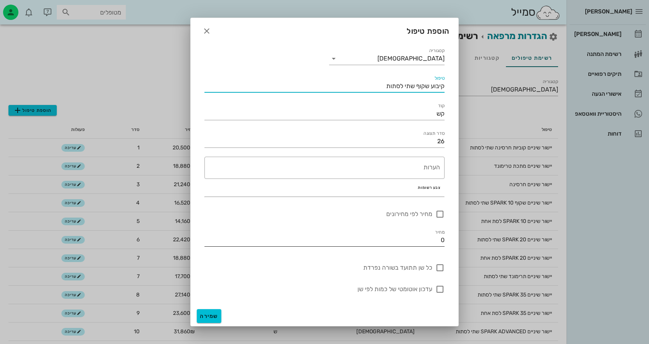
type input "קיבוע שקוף שתי לסתות"
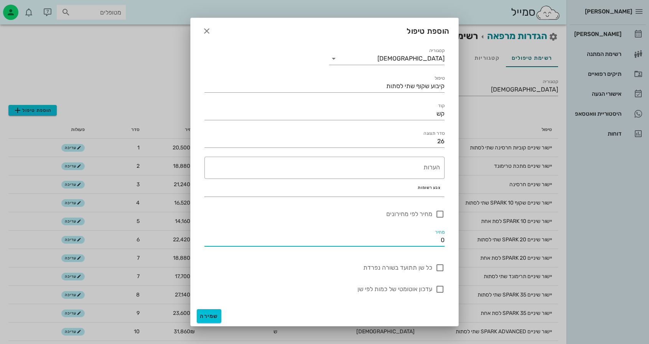
click at [434, 245] on input "0" at bounding box center [324, 240] width 240 height 12
type input "1180"
click at [209, 321] on button "שמירה" at bounding box center [209, 316] width 25 height 14
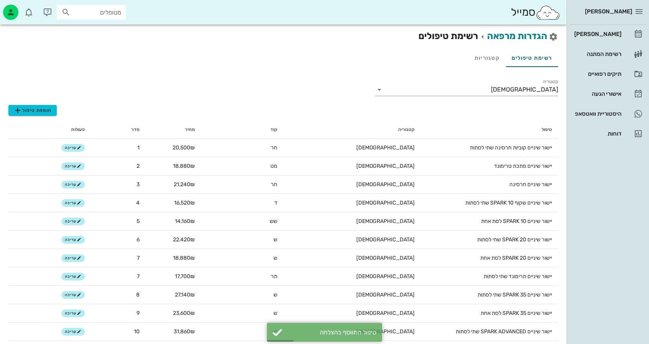
click at [31, 115] on span "הוספת טיפול" at bounding box center [32, 110] width 39 height 9
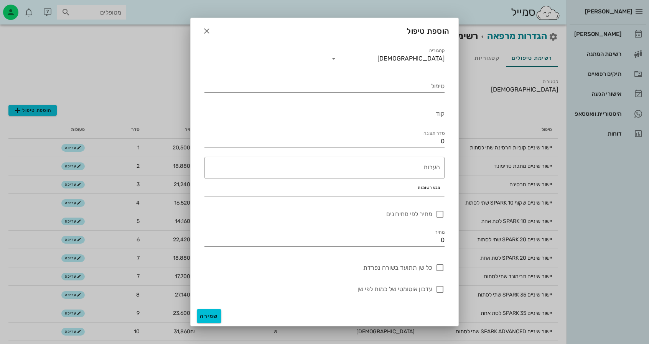
click at [404, 96] on div "טיפול" at bounding box center [324, 83] width 249 height 28
click at [402, 89] on input "טיפול" at bounding box center [324, 86] width 240 height 12
type input "עקירת שן למטרת יישור"
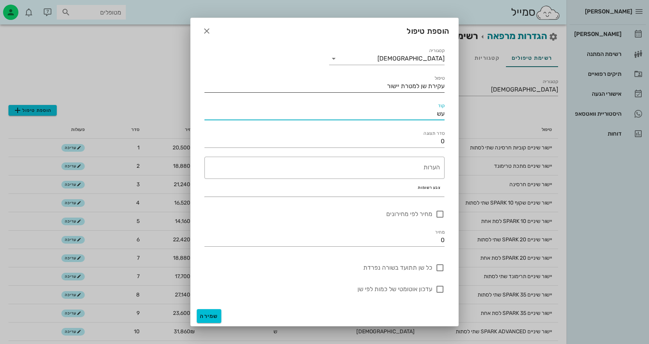
type input "עש"
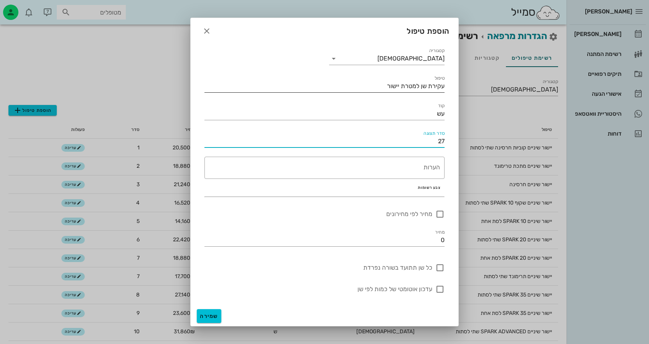
type input "27"
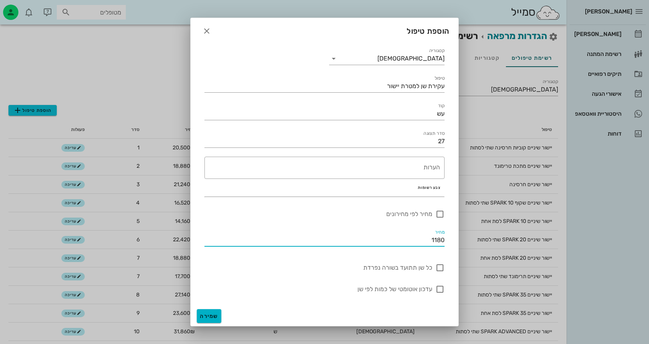
type input "1180"
click at [210, 312] on button "שמירה" at bounding box center [209, 316] width 25 height 14
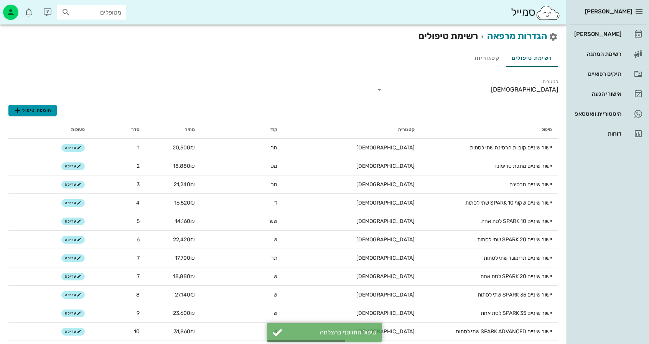
click at [40, 109] on span "הוספת טיפול" at bounding box center [32, 110] width 39 height 9
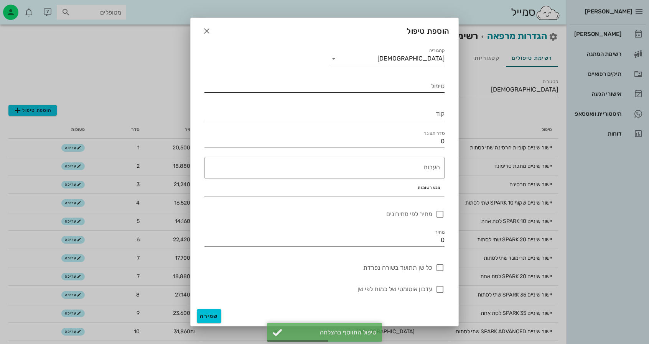
click at [431, 85] on input "טיפול" at bounding box center [324, 86] width 240 height 12
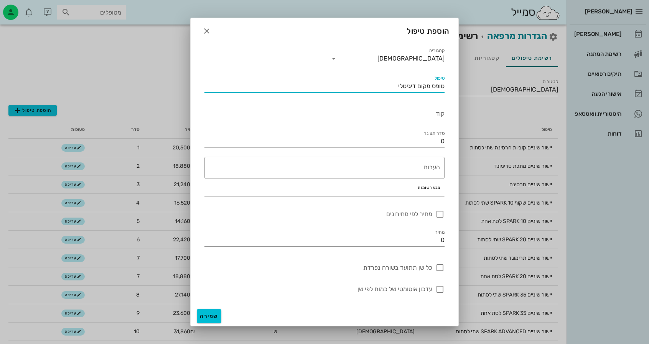
type input "טופס מקום דיגיטלי"
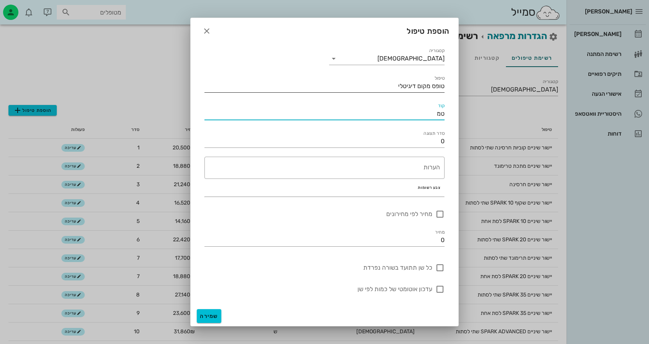
type input "טמ"
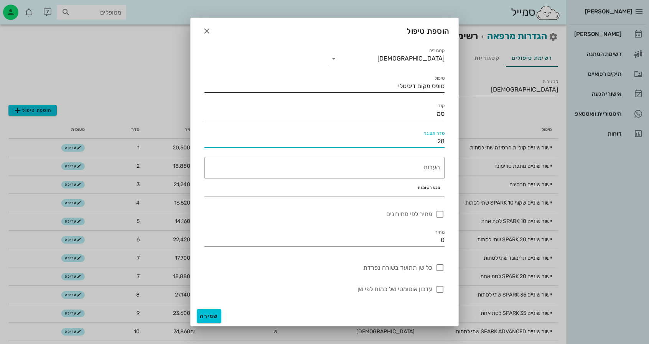
type input "28"
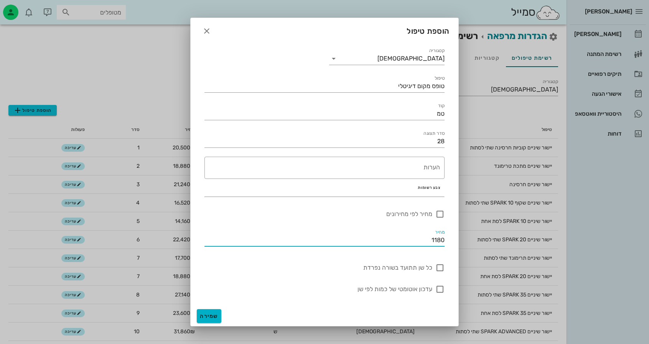
type input "1180"
click at [215, 316] on span "שמירה" at bounding box center [209, 316] width 18 height 7
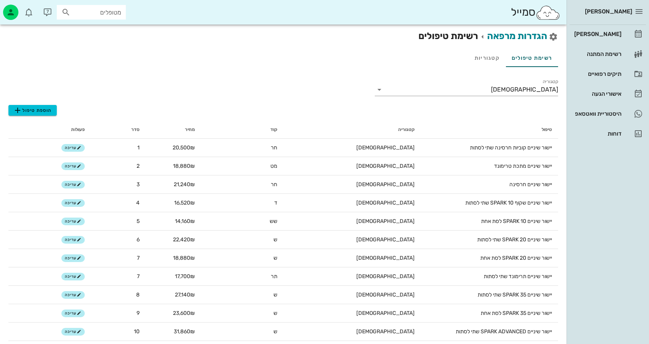
click at [36, 108] on span "הוספת טיפול" at bounding box center [32, 110] width 39 height 9
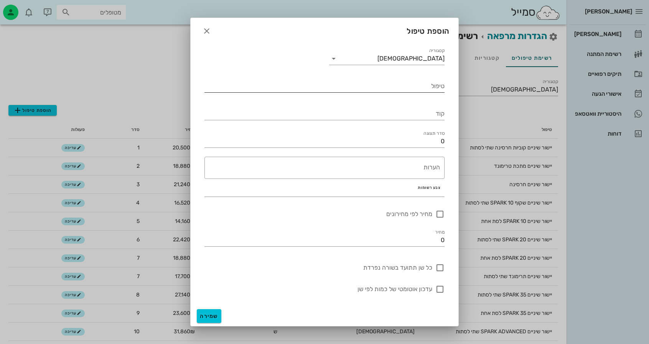
click at [421, 91] on input "טיפול" at bounding box center [324, 86] width 240 height 12
type input "Refinement"
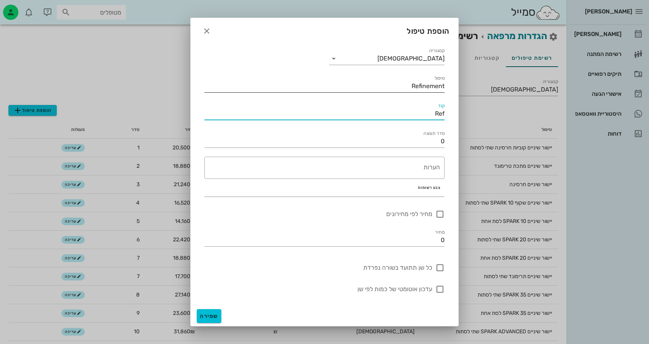
type input "Ref"
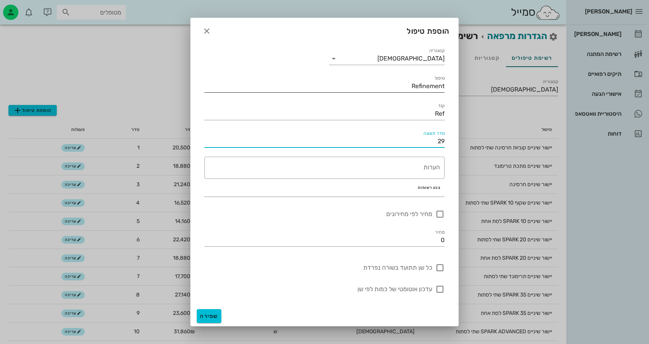
type input "29"
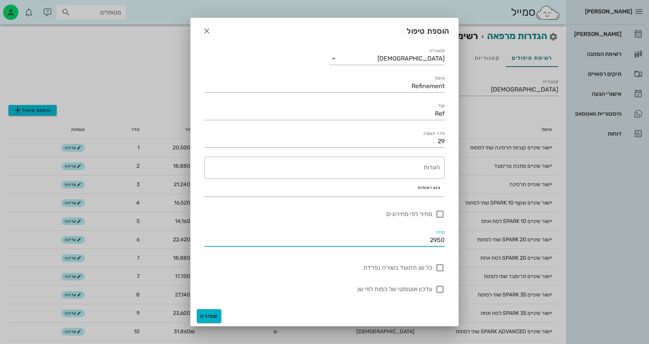
type input "2950"
click at [212, 317] on span "שמירה" at bounding box center [209, 316] width 18 height 7
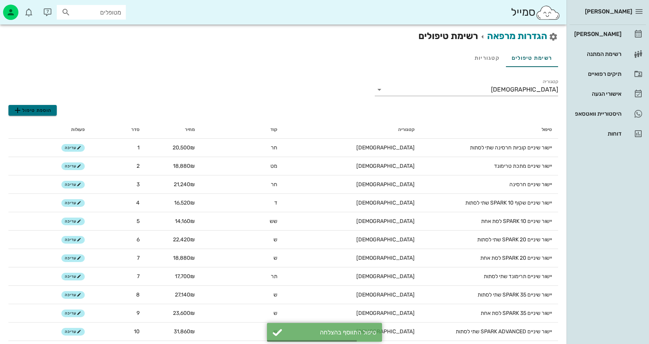
click at [40, 107] on span "הוספת טיפול" at bounding box center [32, 110] width 39 height 9
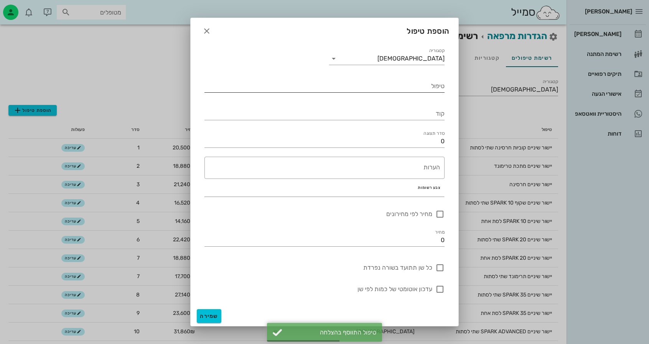
click at [363, 79] on div "טיפול" at bounding box center [324, 84] width 240 height 17
click at [364, 87] on input "טיפול" at bounding box center [324, 86] width 240 height 12
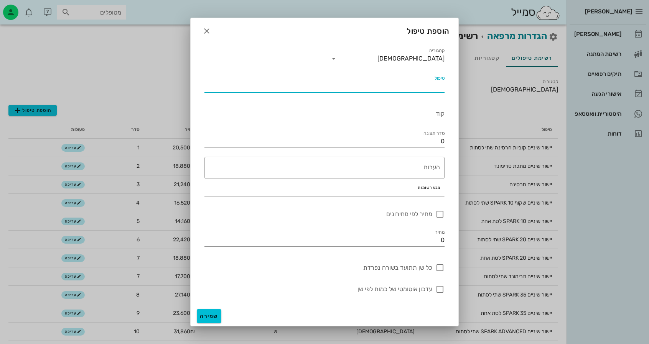
type input "v"
type input "הורדת גשר"
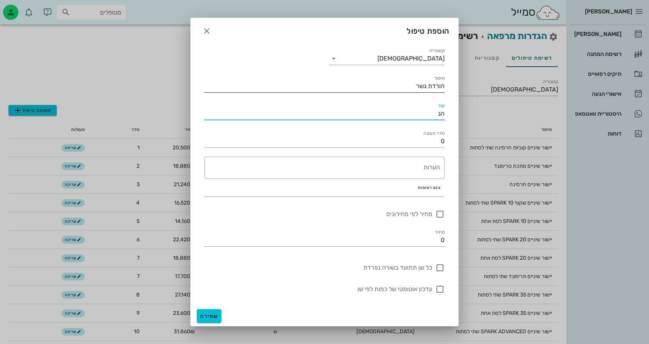
type input "הג"
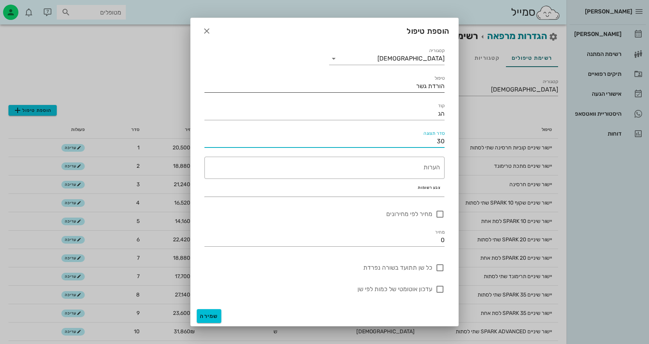
type input "30"
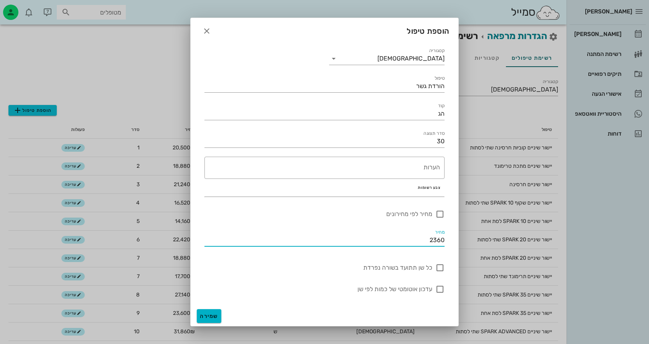
type input "2360"
click at [209, 319] on span "שמירה" at bounding box center [209, 316] width 18 height 7
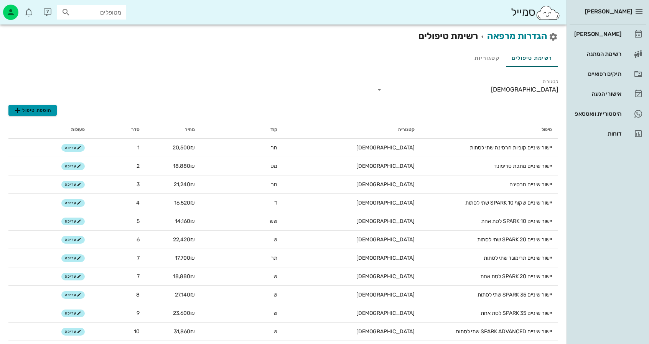
click at [48, 112] on span "הוספת טיפול" at bounding box center [32, 110] width 39 height 9
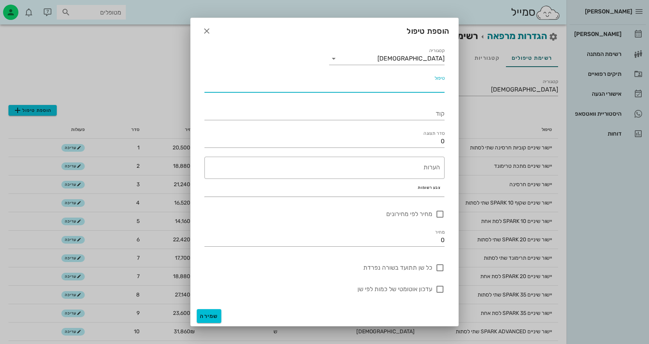
click at [336, 88] on input "טיפול" at bounding box center [324, 86] width 240 height 12
type input "תיקון קוביה"
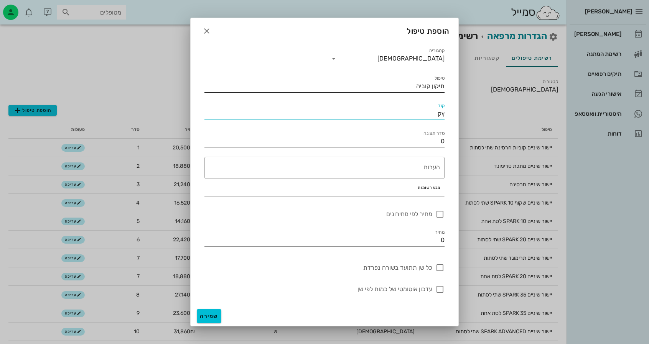
type input "ץ"
type input "ק"
type input "תק"
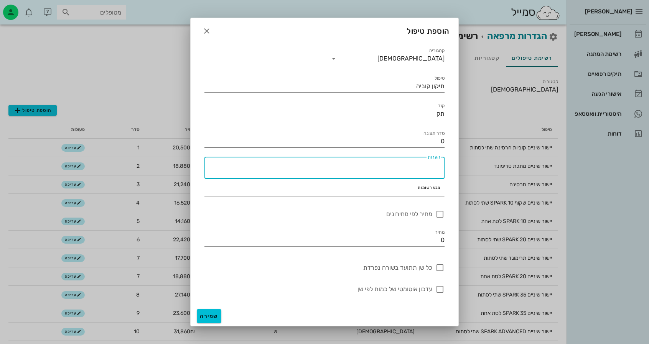
click at [371, 140] on input "0" at bounding box center [324, 141] width 240 height 12
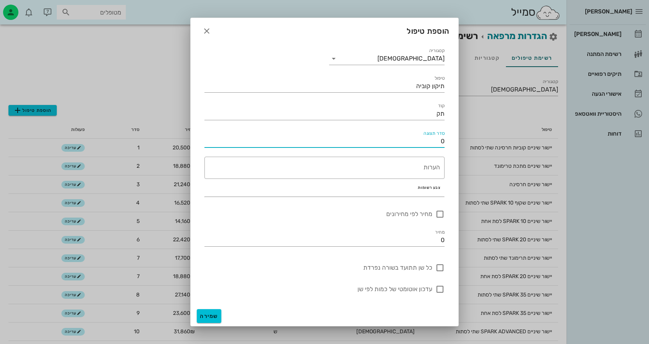
click at [371, 140] on input "0" at bounding box center [324, 141] width 240 height 12
type input "31"
click at [435, 240] on input "0" at bounding box center [324, 240] width 240 height 12
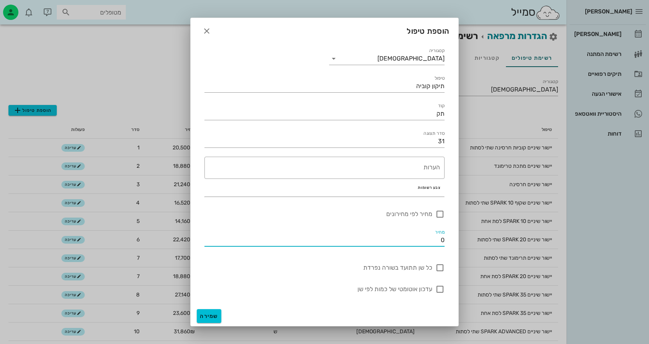
click at [435, 240] on input "0" at bounding box center [324, 240] width 240 height 12
type input "118"
click at [214, 318] on span "שמירה" at bounding box center [209, 316] width 18 height 7
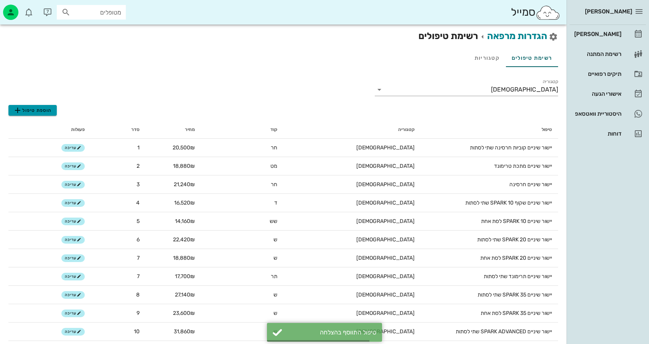
click at [23, 115] on button "הוספת טיפול" at bounding box center [32, 110] width 48 height 11
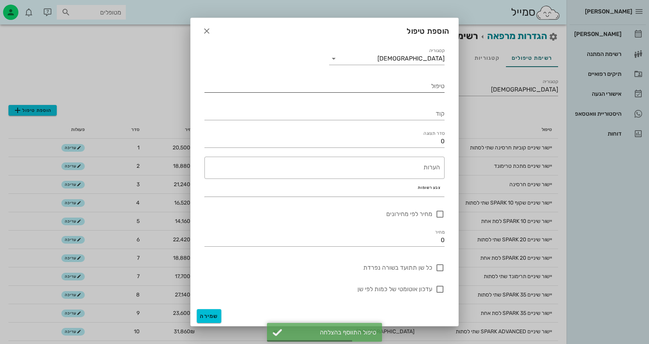
click at [342, 89] on input "טיפול" at bounding box center [324, 86] width 240 height 12
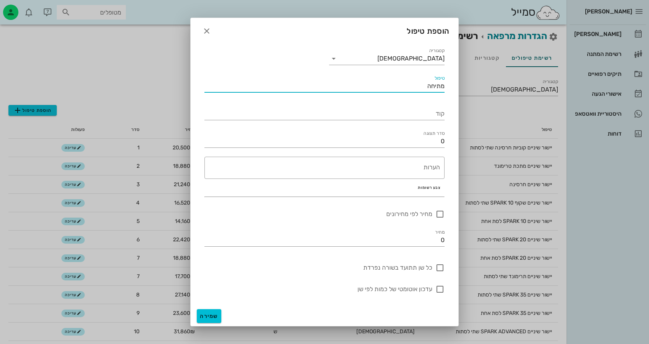
type input "מתיחה"
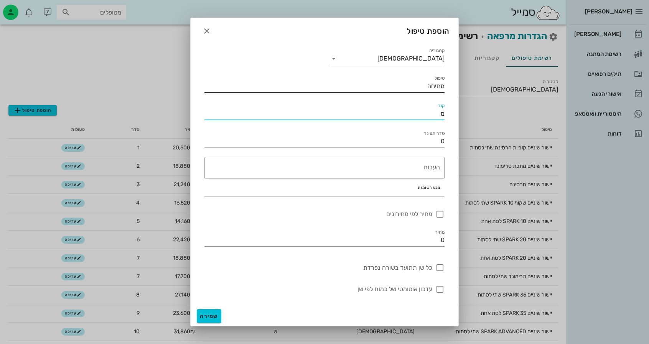
type input "מ"
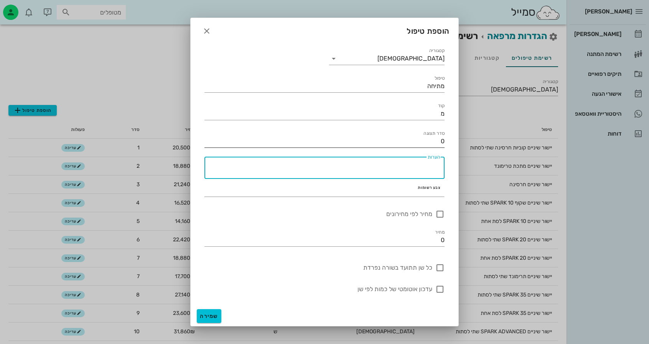
click at [349, 134] on div "סדר תצוגה 0" at bounding box center [324, 139] width 240 height 17
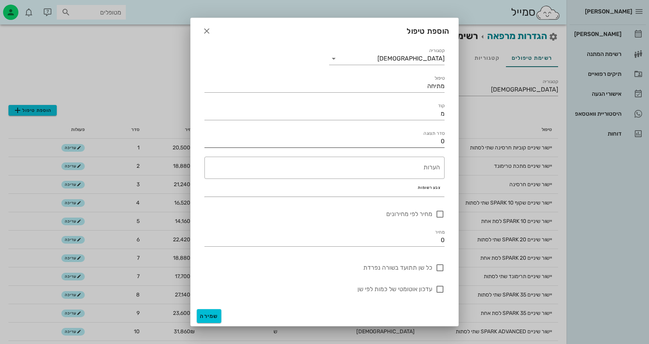
click at [350, 145] on input "0" at bounding box center [324, 141] width 240 height 12
type input "32"
click at [362, 257] on div "כל שן תתועד בשורה נפרדת" at bounding box center [324, 264] width 249 height 26
click at [366, 242] on input "0" at bounding box center [324, 240] width 240 height 12
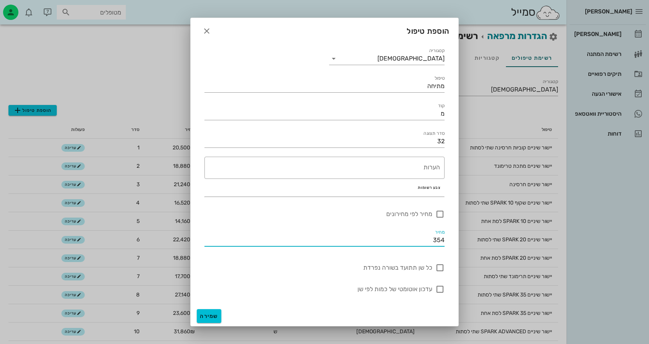
type input "354"
click at [210, 323] on div "שמירה" at bounding box center [325, 316] width 268 height 20
click at [215, 319] on span "שמירה" at bounding box center [209, 316] width 18 height 7
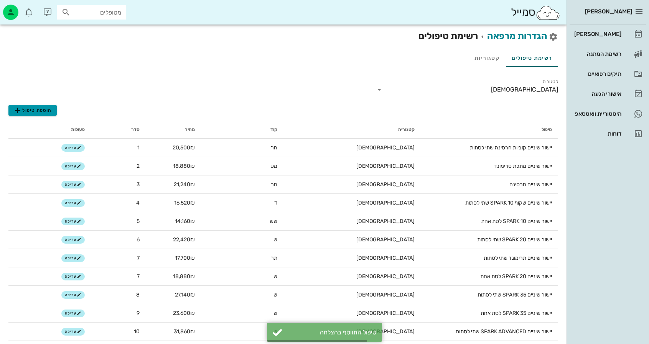
click at [28, 114] on span "הוספת טיפול" at bounding box center [32, 110] width 39 height 9
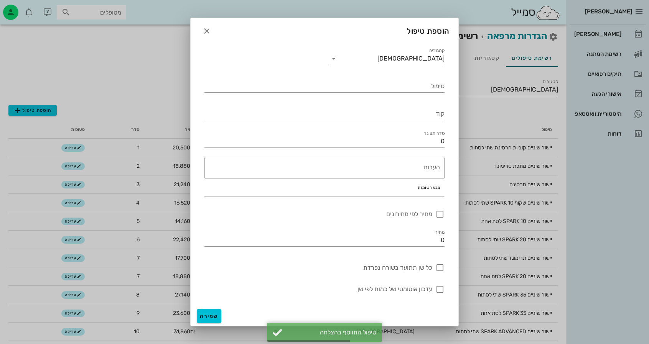
click at [365, 114] on input "קוד" at bounding box center [324, 114] width 240 height 12
click at [368, 101] on div "קוד" at bounding box center [324, 111] width 249 height 28
click at [371, 92] on div "טיפול" at bounding box center [324, 86] width 240 height 12
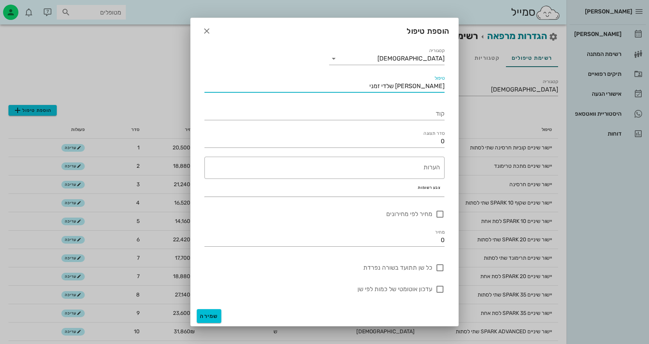
type input "[PERSON_NAME] שלדי זמני"
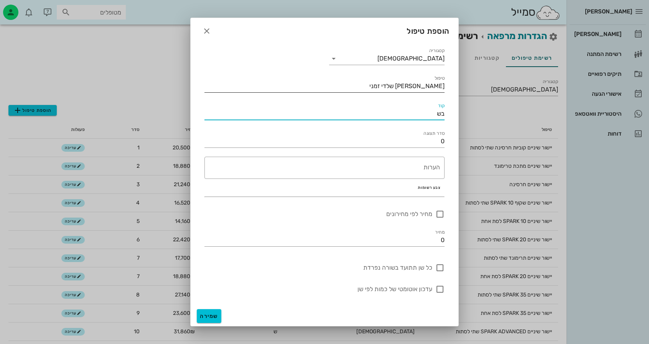
type input "בש"
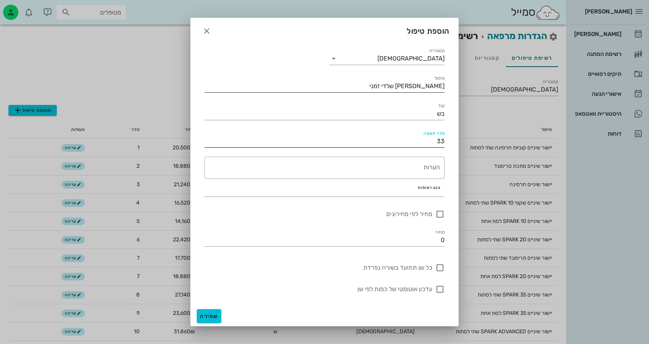
type input "33"
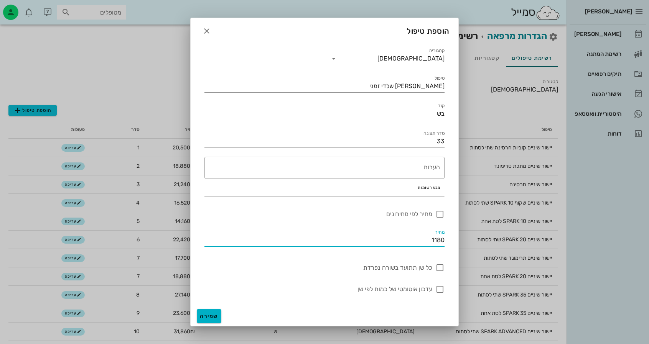
type input "1180"
click at [216, 315] on span "שמירה" at bounding box center [209, 316] width 18 height 7
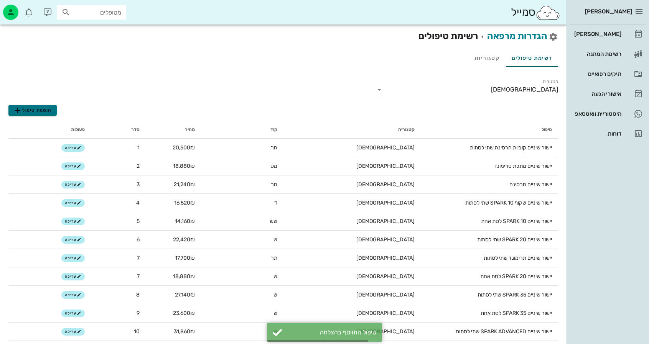
click at [49, 110] on span "הוספת טיפול" at bounding box center [32, 110] width 39 height 9
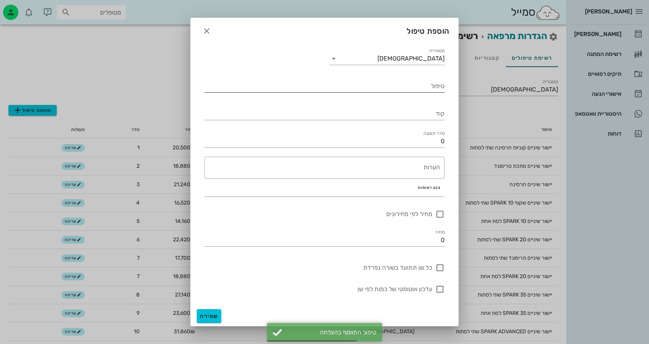
click at [377, 92] on input "טיפול" at bounding box center [324, 86] width 240 height 12
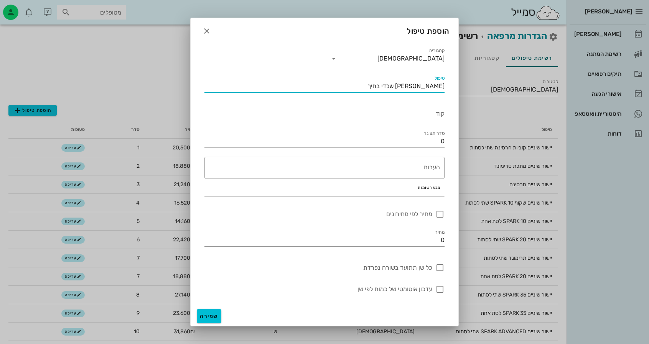
type input "[PERSON_NAME] שלדי בחיך"
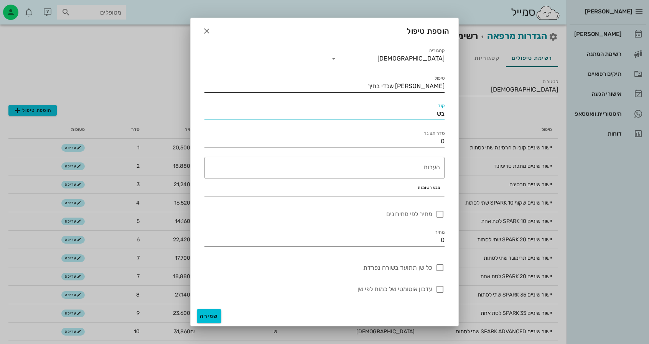
type input "בש"
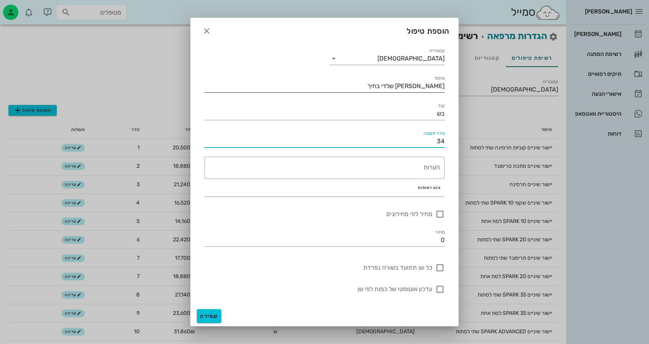
type input "34"
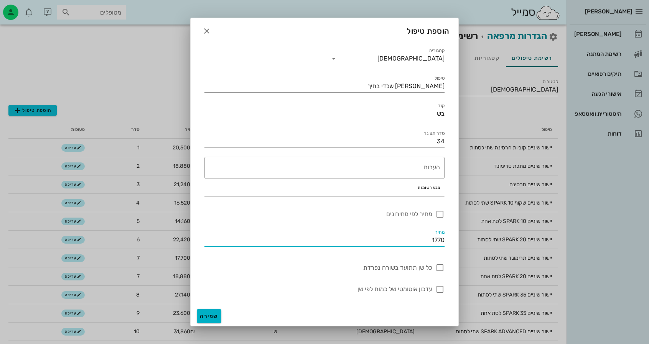
type input "1770"
click at [211, 314] on span "שמירה" at bounding box center [209, 316] width 18 height 7
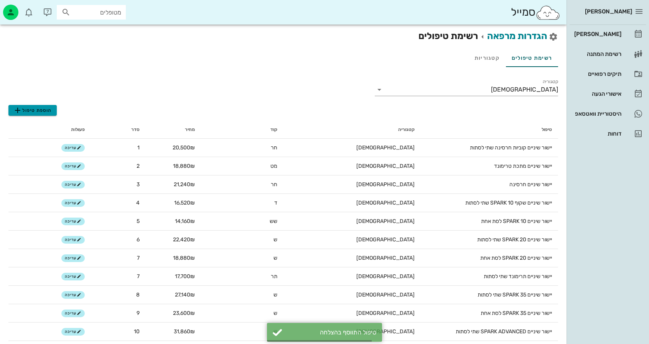
click at [50, 108] on span "הוספת טיפול" at bounding box center [32, 110] width 39 height 9
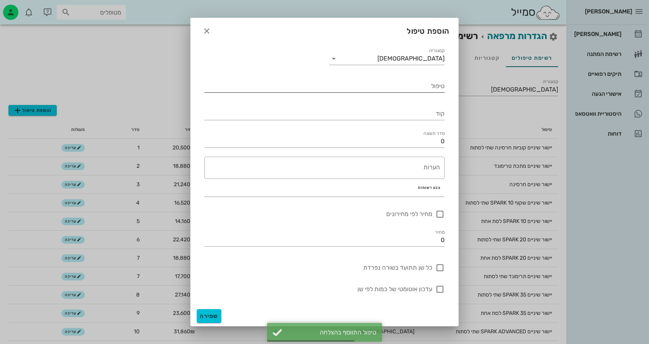
click at [369, 86] on input "טיפול" at bounding box center [324, 86] width 240 height 12
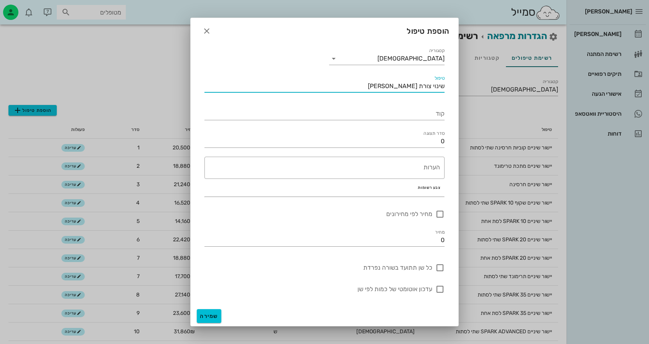
type input "שינוי צורת [PERSON_NAME]"
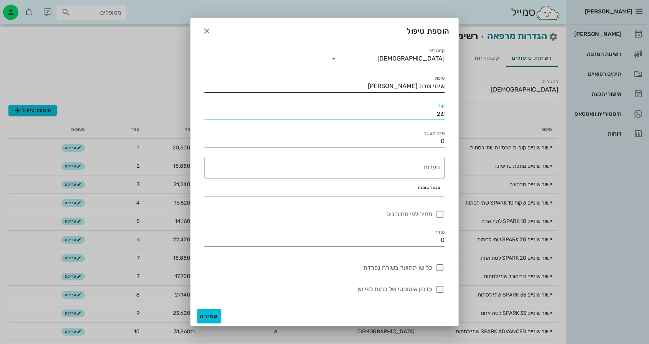
type input "שצ"
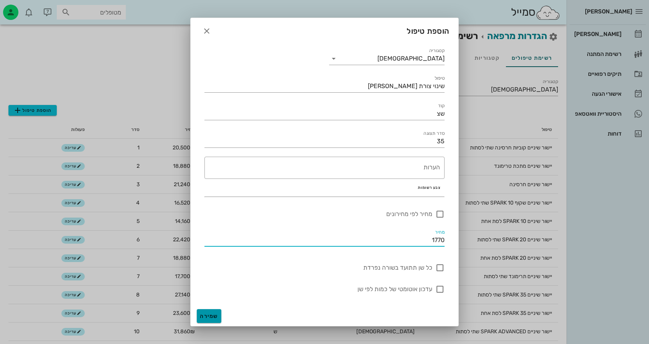
click at [210, 315] on span "שמירה" at bounding box center [209, 316] width 18 height 7
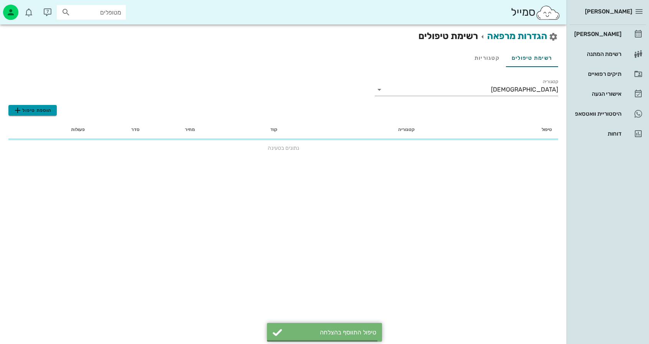
click at [50, 112] on span "הוספת טיפול" at bounding box center [32, 110] width 39 height 9
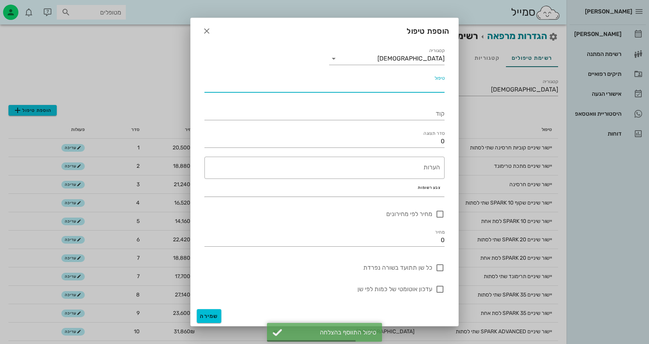
click at [381, 88] on input "טיפול" at bounding box center [324, 86] width 240 height 12
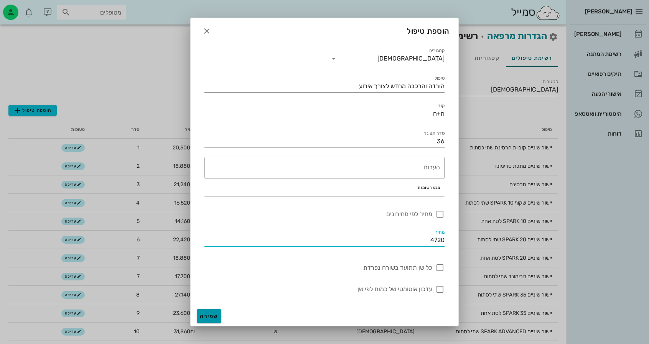
click at [215, 319] on span "שמירה" at bounding box center [209, 316] width 18 height 7
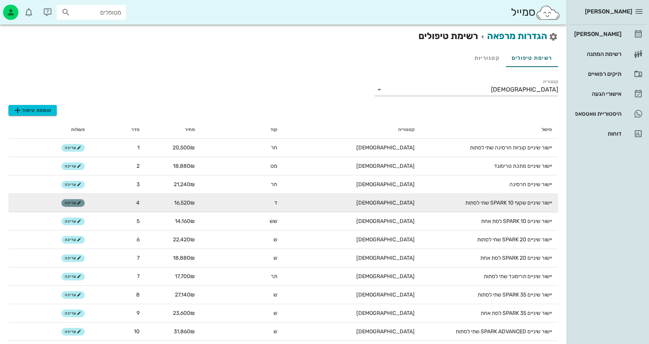
click at [76, 205] on span "עריכה" at bounding box center [73, 203] width 16 height 5
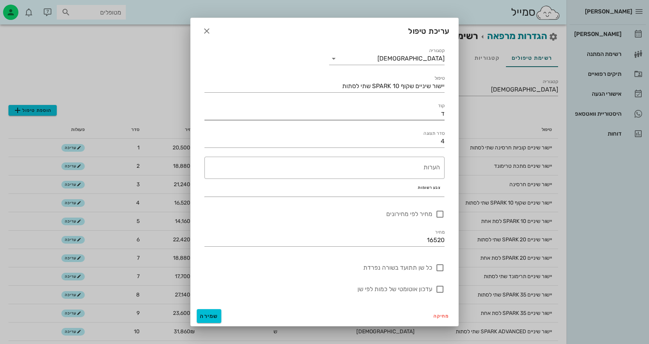
click at [421, 118] on input "ד" at bounding box center [324, 114] width 240 height 12
click at [206, 316] on span "שמירה" at bounding box center [209, 316] width 18 height 7
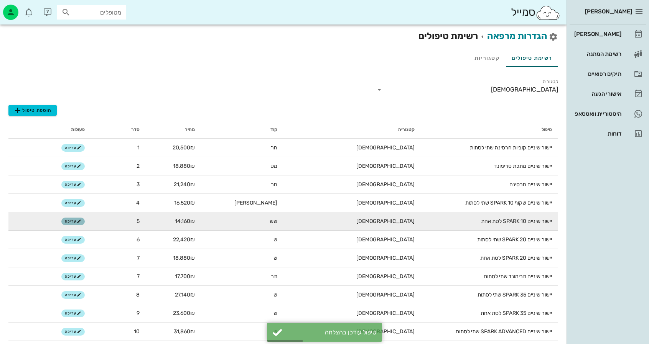
click at [79, 223] on icon "button" at bounding box center [79, 221] width 5 height 5
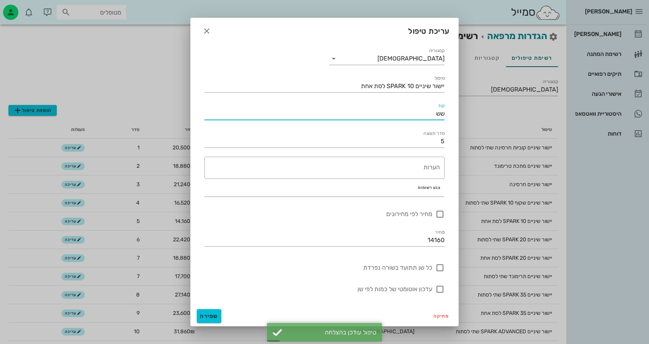
click at [412, 111] on input "שש" at bounding box center [324, 114] width 240 height 12
click at [412, 110] on input "שש" at bounding box center [324, 114] width 240 height 12
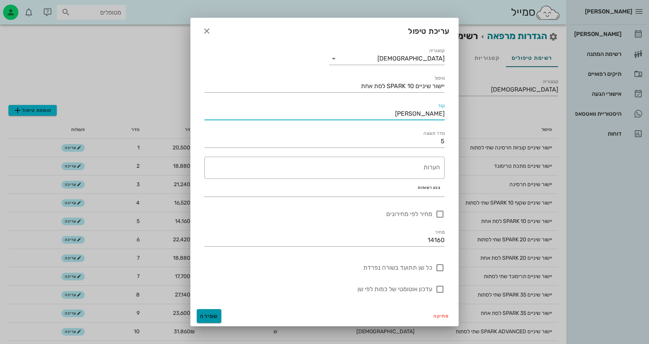
click at [215, 319] on span "שמירה" at bounding box center [209, 316] width 18 height 7
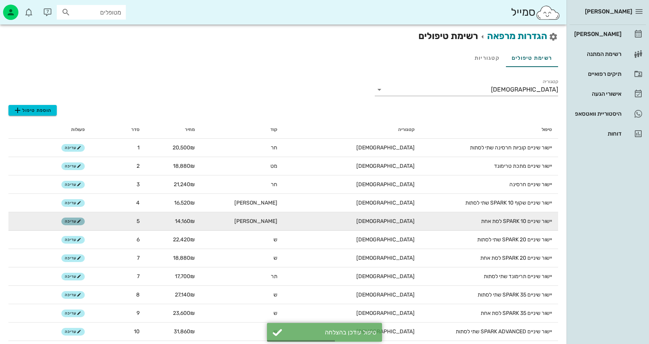
click at [73, 224] on button "עריכה" at bounding box center [72, 222] width 23 height 8
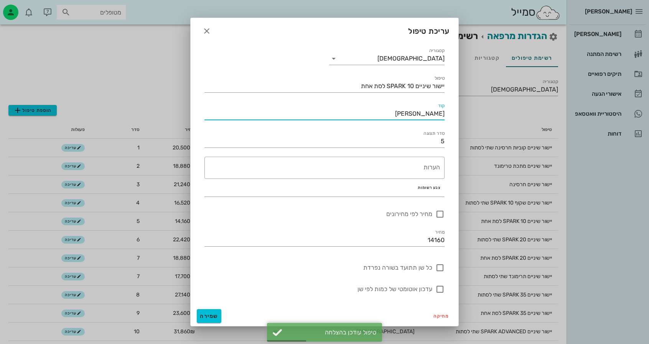
click at [396, 114] on input "[PERSON_NAME]" at bounding box center [324, 114] width 240 height 12
click at [202, 36] on button "button" at bounding box center [207, 31] width 14 height 14
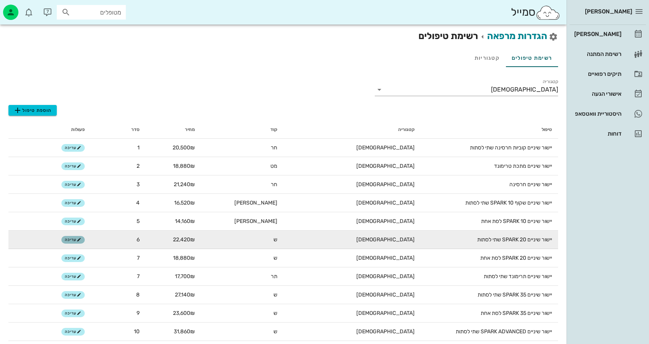
click at [78, 243] on button "עריכה" at bounding box center [72, 240] width 23 height 8
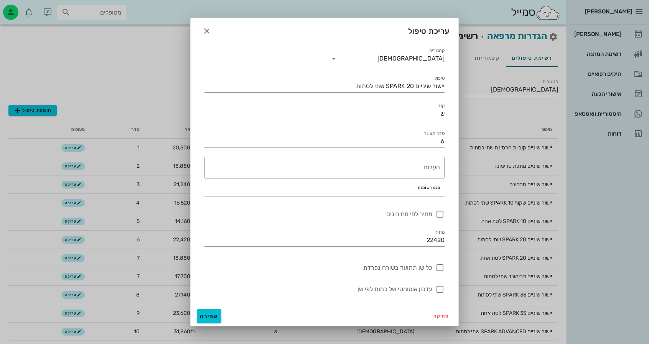
click at [414, 110] on input "ש" at bounding box center [324, 114] width 240 height 12
click at [208, 316] on span "שמירה" at bounding box center [209, 316] width 18 height 7
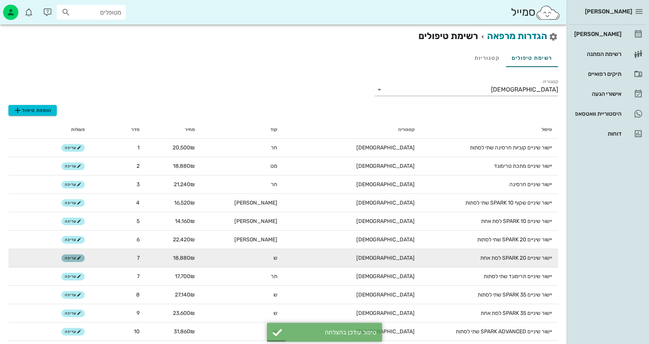
click at [77, 259] on icon "button" at bounding box center [79, 258] width 5 height 5
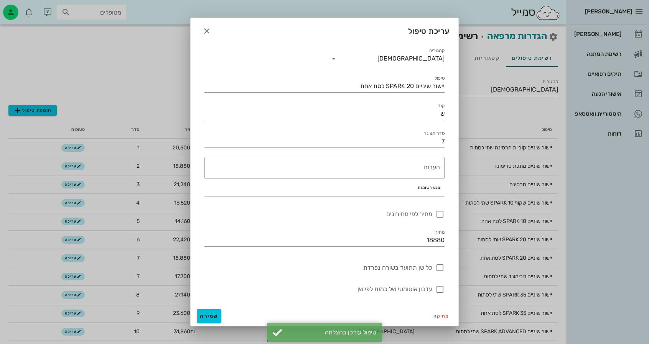
click at [419, 115] on input "ש" at bounding box center [324, 114] width 240 height 12
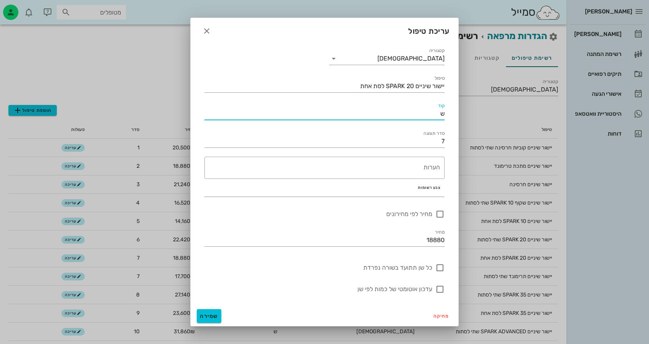
click at [419, 115] on input "ש" at bounding box center [324, 114] width 240 height 12
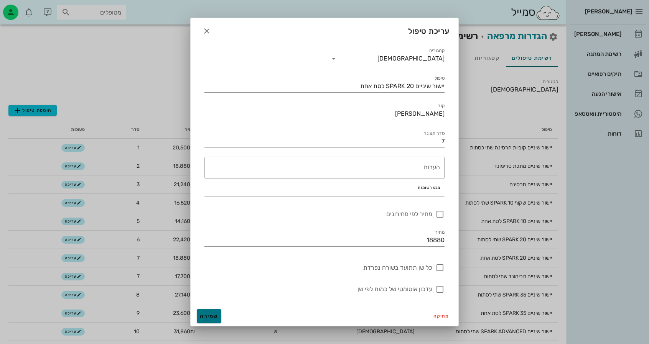
click at [208, 320] on button "שמירה" at bounding box center [209, 316] width 25 height 14
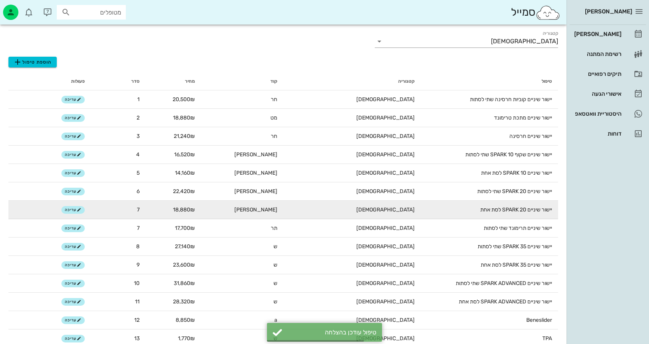
scroll to position [77, 0]
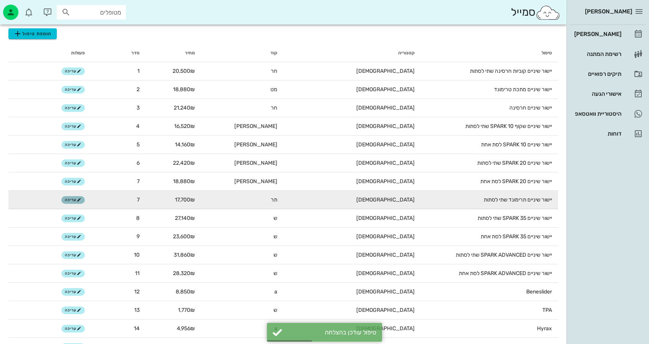
click at [81, 197] on button "עריכה" at bounding box center [72, 200] width 23 height 8
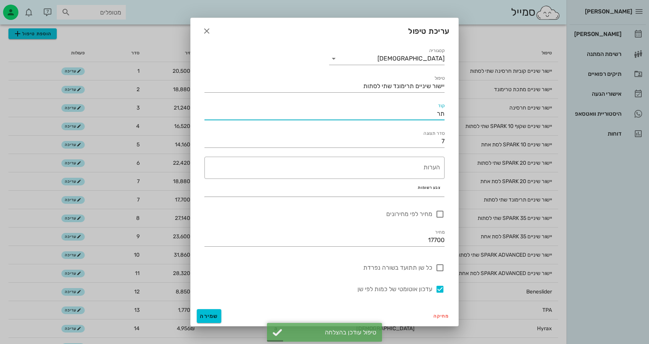
click at [414, 113] on input "תר" at bounding box center [324, 114] width 240 height 12
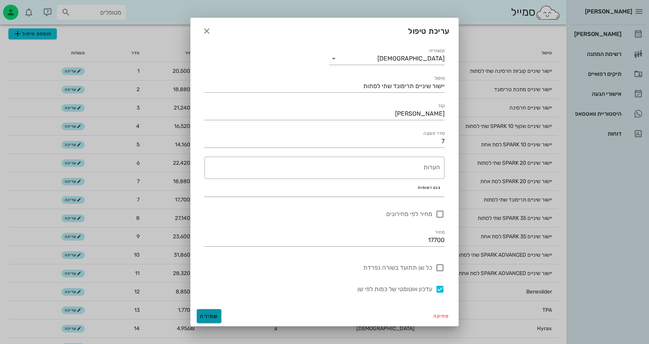
click at [212, 312] on button "שמירה" at bounding box center [209, 316] width 25 height 14
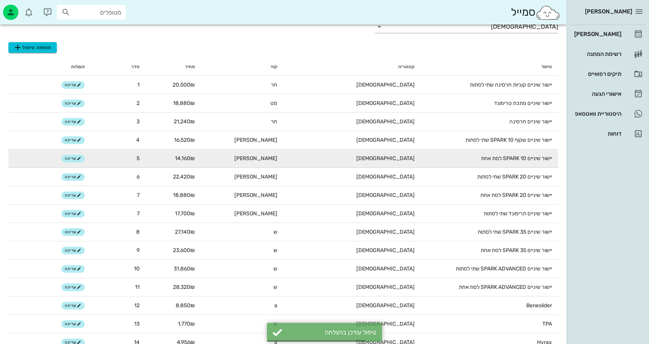
scroll to position [115, 0]
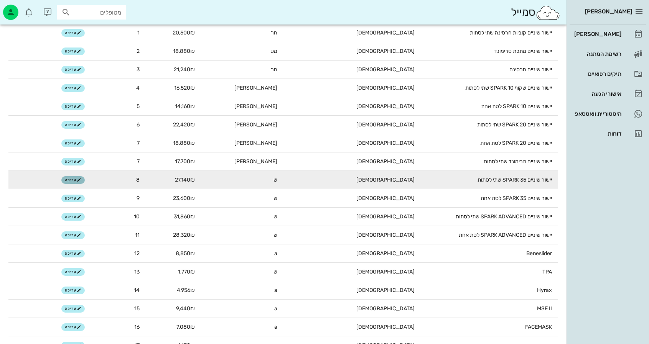
click at [72, 178] on span "עריכה" at bounding box center [73, 180] width 16 height 5
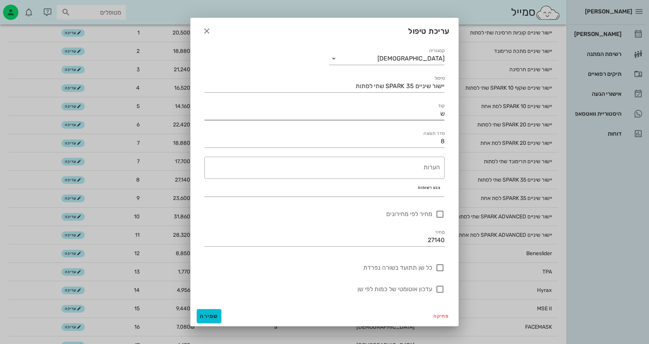
click at [411, 115] on input "ש" at bounding box center [324, 114] width 240 height 12
click at [205, 317] on span "שמירה" at bounding box center [209, 316] width 18 height 7
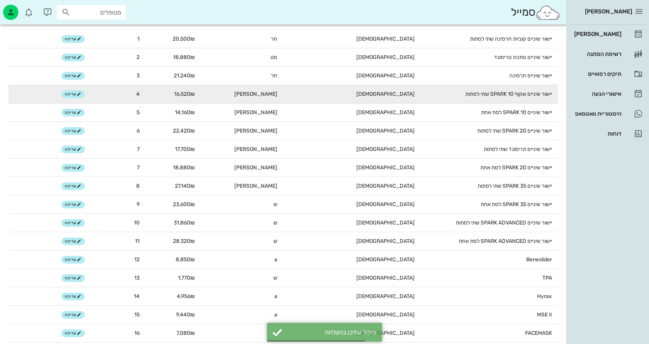
scroll to position [153, 0]
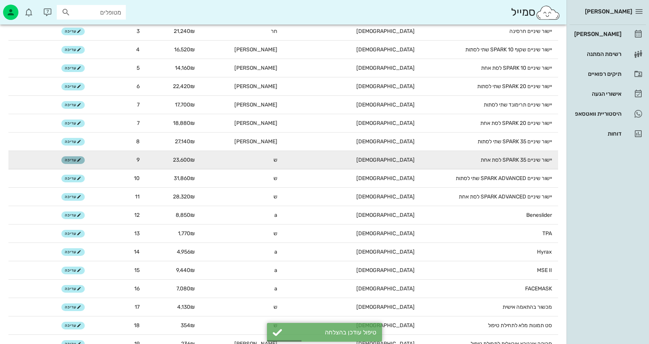
click at [77, 159] on icon "button" at bounding box center [79, 160] width 5 height 5
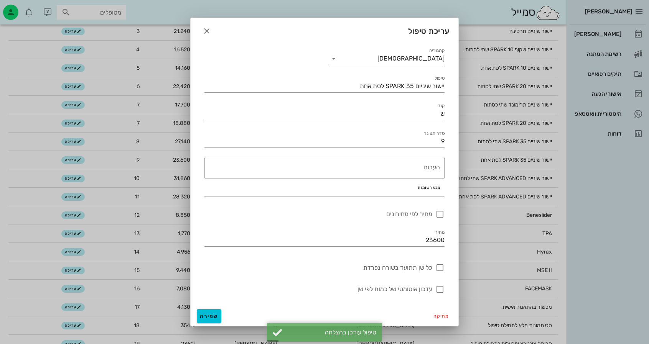
click at [404, 105] on div "קוד ש" at bounding box center [324, 111] width 240 height 17
drag, startPoint x: 404, startPoint y: 105, endPoint x: 403, endPoint y: 113, distance: 8.1
click at [404, 106] on div "קוד ש" at bounding box center [324, 111] width 240 height 17
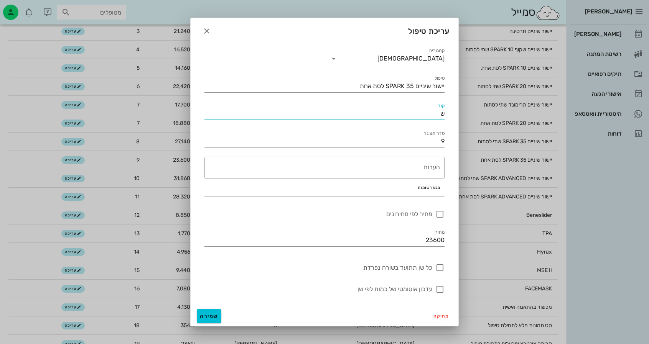
click at [403, 113] on input "ש" at bounding box center [324, 114] width 240 height 12
click at [218, 313] on span "שמירה" at bounding box center [209, 316] width 18 height 7
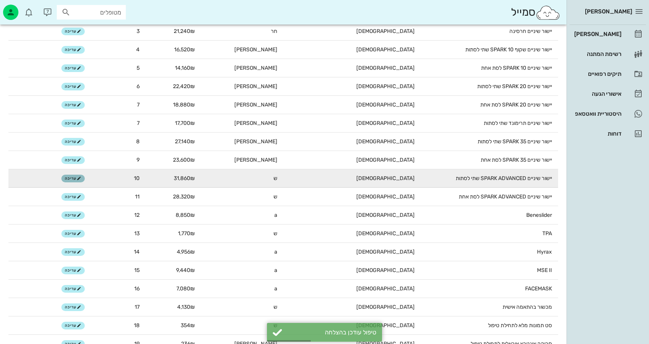
click at [78, 179] on icon "button" at bounding box center [79, 178] width 5 height 5
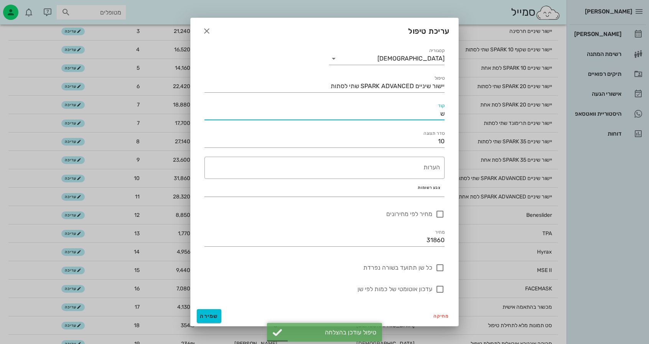
click at [410, 112] on input "ש" at bounding box center [324, 114] width 240 height 12
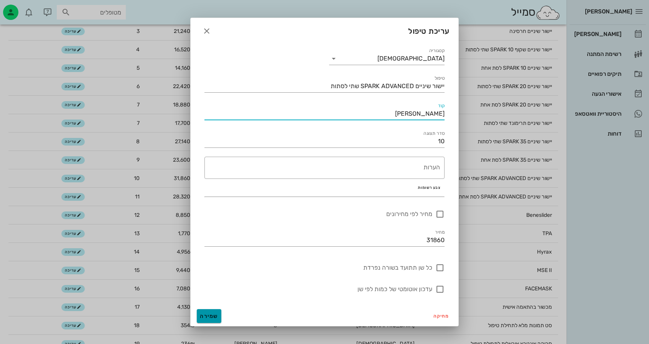
click at [209, 322] on button "שמירה" at bounding box center [209, 316] width 25 height 14
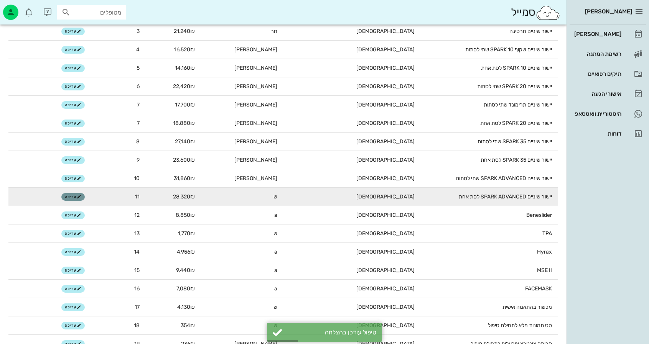
click at [71, 197] on span "עריכה" at bounding box center [73, 197] width 16 height 5
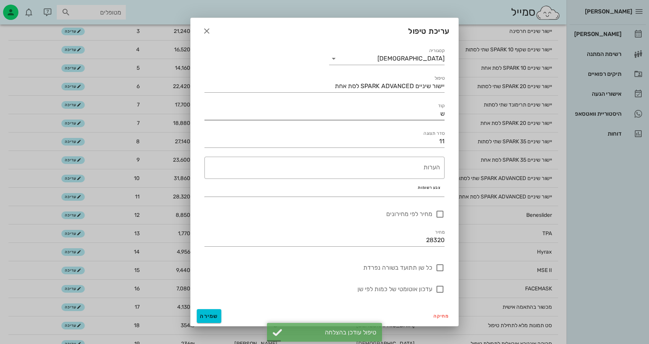
click at [401, 112] on input "ש" at bounding box center [324, 114] width 240 height 12
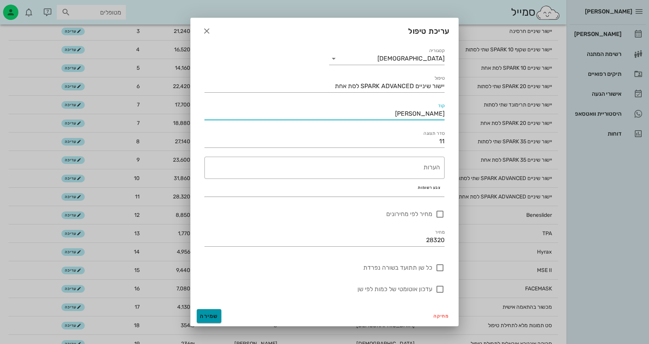
click at [209, 310] on button "שמירה" at bounding box center [209, 316] width 25 height 14
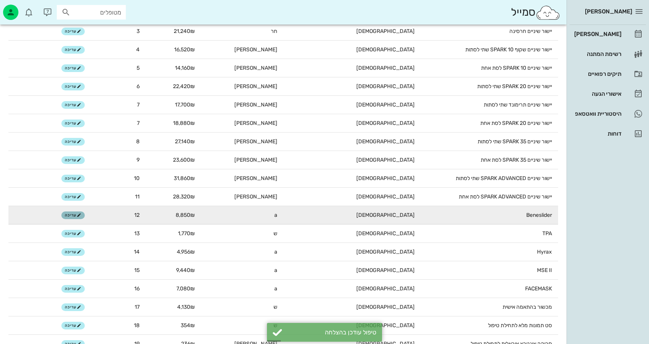
click at [70, 217] on span "עריכה" at bounding box center [73, 215] width 16 height 5
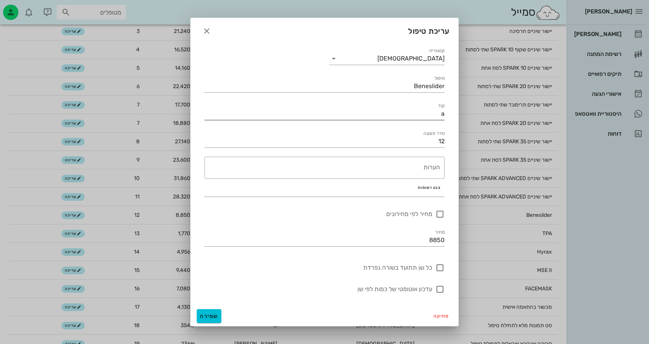
click at [420, 116] on input "a" at bounding box center [324, 114] width 240 height 12
click at [210, 311] on button "שמירה" at bounding box center [209, 316] width 25 height 14
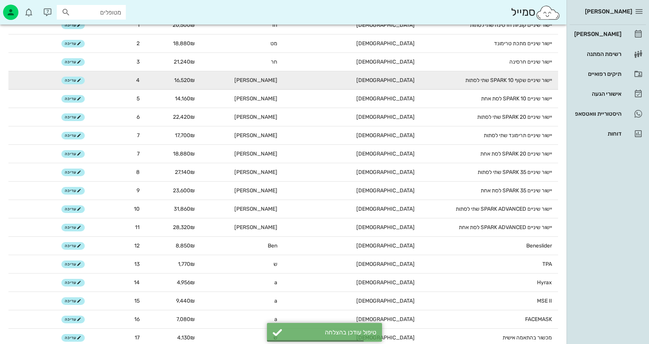
scroll to position [230, 0]
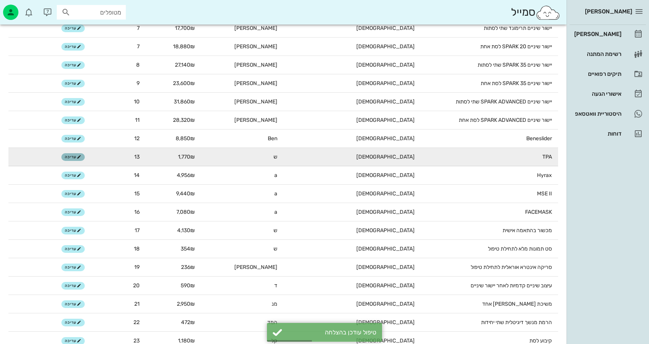
click at [71, 156] on span "עריכה" at bounding box center [73, 157] width 16 height 5
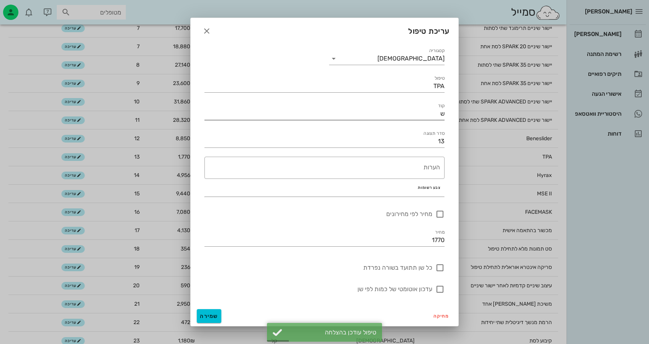
click at [413, 112] on input "ש" at bounding box center [324, 114] width 240 height 12
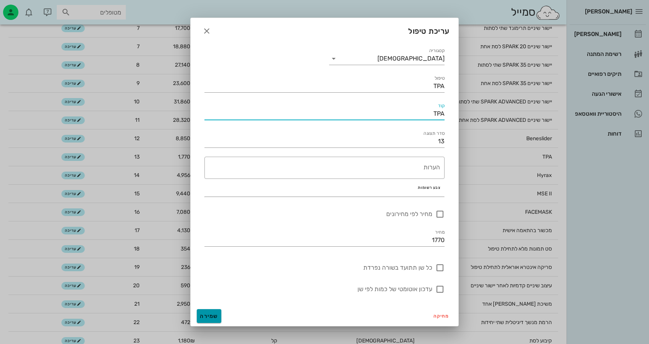
click at [212, 320] on button "שמירה" at bounding box center [209, 316] width 25 height 14
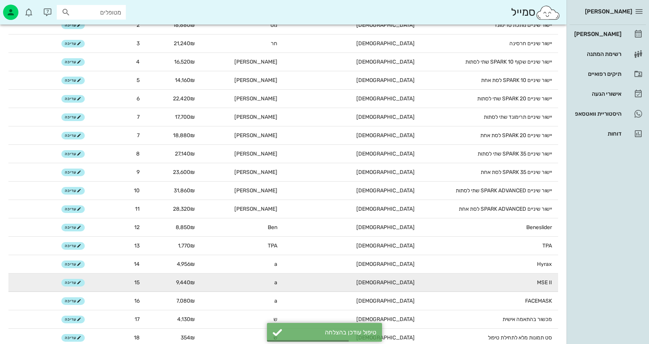
scroll to position [153, 0]
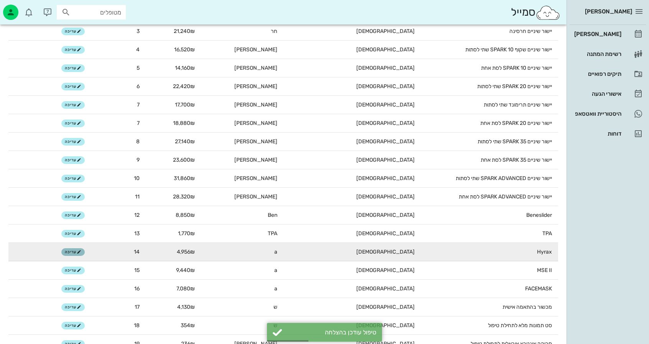
click at [71, 254] on span "עריכה" at bounding box center [73, 252] width 16 height 5
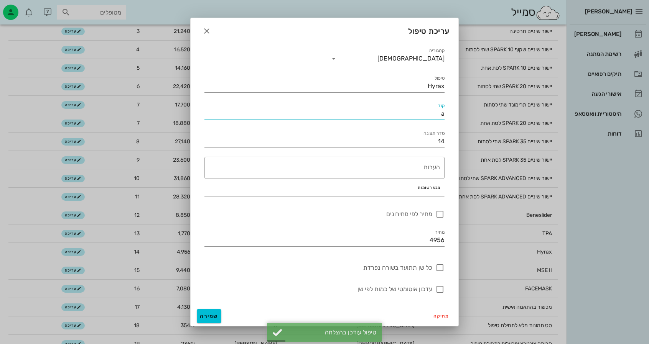
click at [426, 115] on input "a" at bounding box center [324, 114] width 240 height 12
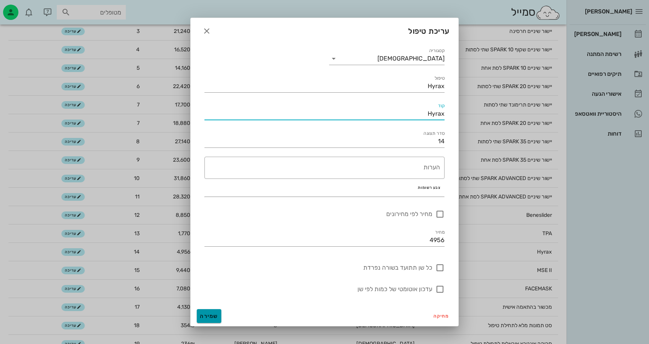
click at [215, 317] on span "שמירה" at bounding box center [209, 316] width 18 height 7
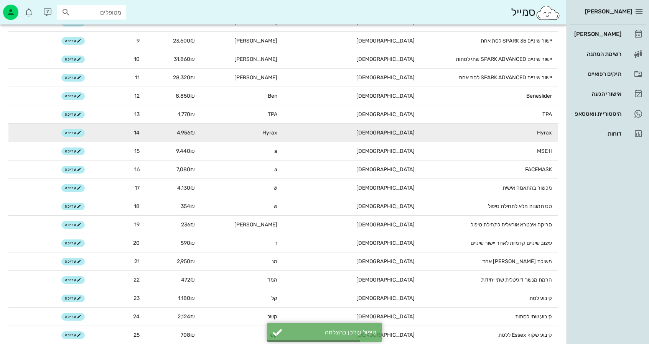
scroll to position [307, 0]
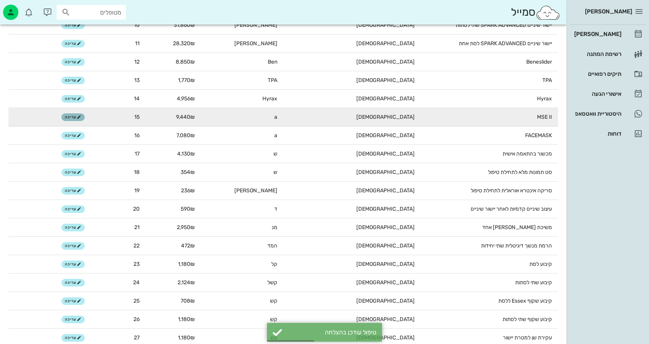
click at [72, 120] on button "עריכה" at bounding box center [72, 117] width 23 height 8
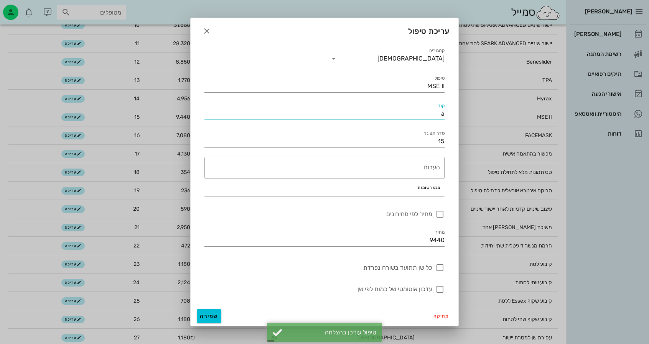
click at [416, 118] on input "a" at bounding box center [324, 114] width 240 height 12
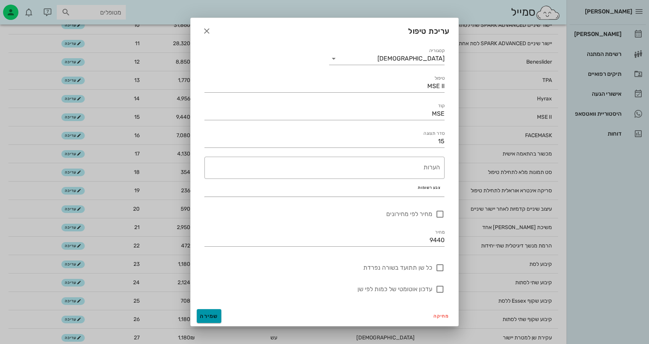
click at [212, 319] on button "שמירה" at bounding box center [209, 316] width 25 height 14
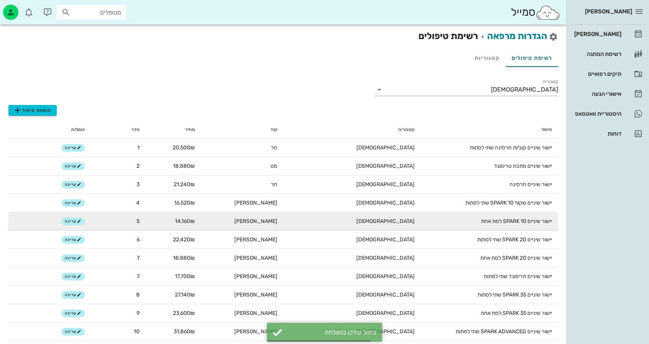
scroll to position [230, 0]
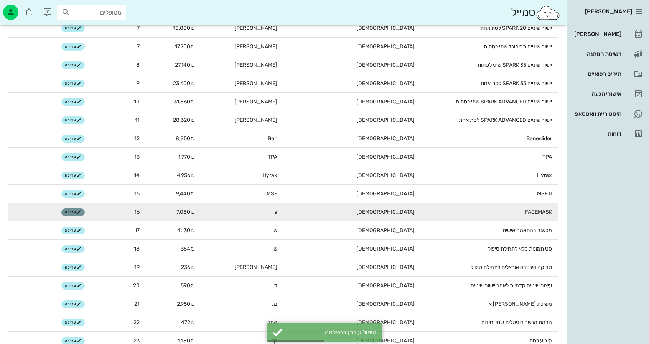
click at [81, 212] on icon "button" at bounding box center [79, 212] width 5 height 5
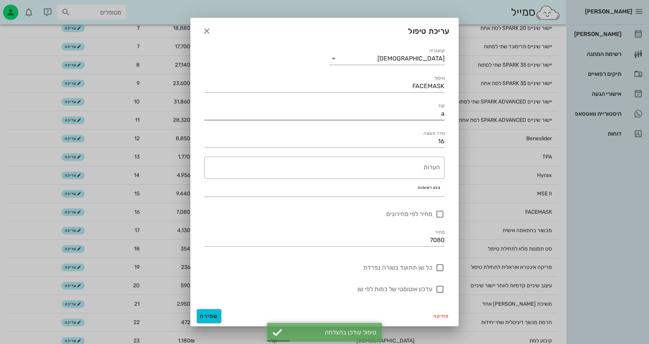
click at [432, 115] on input "a" at bounding box center [324, 114] width 240 height 12
click at [431, 114] on input "a" at bounding box center [324, 114] width 240 height 12
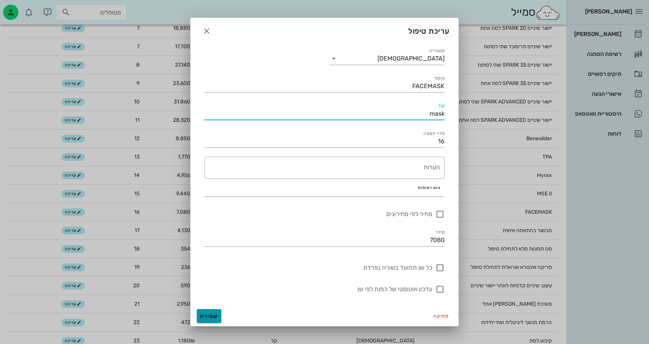
click at [204, 318] on span "שמירה" at bounding box center [209, 316] width 18 height 7
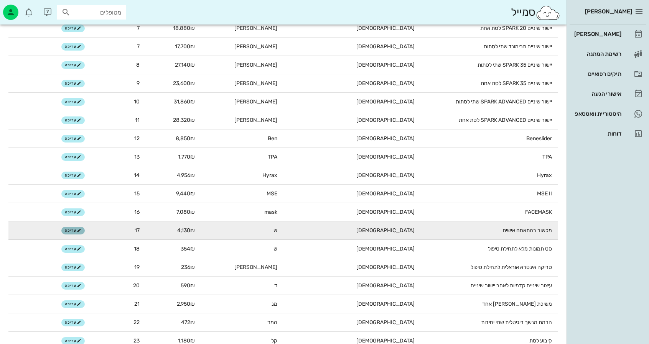
click at [81, 233] on button "עריכה" at bounding box center [72, 231] width 23 height 8
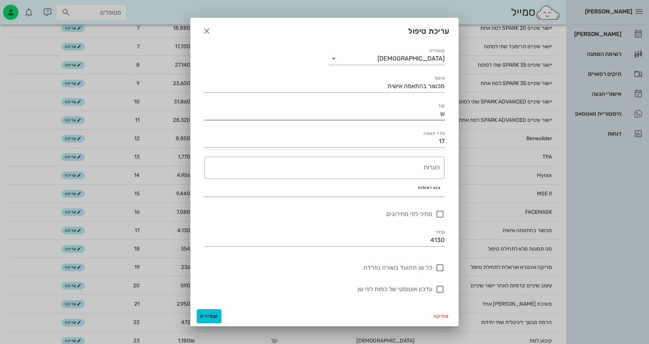
click at [436, 114] on input "ש" at bounding box center [324, 114] width 240 height 12
click at [222, 310] on div "מחיקה שמירה" at bounding box center [325, 316] width 268 height 20
click at [215, 322] on button "שמירה" at bounding box center [209, 316] width 25 height 14
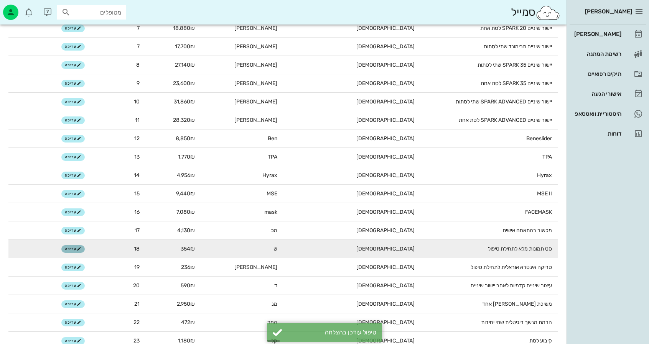
click at [78, 251] on icon "button" at bounding box center [79, 249] width 5 height 5
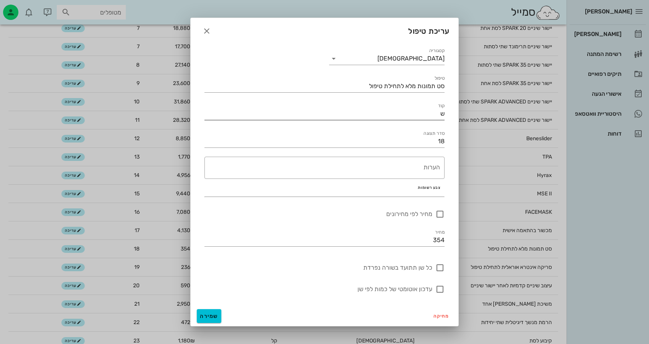
click at [429, 115] on input "ש" at bounding box center [324, 114] width 240 height 12
click at [202, 316] on span "שמירה" at bounding box center [209, 316] width 18 height 7
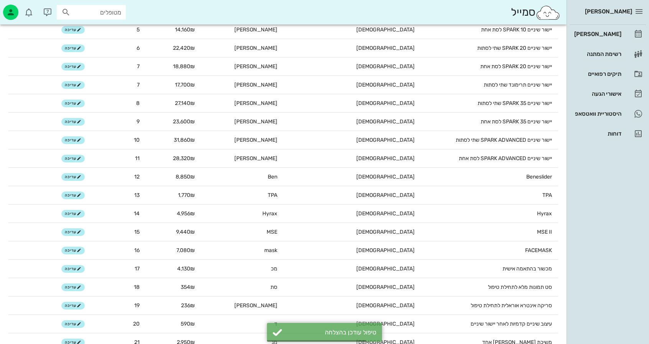
scroll to position [307, 0]
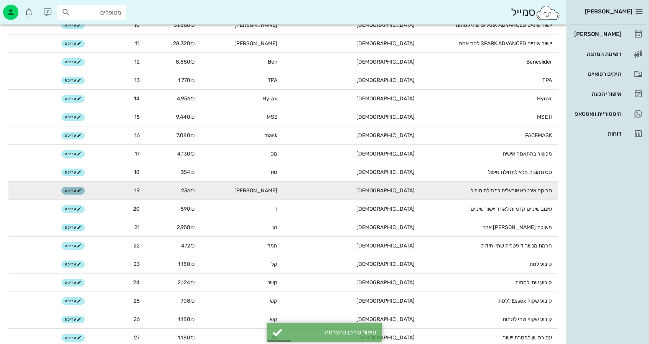
click at [73, 192] on span "עריכה" at bounding box center [73, 191] width 16 height 5
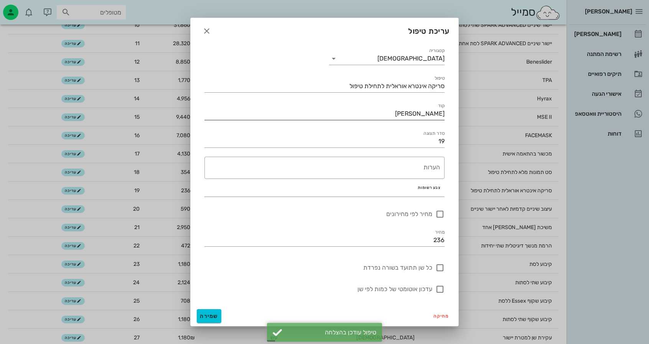
click at [417, 118] on input "[PERSON_NAME]" at bounding box center [324, 114] width 240 height 12
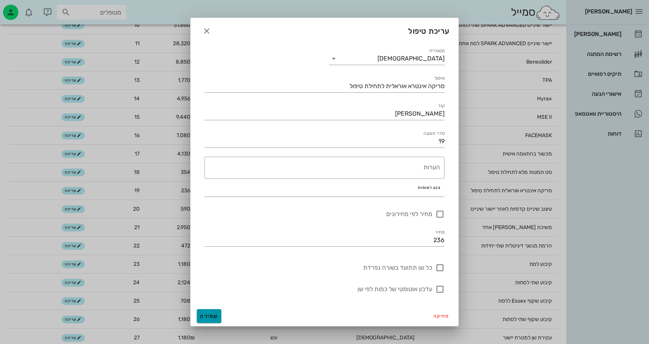
click at [208, 310] on button "שמירה" at bounding box center [209, 316] width 25 height 14
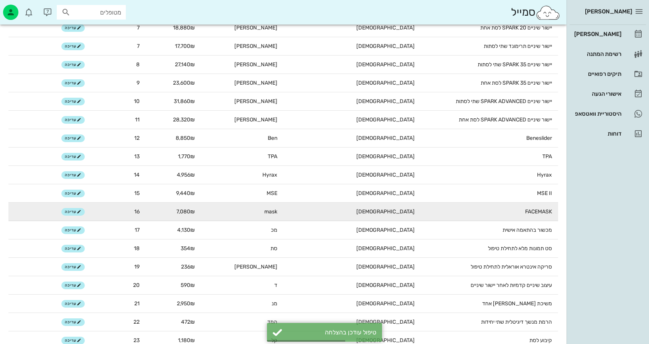
scroll to position [268, 0]
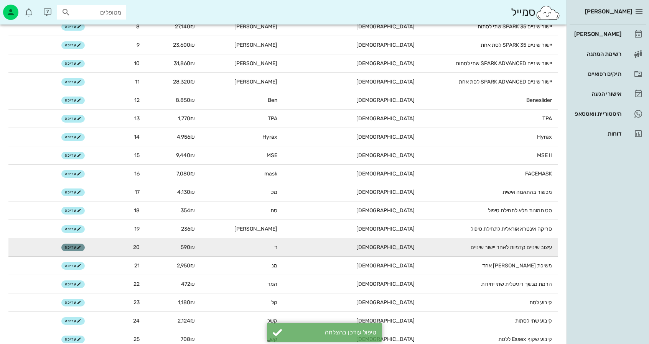
click at [66, 250] on span "עריכה" at bounding box center [73, 247] width 16 height 5
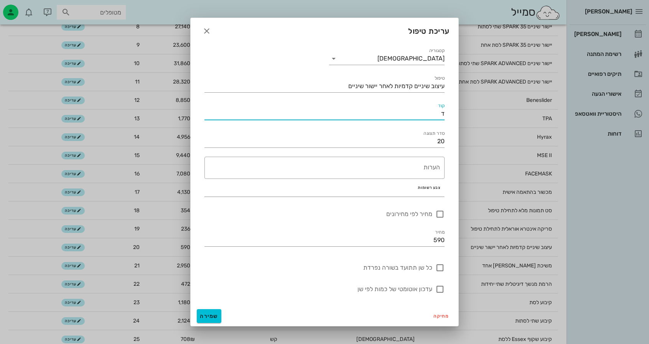
click at [432, 110] on input "ד" at bounding box center [324, 114] width 240 height 12
click at [431, 110] on input "ד" at bounding box center [324, 114] width 240 height 12
click at [219, 311] on button "שמירה" at bounding box center [209, 316] width 25 height 14
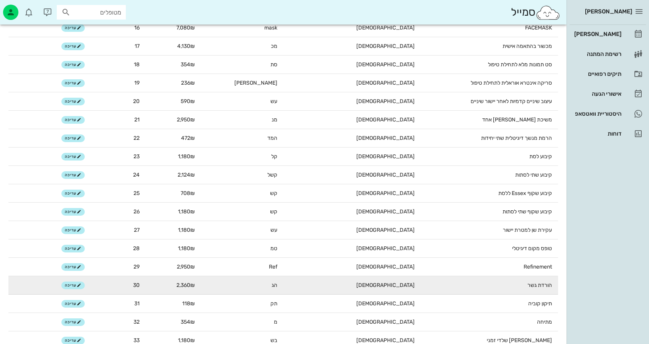
scroll to position [422, 0]
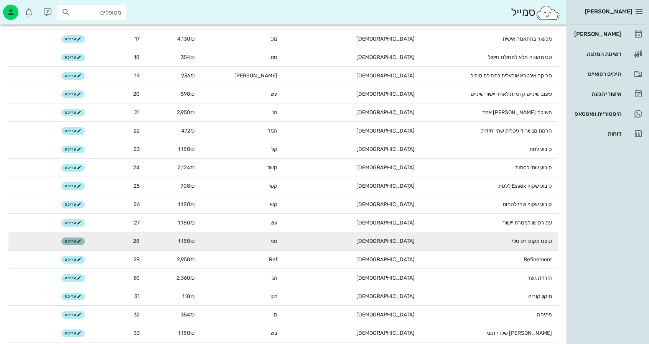
click at [79, 244] on icon "button" at bounding box center [79, 241] width 5 height 5
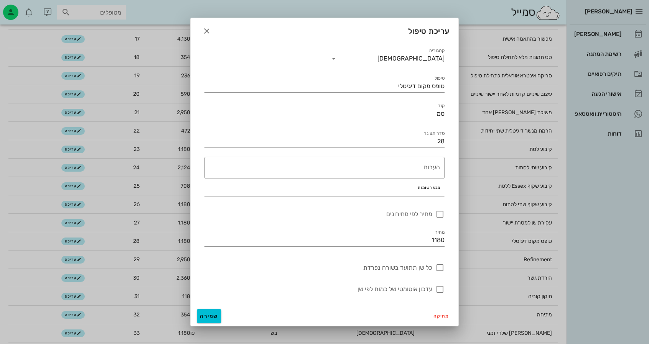
click at [399, 110] on input "טמ" at bounding box center [324, 114] width 240 height 12
click at [209, 316] on span "שמירה" at bounding box center [209, 316] width 18 height 7
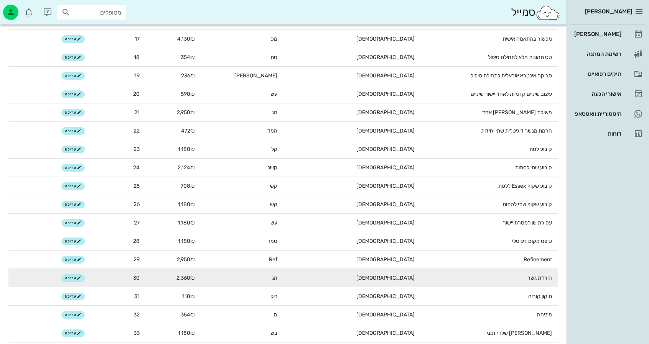
scroll to position [460, 0]
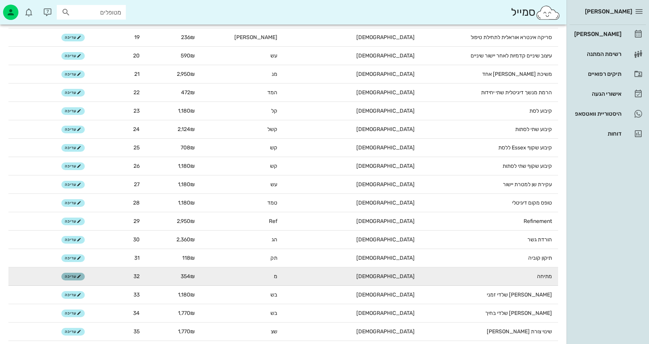
click at [70, 275] on span "עריכה" at bounding box center [73, 276] width 16 height 5
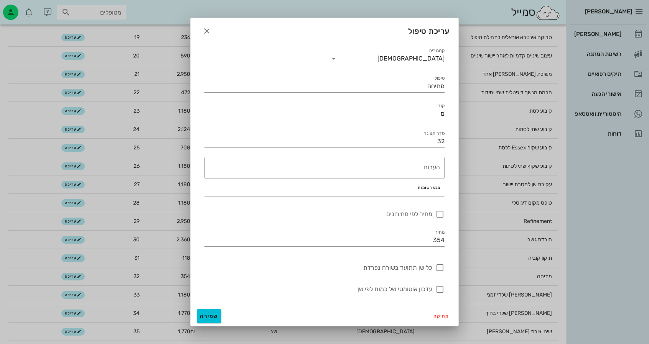
click at [429, 118] on input "מ" at bounding box center [324, 114] width 240 height 12
click at [212, 316] on span "שמירה" at bounding box center [209, 316] width 18 height 7
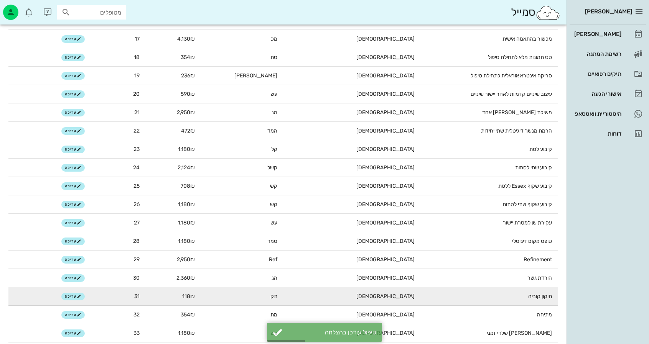
scroll to position [485, 0]
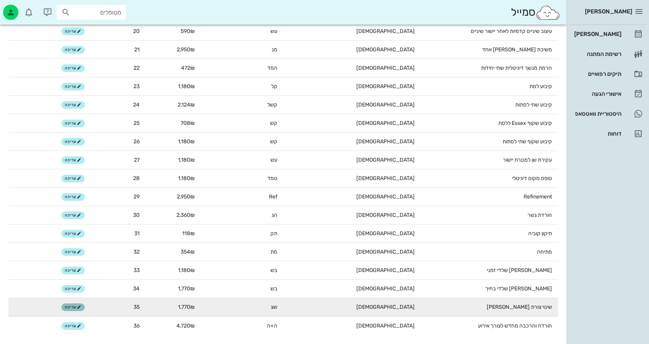
click at [68, 308] on span "עריכה" at bounding box center [73, 307] width 16 height 5
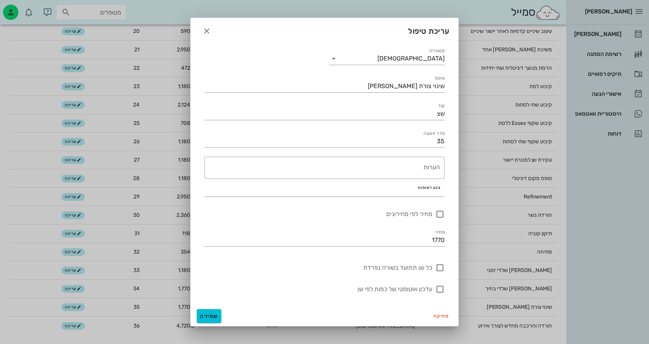
click at [399, 129] on div "סדר תצוגה 35" at bounding box center [324, 139] width 249 height 28
click at [414, 110] on input "שצ" at bounding box center [324, 114] width 240 height 12
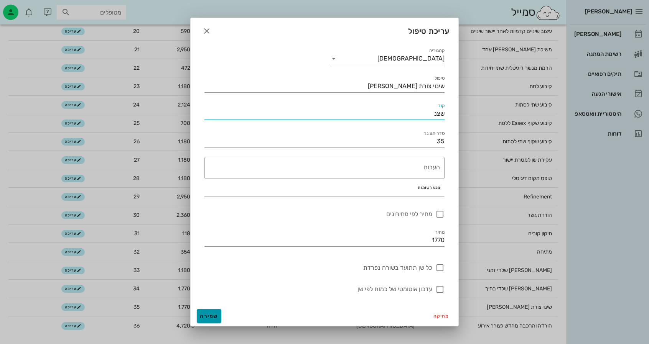
click at [212, 312] on button "שמירה" at bounding box center [209, 316] width 25 height 14
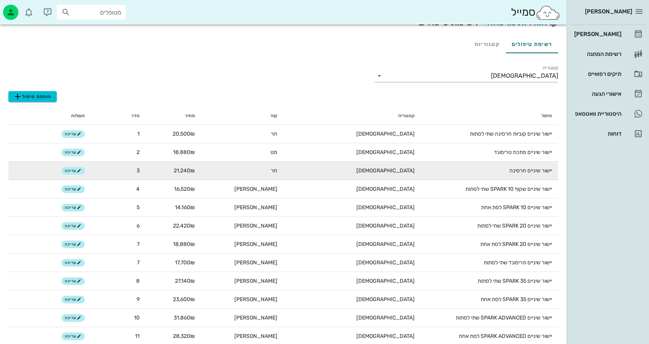
scroll to position [0, 0]
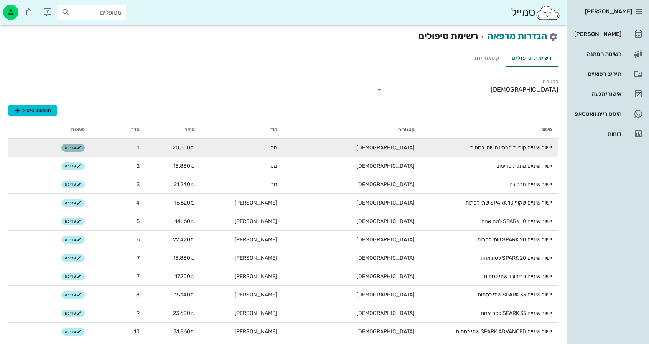
click at [65, 146] on span "עריכה" at bounding box center [73, 148] width 16 height 5
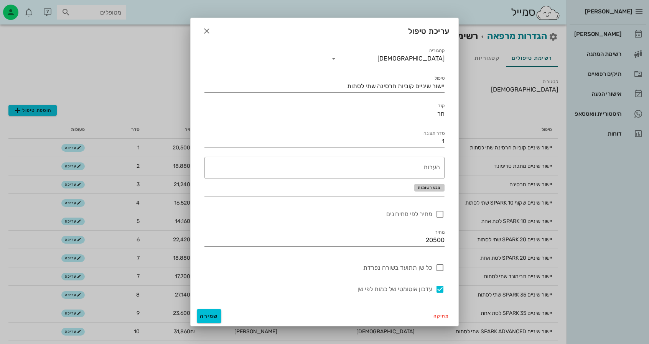
click at [428, 188] on span "צבע רשומות" at bounding box center [428, 188] width 23 height 5
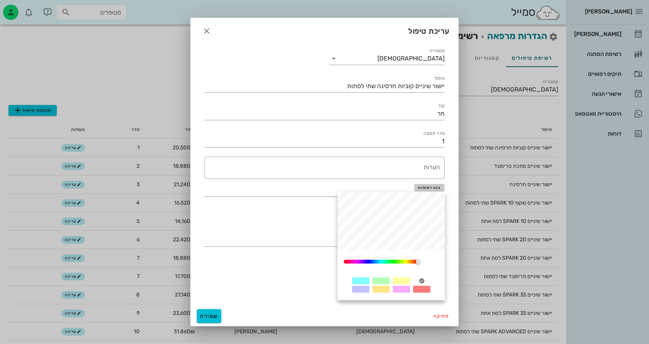
click at [428, 188] on span "צבע רשומות" at bounding box center [428, 188] width 23 height 5
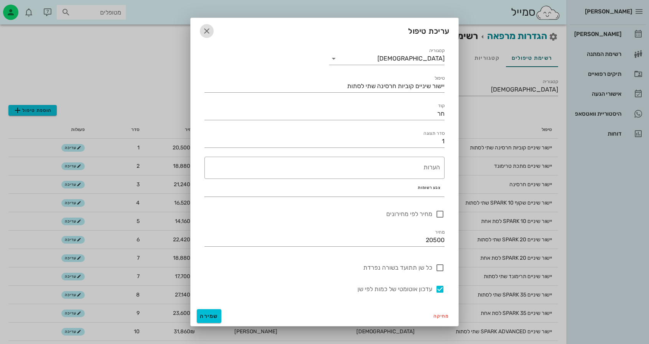
click at [205, 32] on icon "button" at bounding box center [206, 30] width 9 height 9
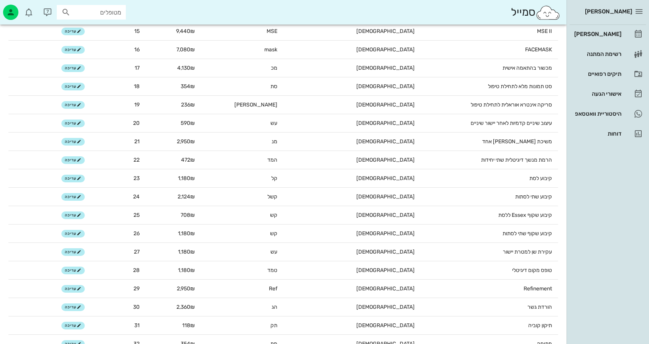
scroll to position [485, 0]
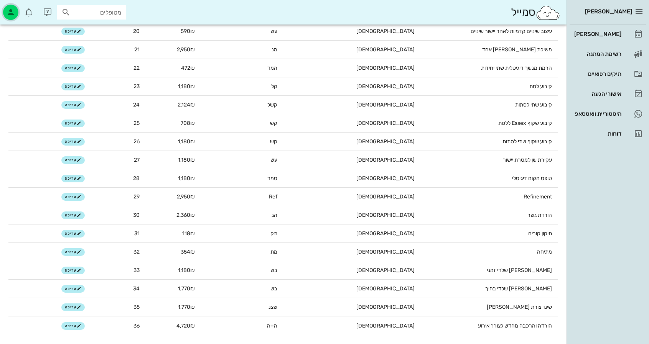
click at [10, 17] on div "button" at bounding box center [10, 12] width 15 height 15
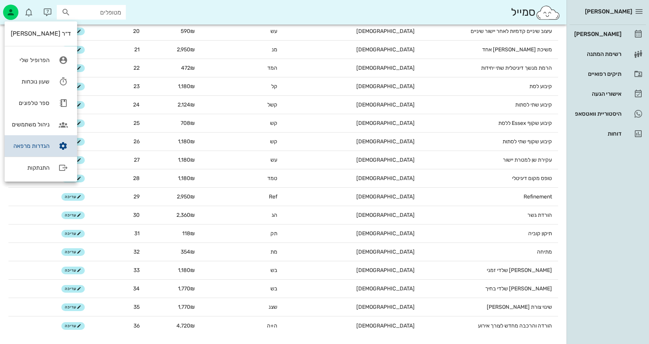
click at [51, 149] on link "הגדרות מרפאה" at bounding box center [41, 145] width 72 height 21
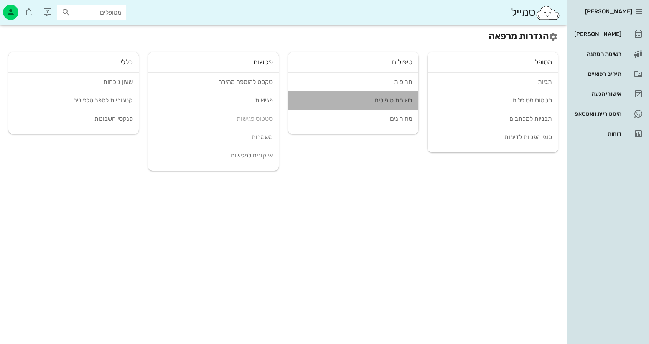
click at [404, 97] on div "רשימת טיפולים" at bounding box center [353, 100] width 118 height 7
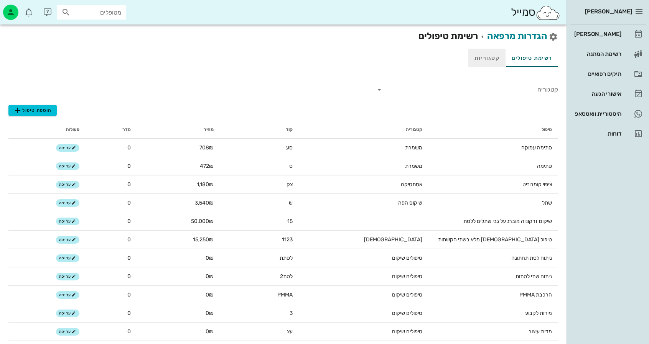
click at [498, 62] on link "קטגוריות" at bounding box center [486, 58] width 37 height 18
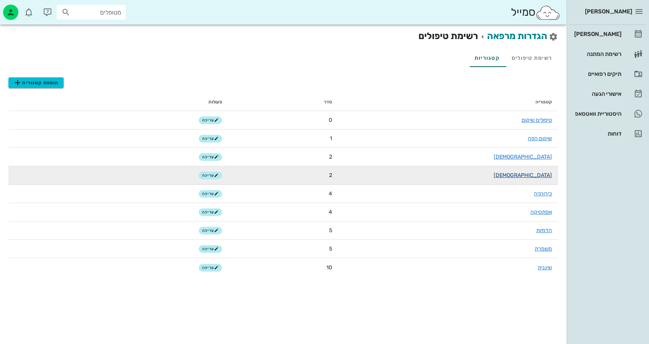
click at [546, 174] on link "[DEMOGRAPHIC_DATA]" at bounding box center [522, 175] width 58 height 7
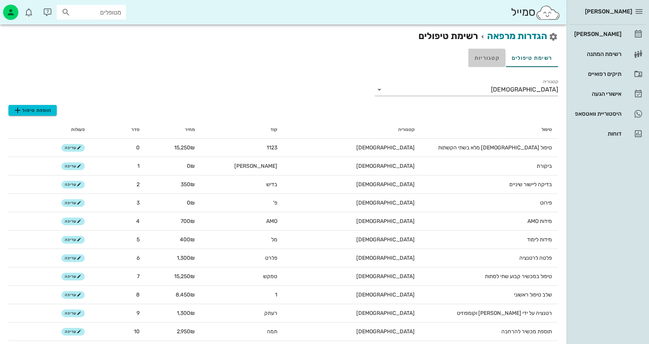
click at [495, 62] on link "קטגוריות" at bounding box center [486, 58] width 37 height 18
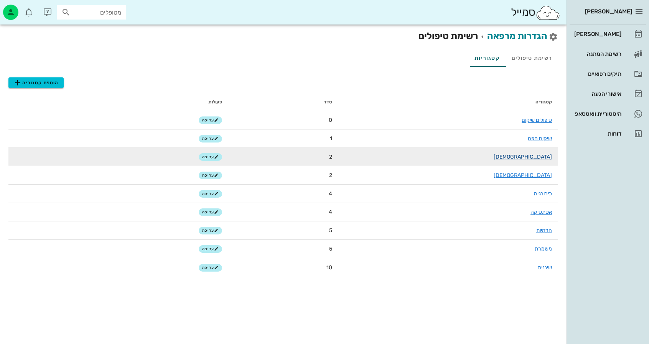
click at [549, 160] on link "[DEMOGRAPHIC_DATA]" at bounding box center [522, 157] width 58 height 7
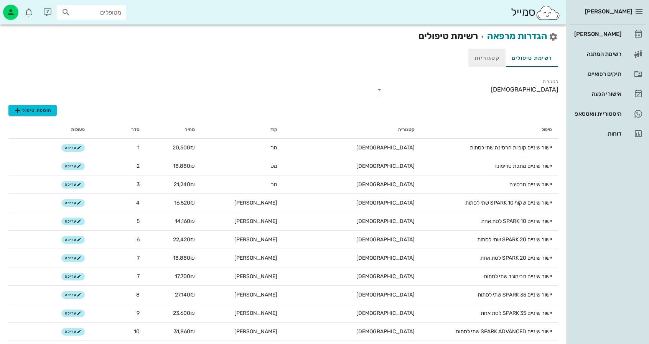
click at [501, 62] on link "קטגוריות" at bounding box center [486, 58] width 37 height 18
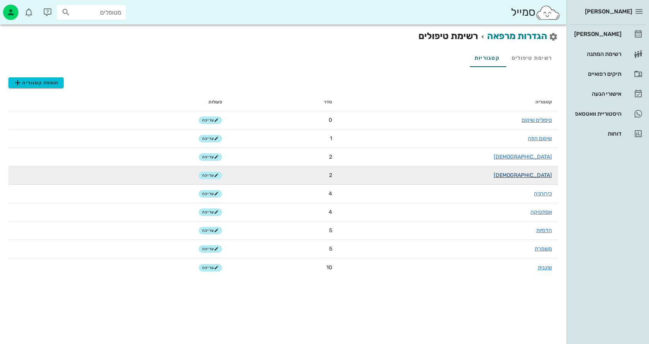
click at [530, 174] on link "[DEMOGRAPHIC_DATA]" at bounding box center [522, 175] width 58 height 7
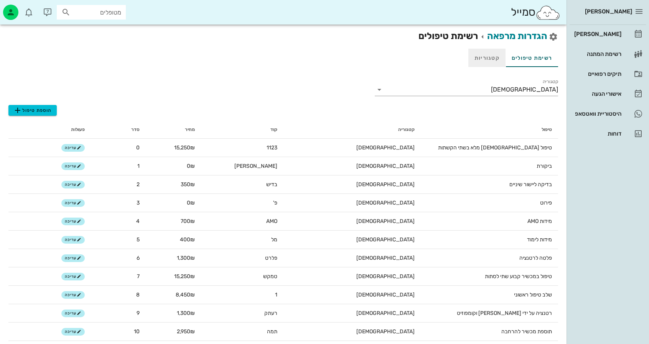
click at [496, 62] on link "קטגוריות" at bounding box center [486, 58] width 37 height 18
